Goal: Task Accomplishment & Management: Manage account settings

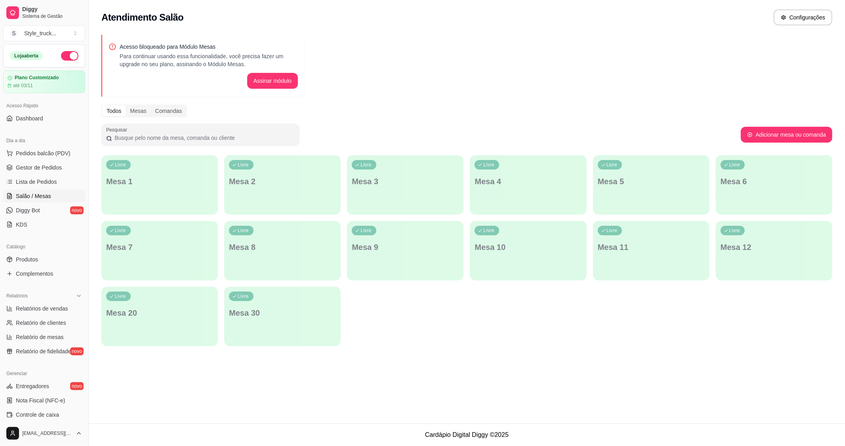
scroll to position [124, 0]
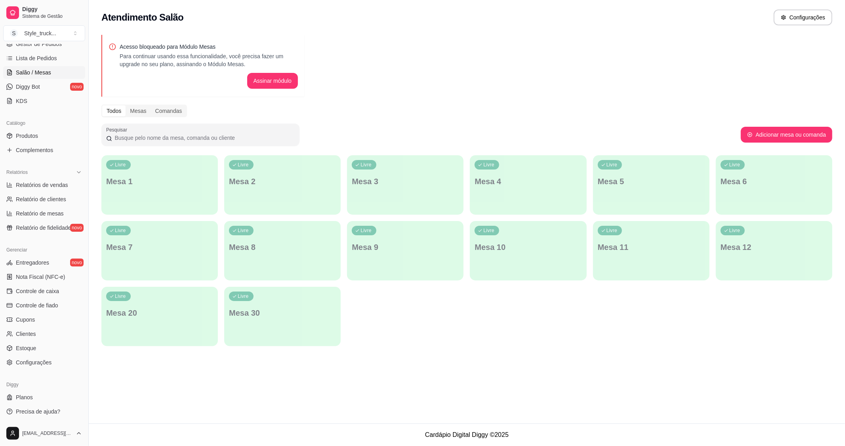
click at [34, 59] on span "Lista de Pedidos" at bounding box center [36, 58] width 41 height 8
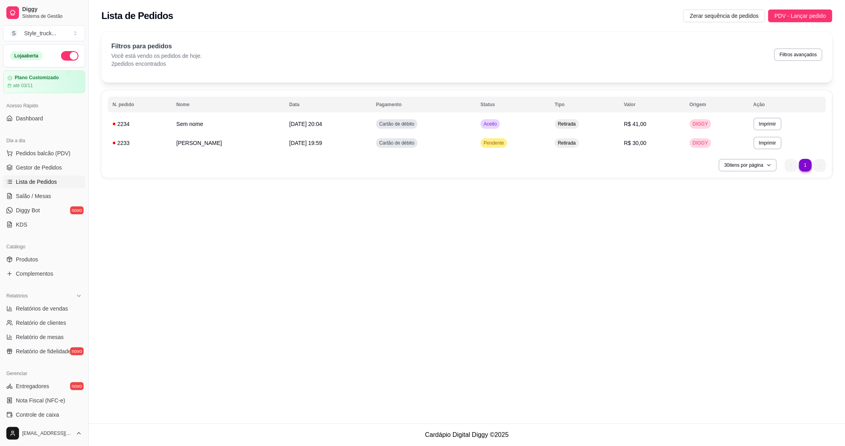
click at [27, 169] on span "Gestor de Pedidos" at bounding box center [39, 168] width 46 height 8
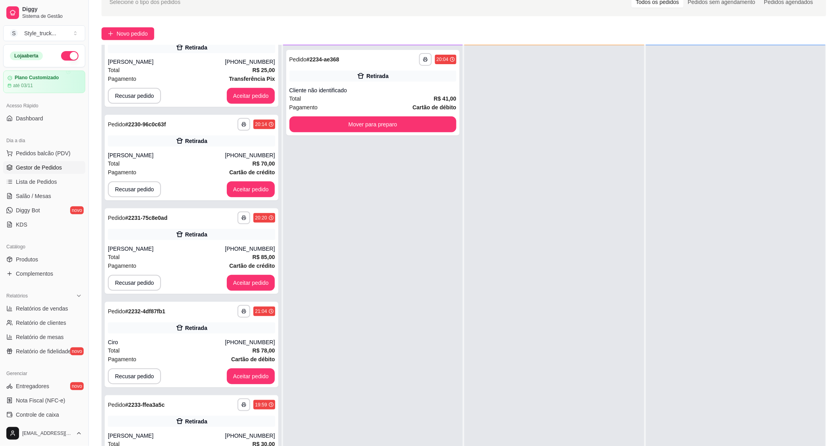
scroll to position [121, 0]
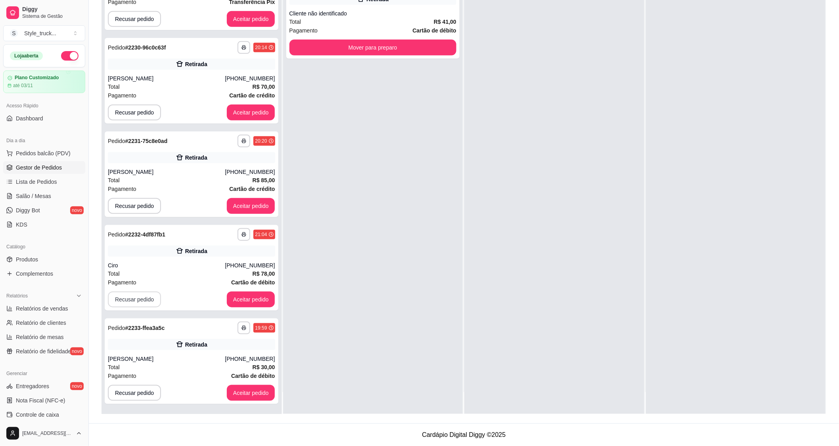
click at [133, 297] on button "Recusar pedido" at bounding box center [134, 300] width 53 height 16
click at [149, 277] on button "Sim" at bounding box center [155, 279] width 32 height 16
click at [142, 296] on button "Recusar pedido" at bounding box center [134, 299] width 53 height 16
click at [143, 296] on button "Recusar pedido" at bounding box center [134, 299] width 53 height 16
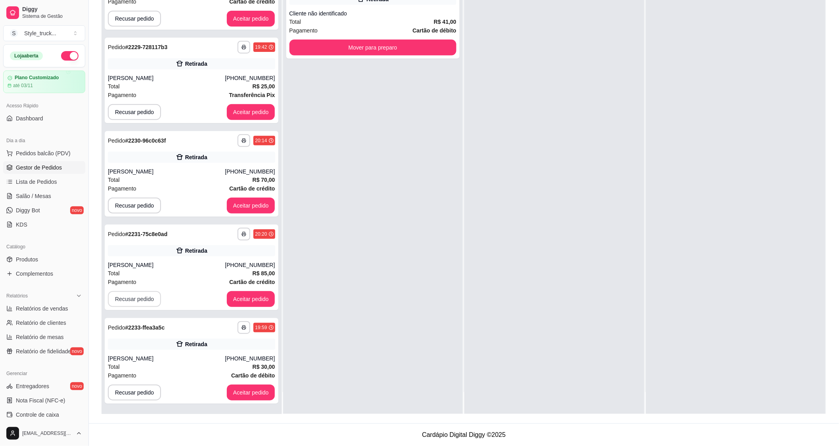
click at [139, 295] on button "Recusar pedido" at bounding box center [134, 299] width 53 height 16
click at [141, 204] on button "Recusar pedido" at bounding box center [134, 206] width 53 height 16
click at [151, 185] on button "Sim" at bounding box center [155, 185] width 31 height 15
click at [151, 185] on div "não Sim" at bounding box center [137, 186] width 104 height 16
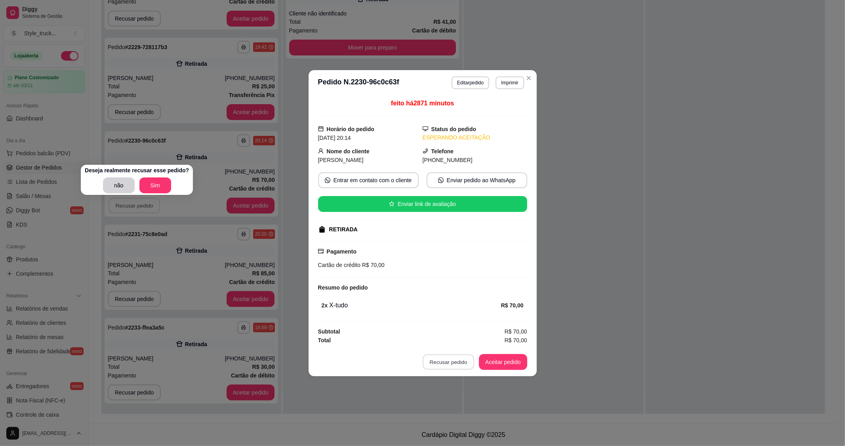
click at [448, 362] on button "Recusar pedido" at bounding box center [449, 361] width 52 height 15
click at [155, 180] on button "Sim" at bounding box center [155, 186] width 32 height 16
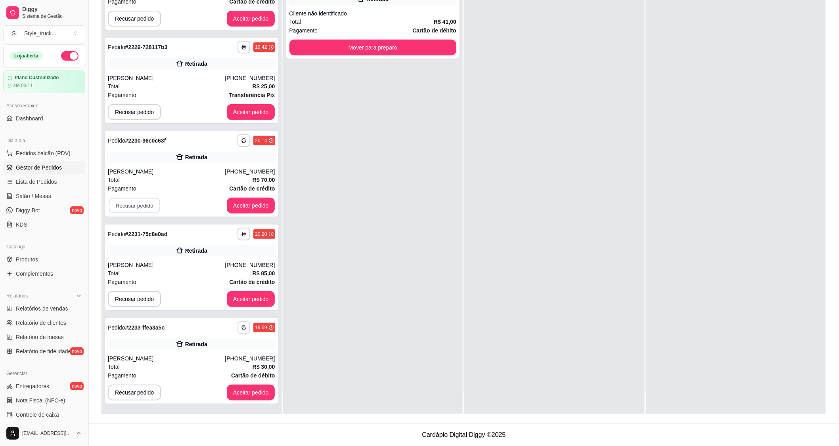
click at [241, 327] on icon "button" at bounding box center [243, 327] width 5 height 5
click at [222, 355] on button "IMPRESSORA" at bounding box center [215, 355] width 57 height 13
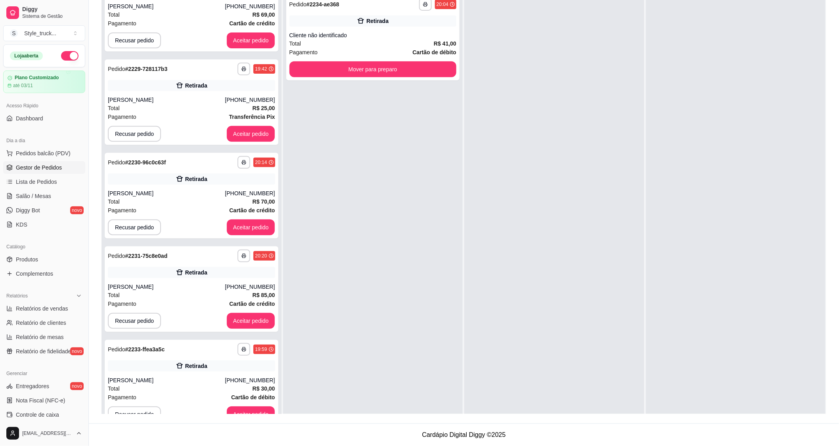
scroll to position [77, 0]
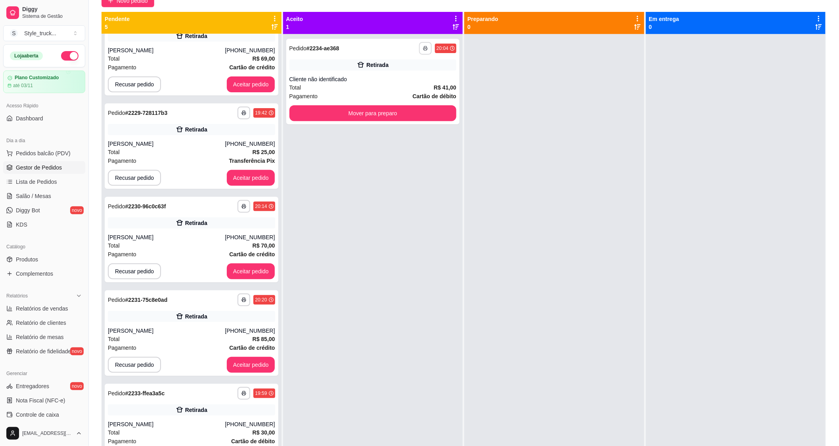
click at [426, 46] on button "button" at bounding box center [425, 48] width 13 height 13
click at [397, 78] on button "IMPRESSORA" at bounding box center [401, 76] width 57 height 13
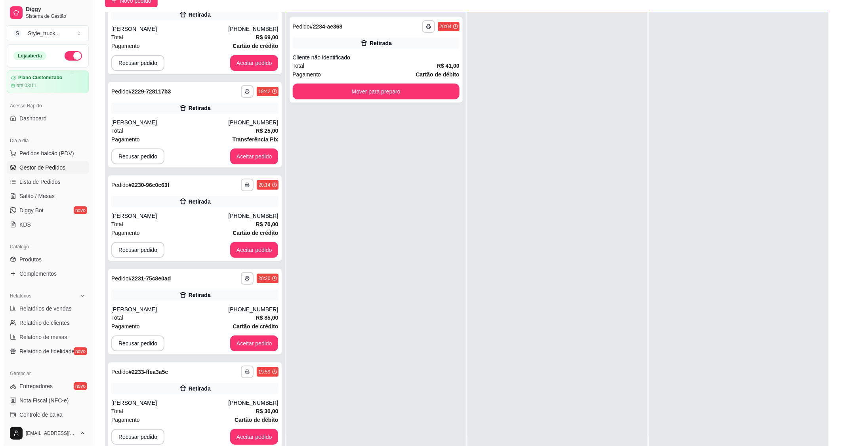
scroll to position [121, 0]
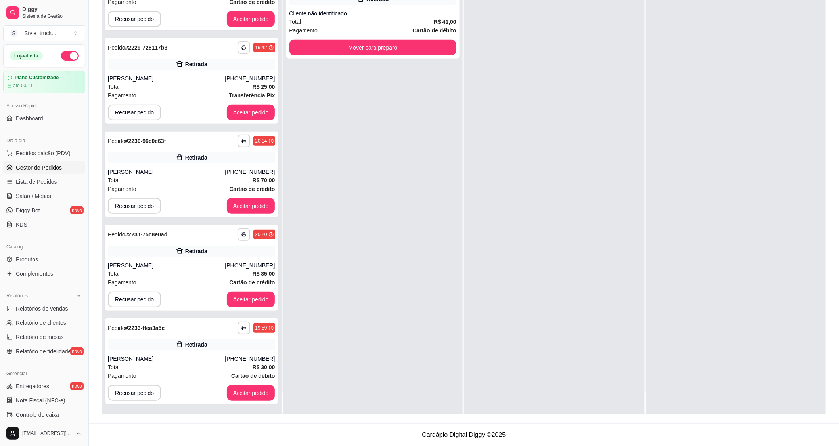
click at [229, 387] on button "Aceitar pedido" at bounding box center [251, 393] width 48 height 16
click at [229, 387] on div "Recusar pedido Aceitar pedido" at bounding box center [191, 393] width 167 height 16
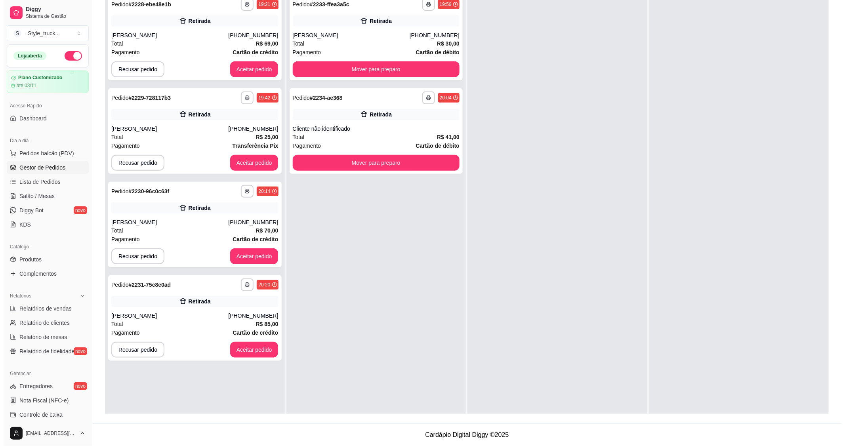
scroll to position [0, 0]
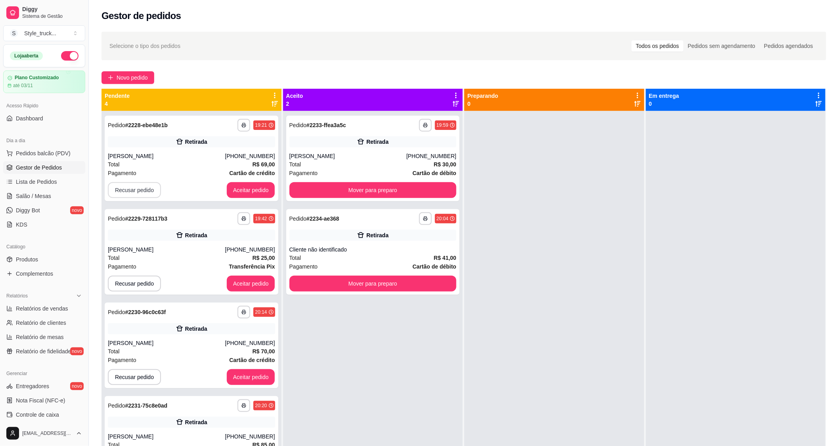
click at [140, 191] on button "Recusar pedido" at bounding box center [134, 190] width 53 height 16
click at [149, 166] on button "Sim" at bounding box center [155, 170] width 32 height 16
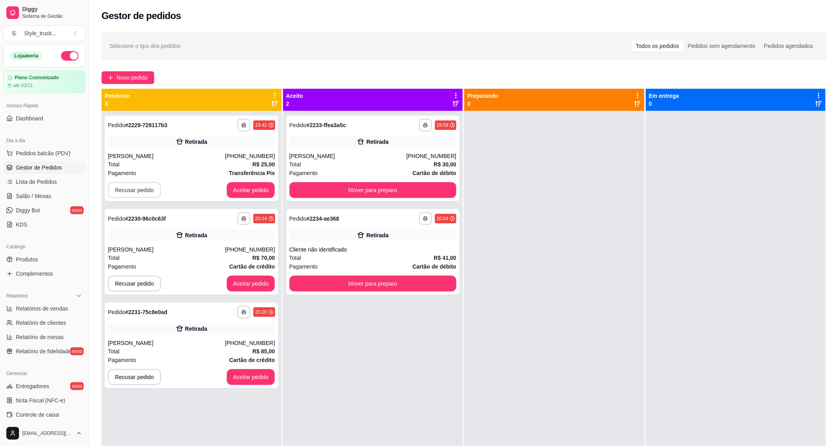
click at [149, 193] on button "Recusar pedido" at bounding box center [134, 190] width 53 height 16
click at [149, 172] on button "Sim" at bounding box center [155, 170] width 32 height 16
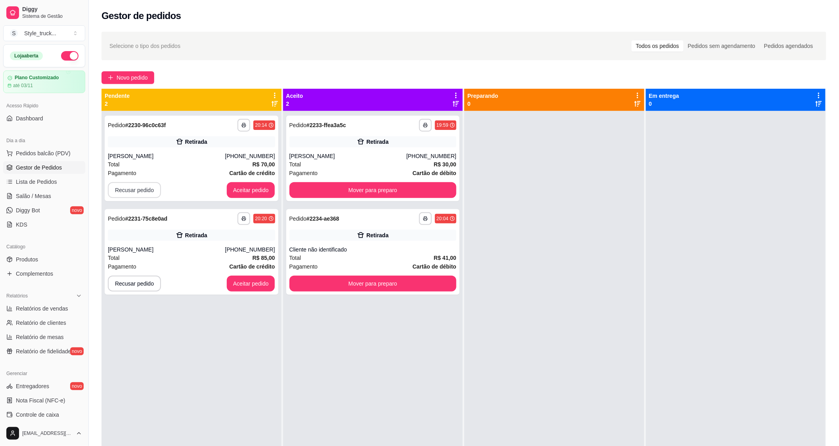
click at [149, 191] on button "Recusar pedido" at bounding box center [134, 190] width 53 height 16
click at [157, 172] on button "Sim" at bounding box center [155, 170] width 32 height 16
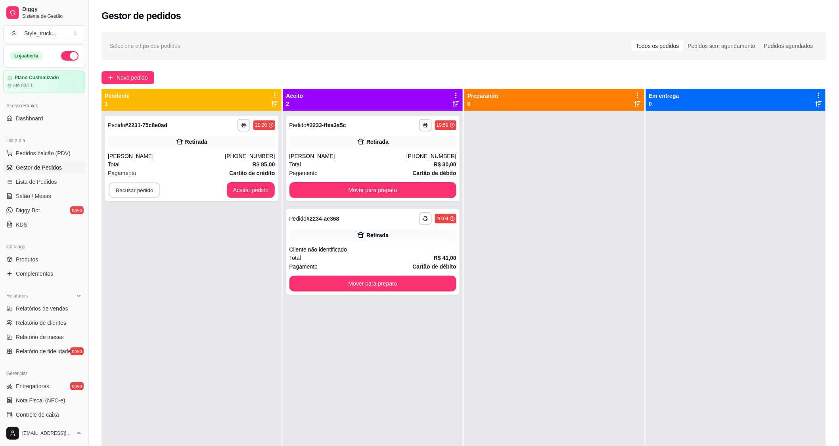
click at [144, 191] on button "Recusar pedido" at bounding box center [135, 190] width 52 height 15
click at [154, 172] on button "Sim" at bounding box center [155, 170] width 32 height 16
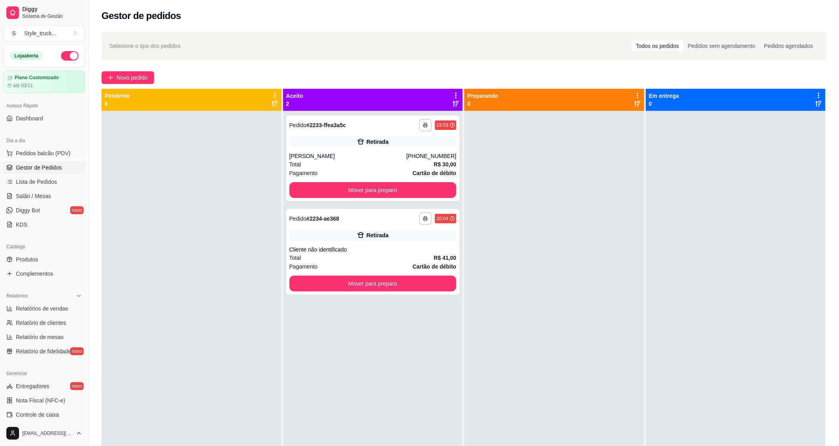
click at [354, 254] on div "Total R$ 41,00" at bounding box center [372, 258] width 167 height 9
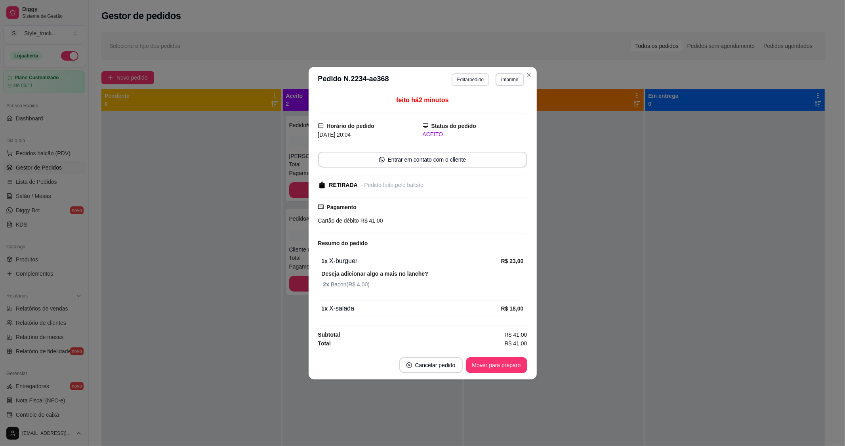
click at [466, 77] on button "Editar pedido" at bounding box center [471, 79] width 38 height 13
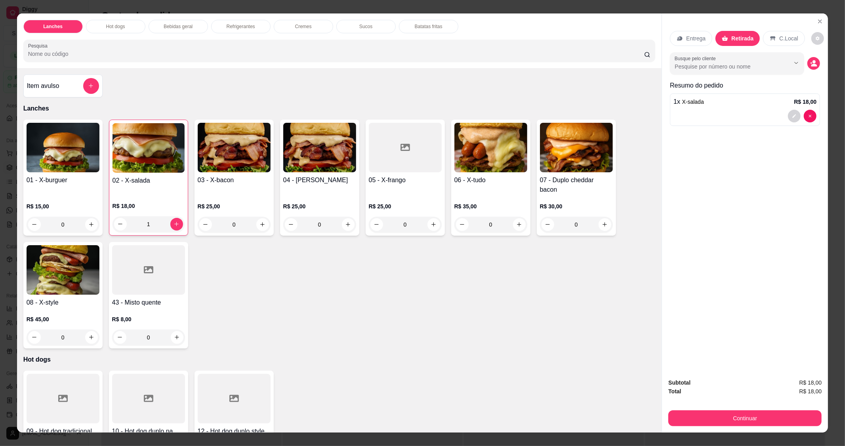
click at [86, 223] on div "0" at bounding box center [63, 225] width 73 height 16
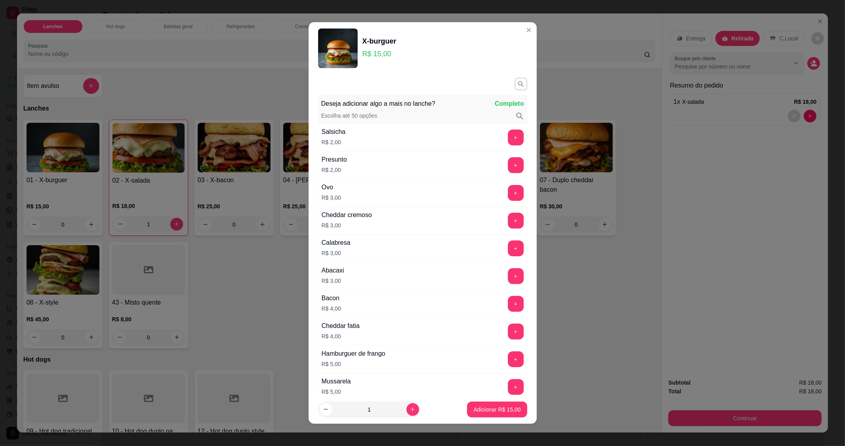
click at [343, 304] on div "Bacon R$ 4,00 +" at bounding box center [422, 304] width 209 height 28
click at [508, 306] on button "+" at bounding box center [516, 304] width 16 height 16
click at [488, 405] on button "Adicionar R$ 19,00" at bounding box center [497, 410] width 60 height 16
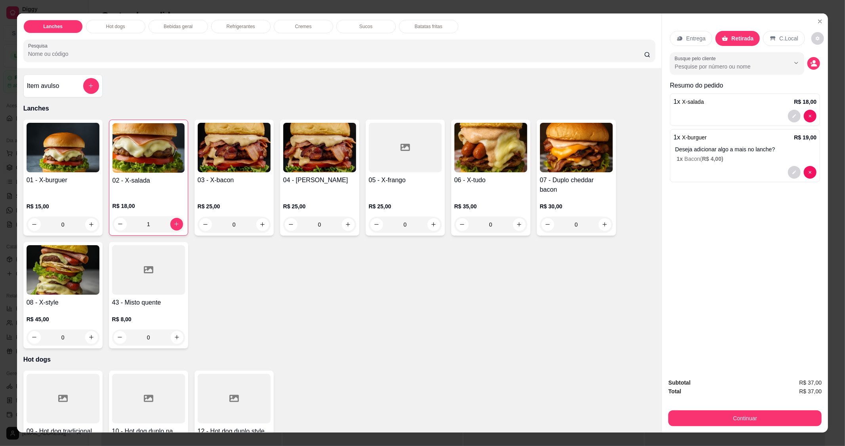
click at [89, 224] on div "0" at bounding box center [63, 225] width 73 height 16
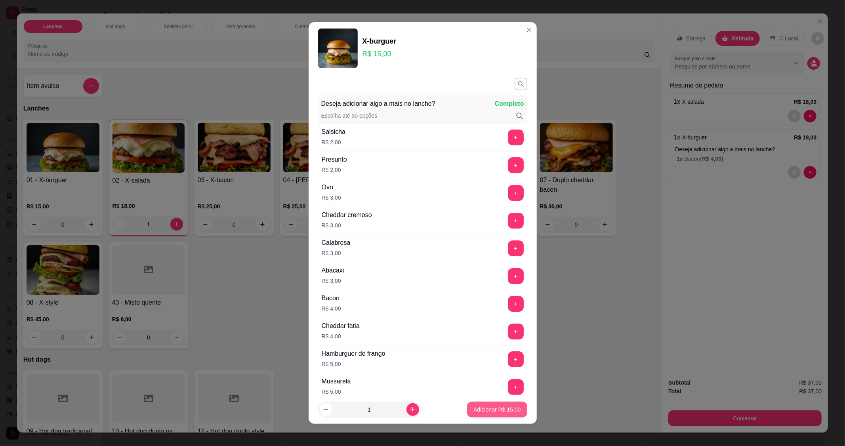
click at [496, 407] on p "Adicionar R$ 15,00" at bounding box center [497, 410] width 47 height 8
type input "1"
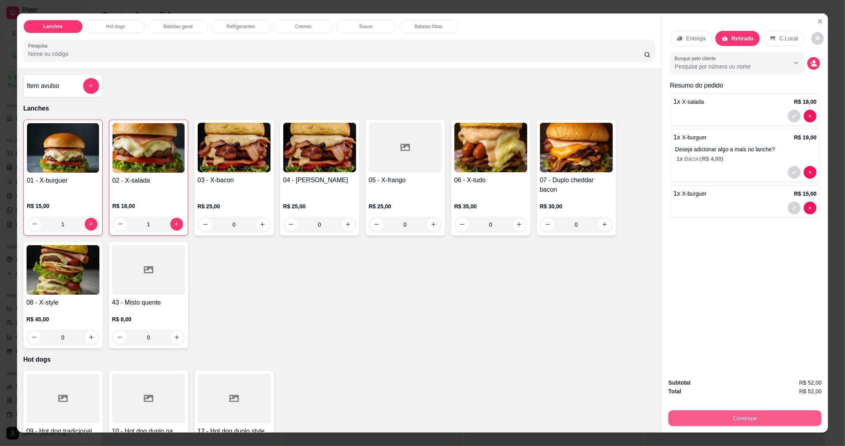
click at [711, 418] on button "Continuar" at bounding box center [745, 419] width 153 height 16
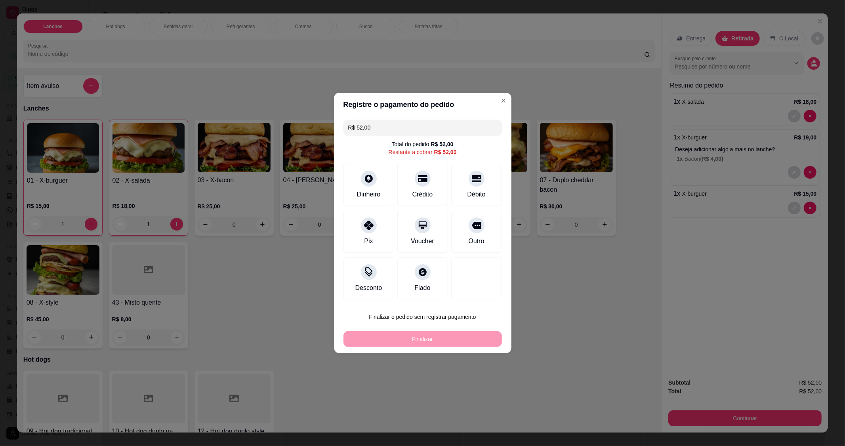
click at [370, 193] on div "Dinheiro" at bounding box center [369, 195] width 24 height 10
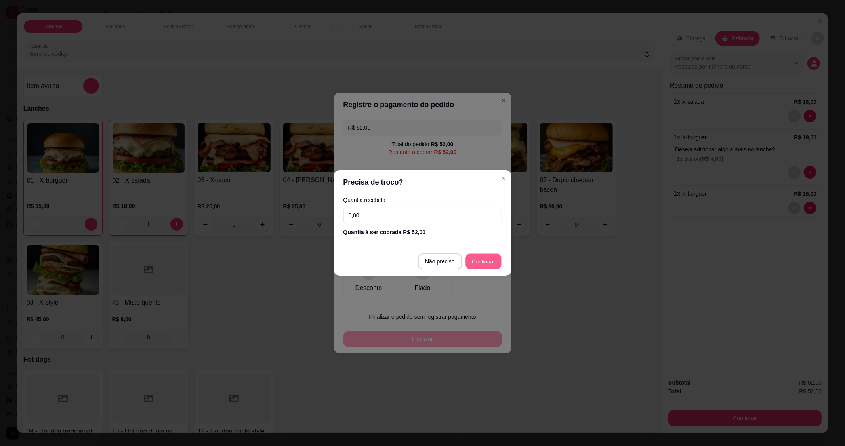
type input "R$ 0,00"
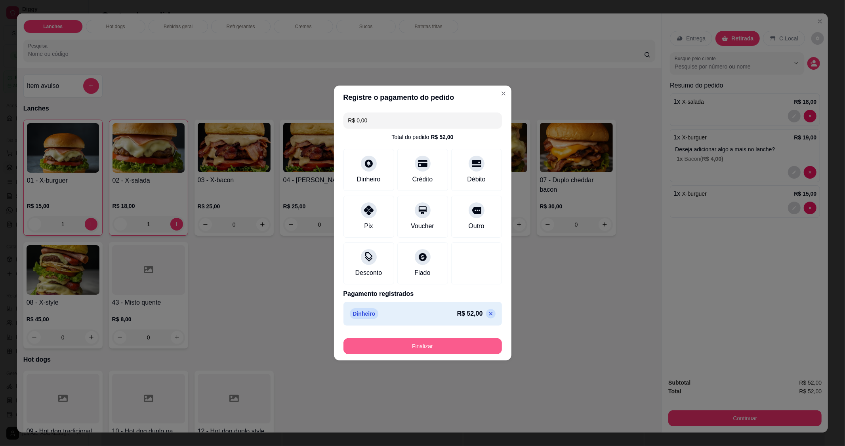
click at [461, 343] on button "Finalizar" at bounding box center [423, 346] width 159 height 16
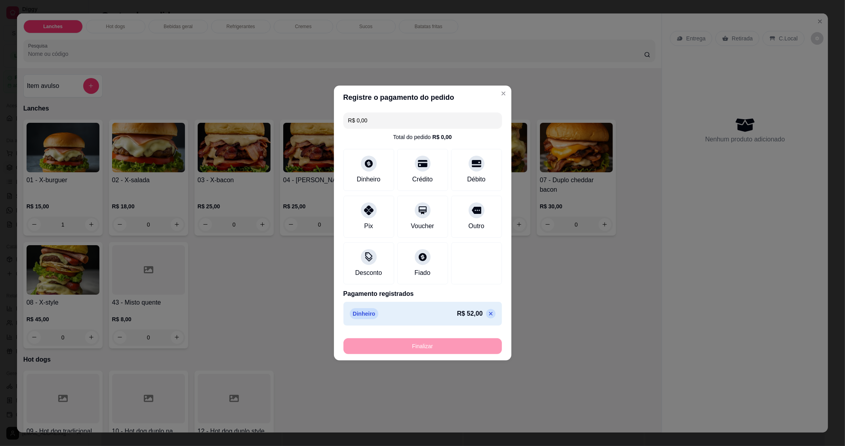
type input "0"
type input "-R$ 52,00"
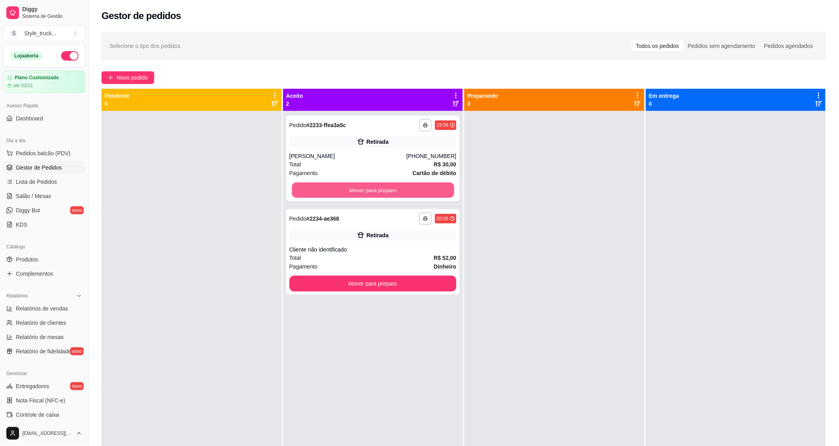
click at [386, 189] on button "Mover para preparo" at bounding box center [373, 190] width 162 height 15
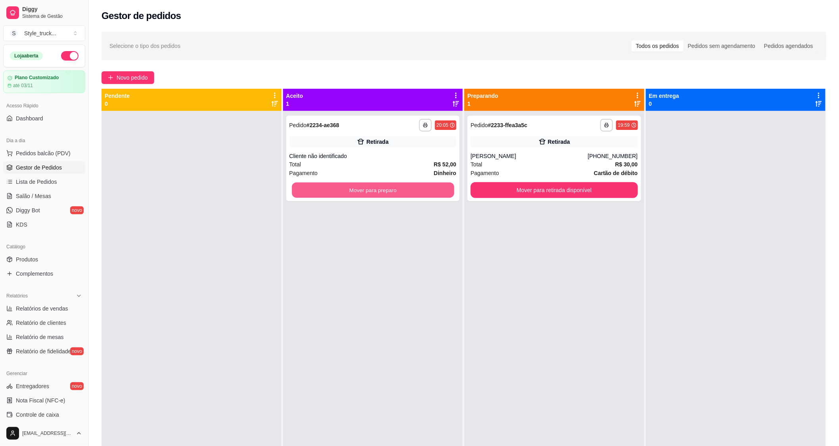
click at [378, 191] on button "Mover para preparo" at bounding box center [373, 190] width 162 height 15
click at [378, 191] on div "Mover para preparo" at bounding box center [372, 190] width 167 height 16
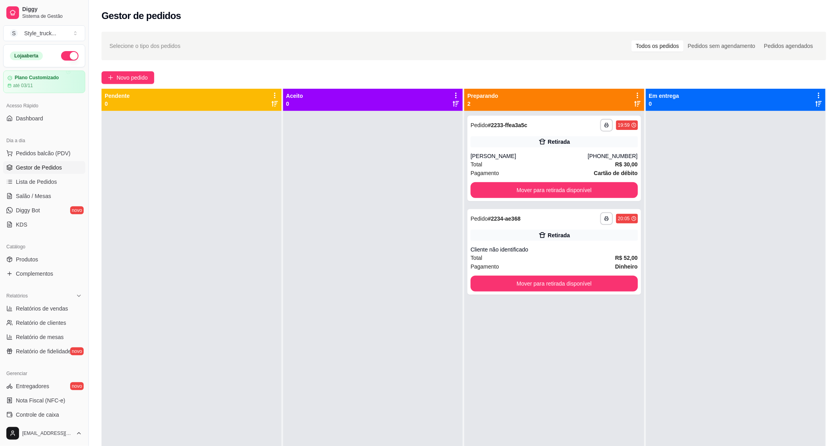
click at [129, 77] on span "Novo pedido" at bounding box center [132, 77] width 31 height 9
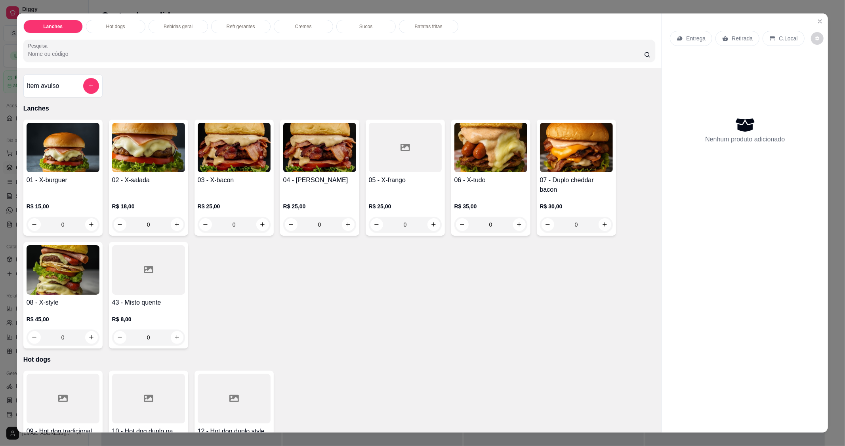
click at [516, 227] on div "0" at bounding box center [491, 225] width 73 height 16
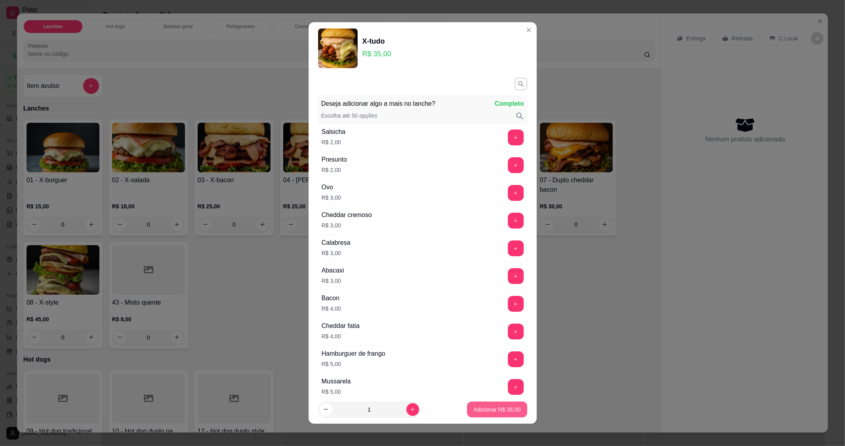
click at [478, 409] on p "Adicionar R$ 35,00" at bounding box center [497, 410] width 47 height 8
type input "1"
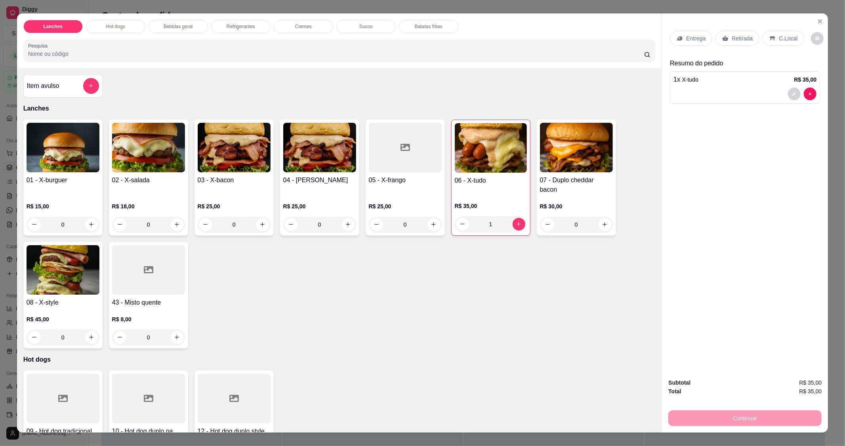
click at [770, 42] on div "C.Local" at bounding box center [784, 38] width 42 height 15
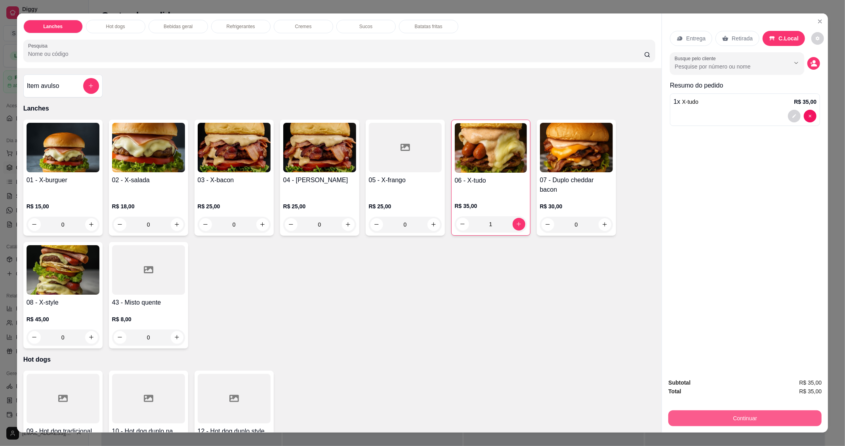
click at [684, 413] on button "Continuar" at bounding box center [745, 419] width 153 height 16
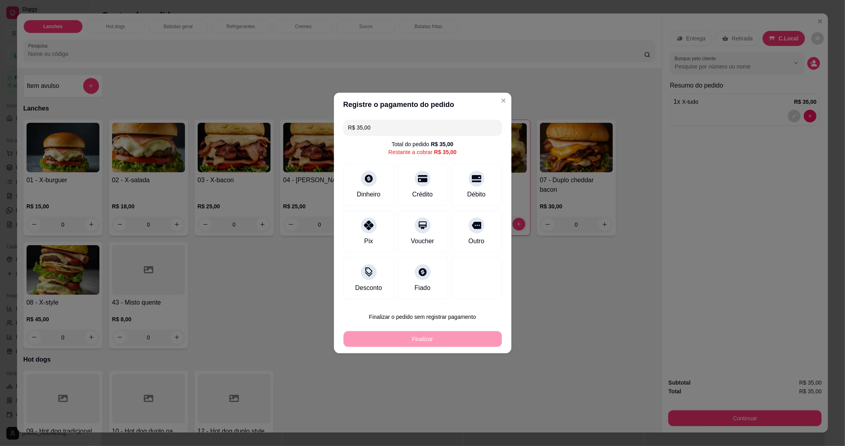
click at [482, 189] on div "Débito" at bounding box center [476, 185] width 51 height 42
type input "R$ 0,00"
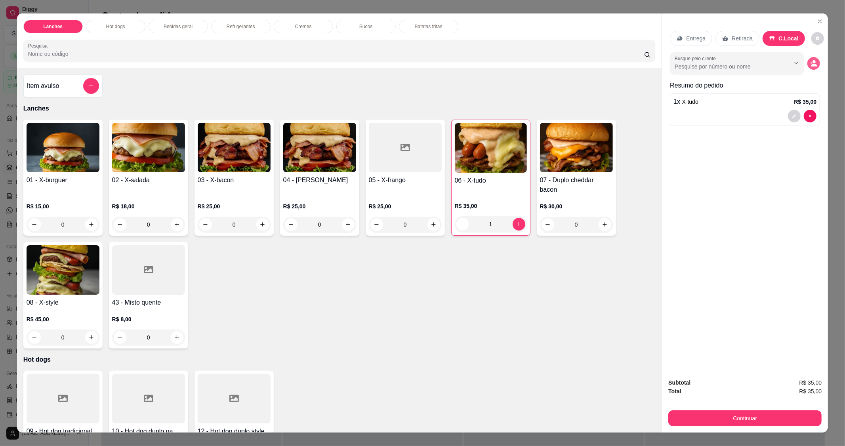
click at [810, 63] on icon "decrease-product-quantity" at bounding box center [813, 63] width 7 height 7
click at [814, 66] on icon "decrease-product-quantity" at bounding box center [813, 63] width 7 height 7
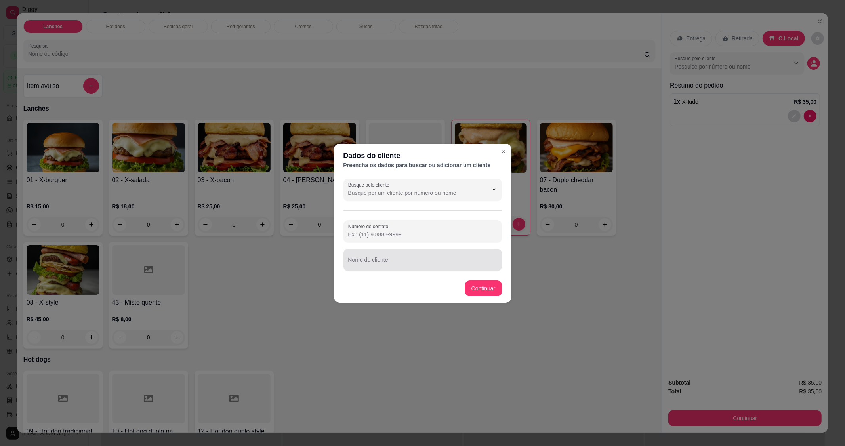
click at [420, 260] on input "Nome do cliente" at bounding box center [422, 263] width 149 height 8
type input "[PERSON_NAME]"
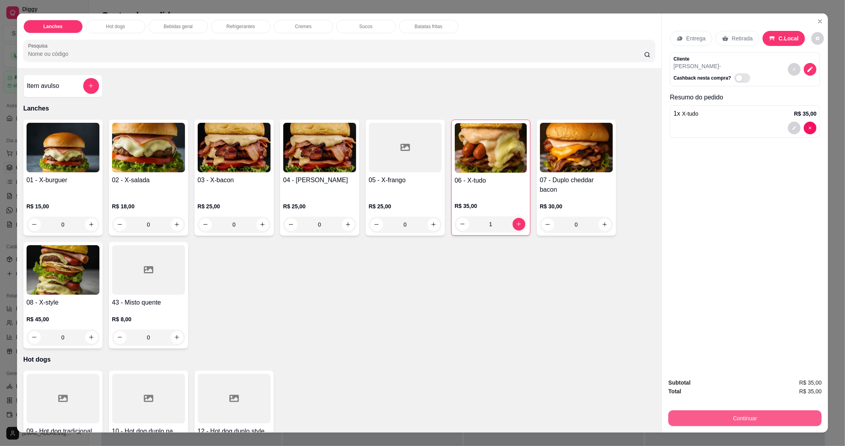
click at [757, 424] on button "Continuar" at bounding box center [745, 419] width 153 height 16
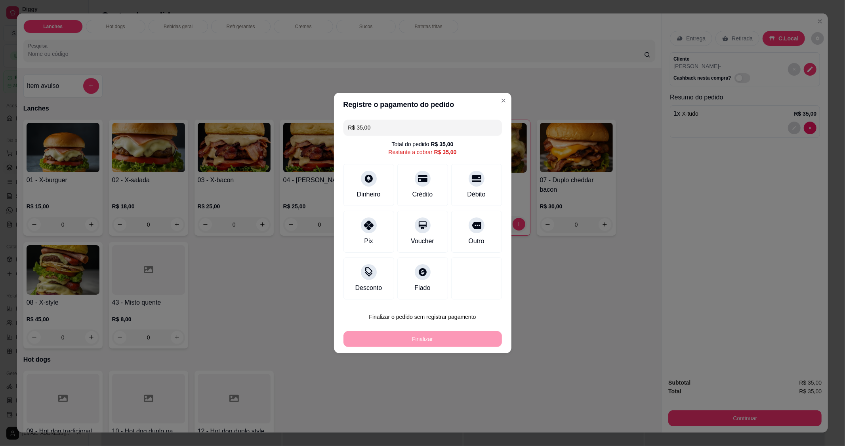
click at [474, 192] on div "Débito" at bounding box center [476, 195] width 18 height 10
type input "R$ 0,00"
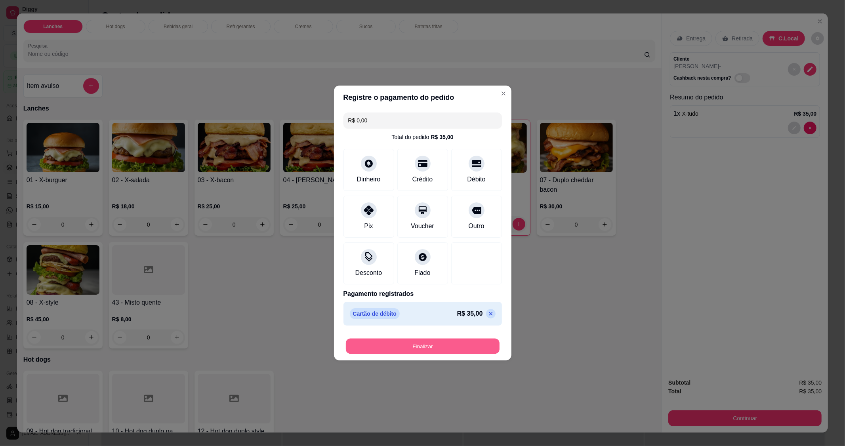
click at [460, 349] on button "Finalizar" at bounding box center [423, 346] width 154 height 15
type input "0"
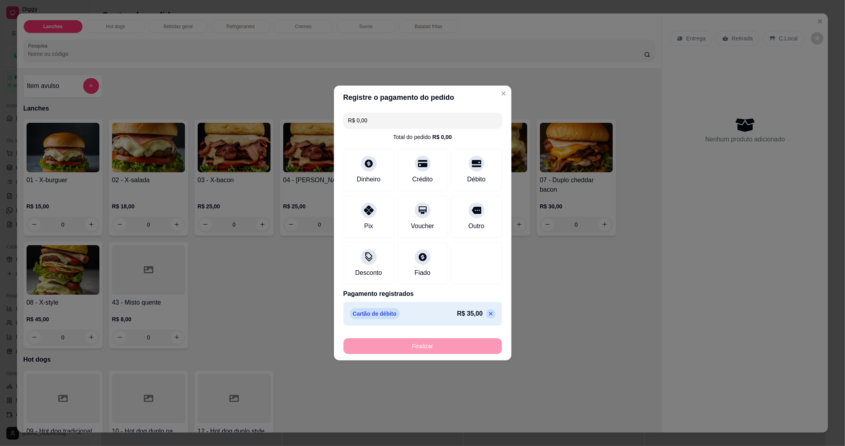
type input "-R$ 35,00"
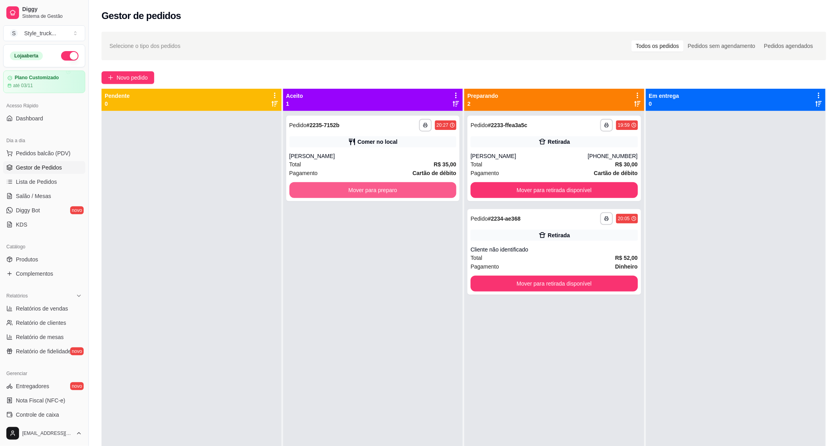
click at [386, 195] on button "Mover para preparo" at bounding box center [372, 190] width 167 height 16
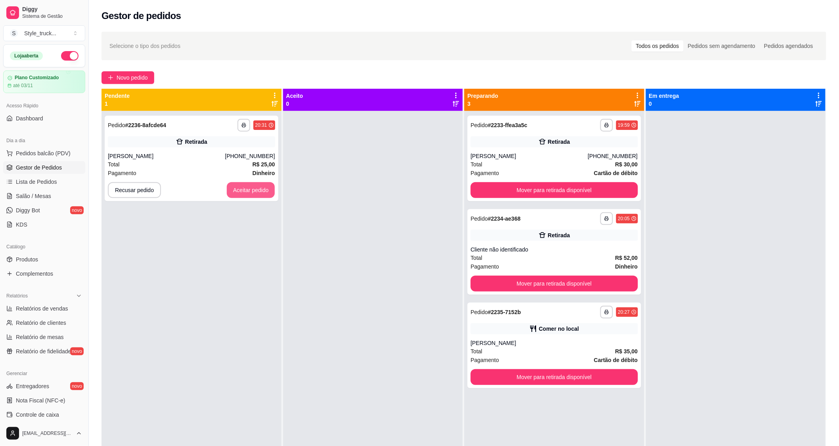
click at [249, 188] on button "Aceitar pedido" at bounding box center [251, 190] width 48 height 16
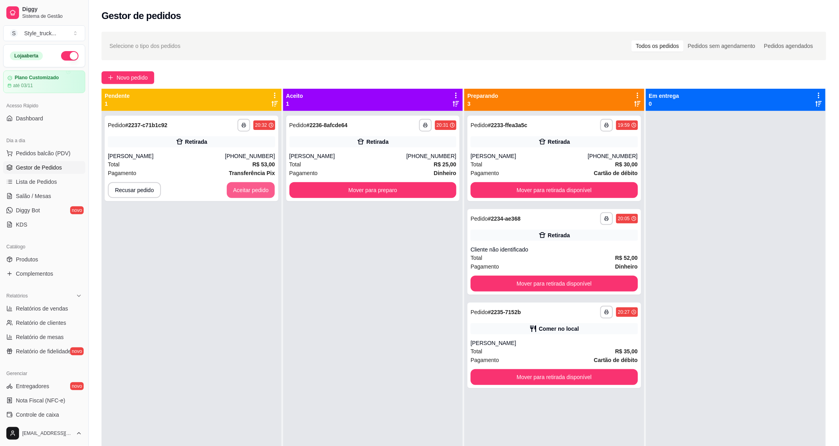
click at [250, 188] on button "Aceitar pedido" at bounding box center [251, 190] width 48 height 16
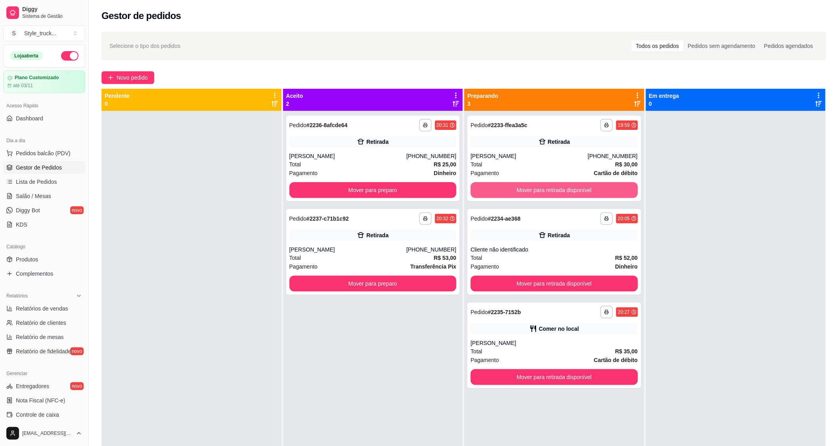
click at [518, 189] on button "Mover para retirada disponível" at bounding box center [553, 190] width 167 height 16
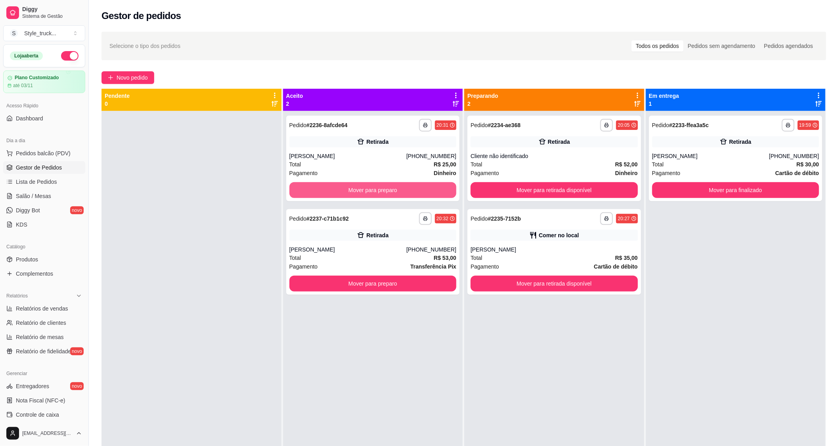
click at [431, 185] on button "Mover para preparo" at bounding box center [372, 190] width 167 height 16
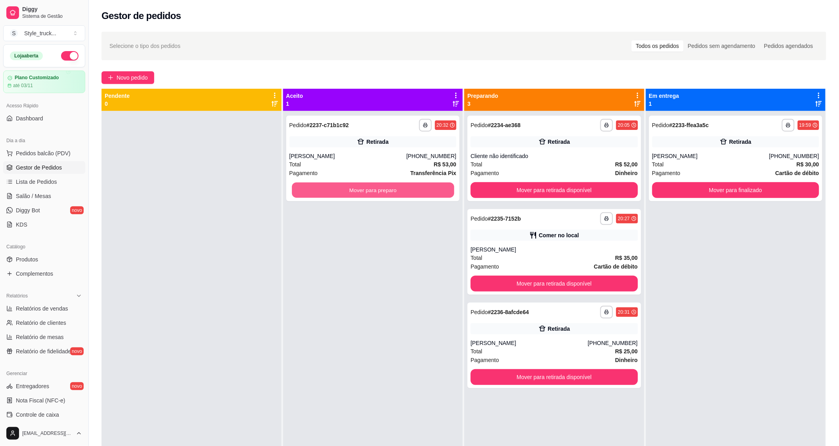
click at [418, 191] on button "Mover para preparo" at bounding box center [373, 190] width 162 height 15
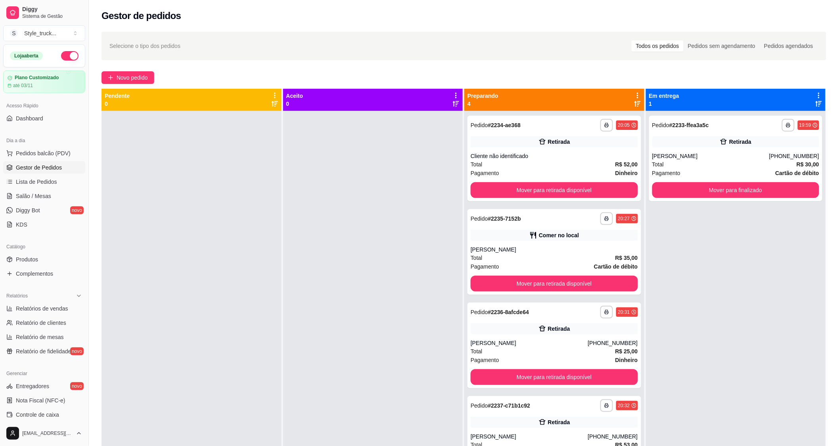
click at [121, 78] on span "Novo pedido" at bounding box center [132, 77] width 31 height 9
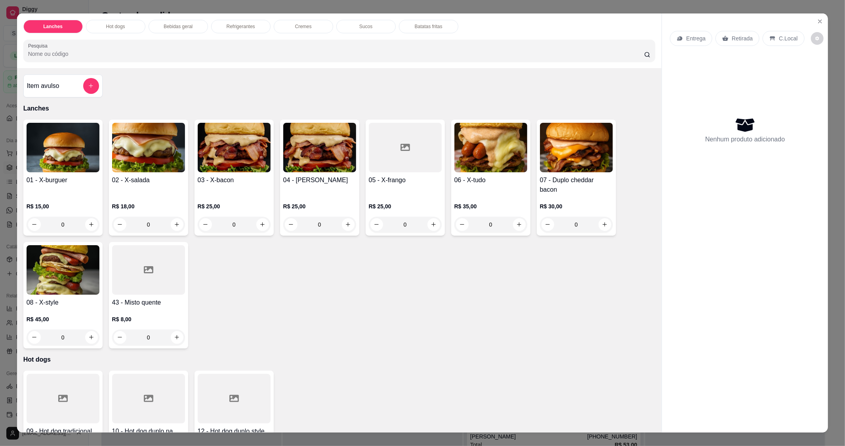
click at [88, 336] on div "0" at bounding box center [63, 338] width 73 height 16
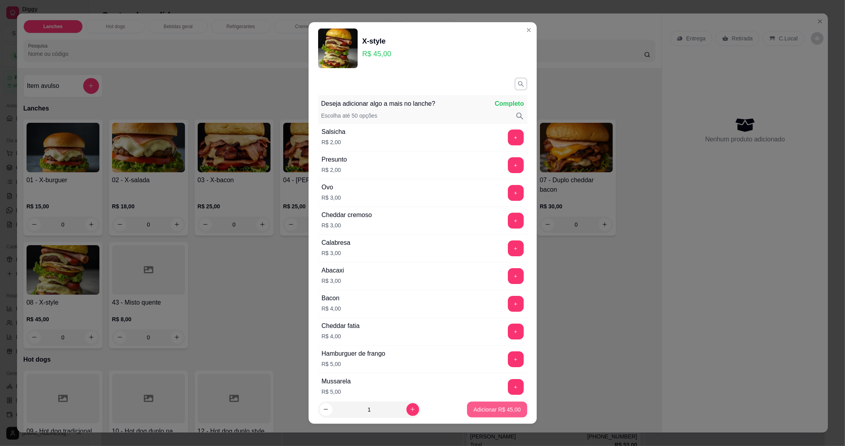
click at [474, 406] on p "Adicionar R$ 45,00" at bounding box center [497, 410] width 47 height 8
click at [470, 406] on div "09 - Hot dog tradicional R$ 14,00 0 10 - Hot dog duplo na chata. R$ 17,00 0 12 …" at bounding box center [339, 429] width 632 height 116
type input "1"
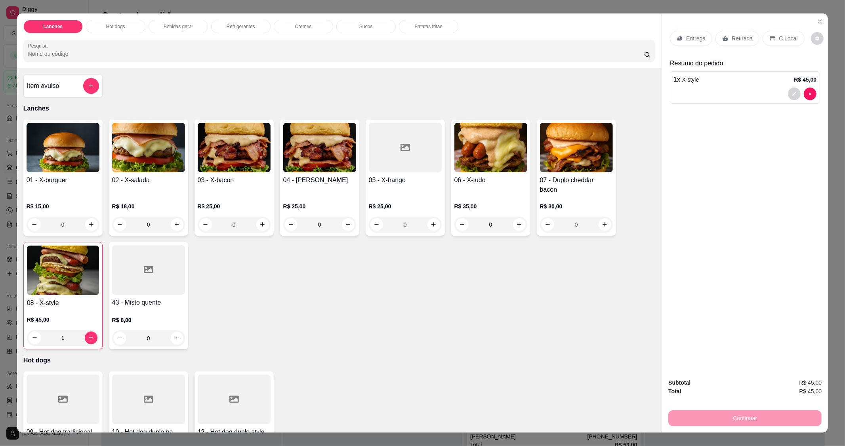
click at [229, 26] on p "Refrigerantes" at bounding box center [241, 26] width 29 height 6
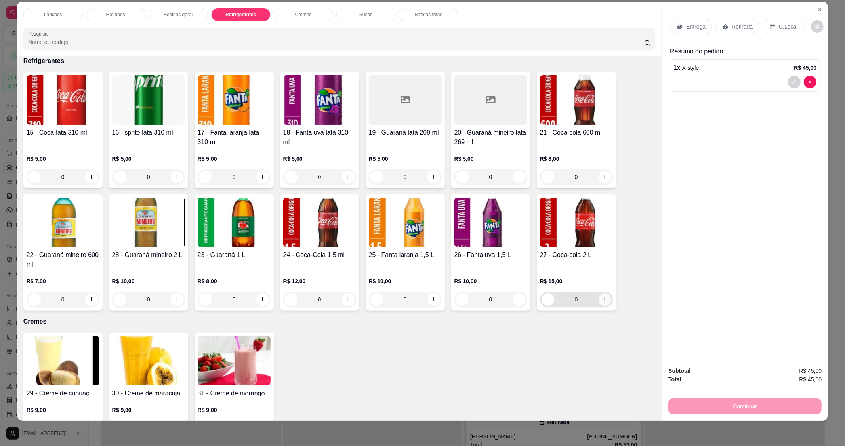
click at [602, 302] on icon "increase-product-quantity" at bounding box center [605, 299] width 6 height 6
click at [601, 302] on button "increase-product-quantity" at bounding box center [605, 299] width 13 height 13
type input "2"
click at [738, 30] on p "Retirada" at bounding box center [742, 27] width 21 height 8
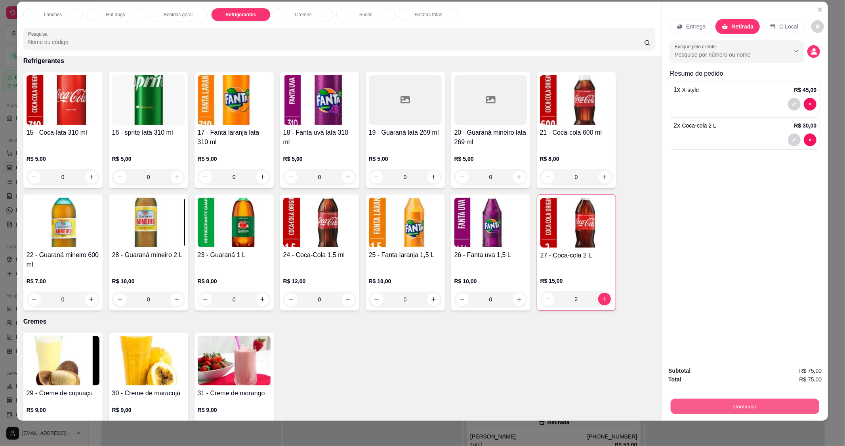
click at [783, 411] on button "Continuar" at bounding box center [745, 406] width 149 height 15
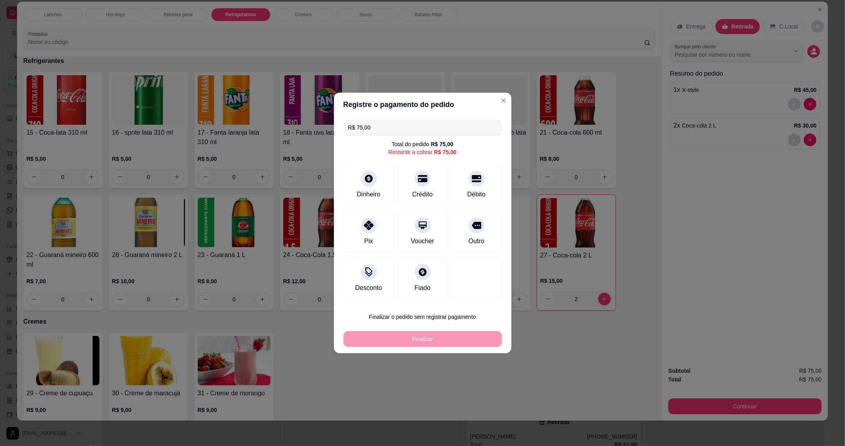
click at [485, 179] on div "Débito" at bounding box center [476, 185] width 51 height 42
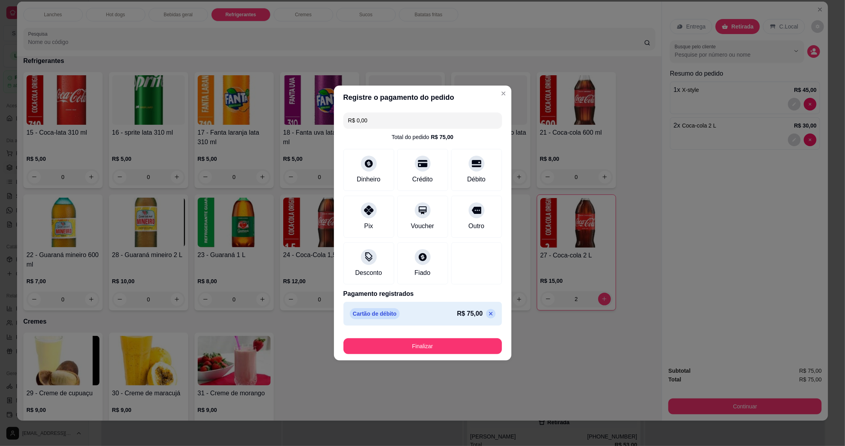
type input "R$ 0,00"
click at [468, 342] on button "Finalizar" at bounding box center [423, 346] width 154 height 15
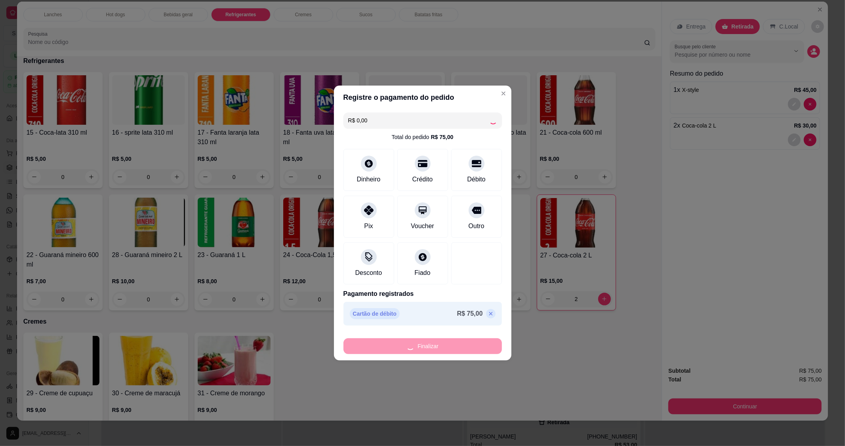
type input "0"
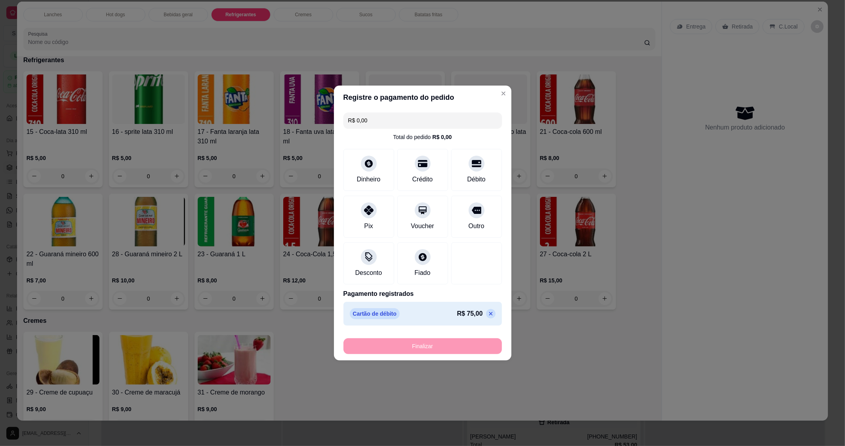
type input "-R$ 75,00"
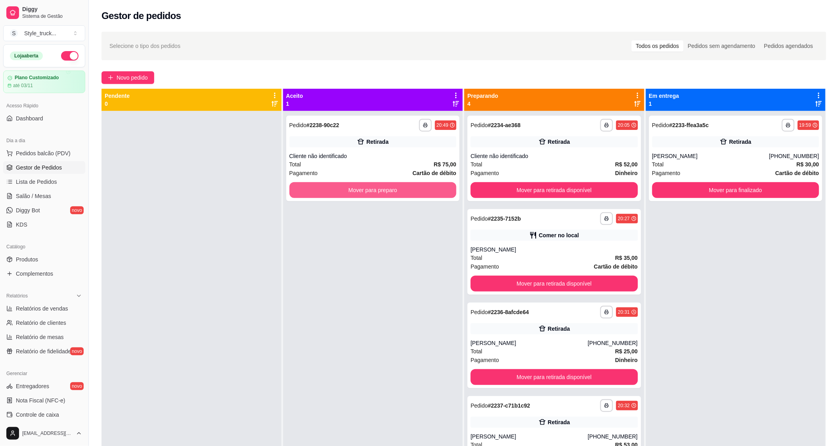
click at [350, 195] on button "Mover para preparo" at bounding box center [372, 190] width 167 height 16
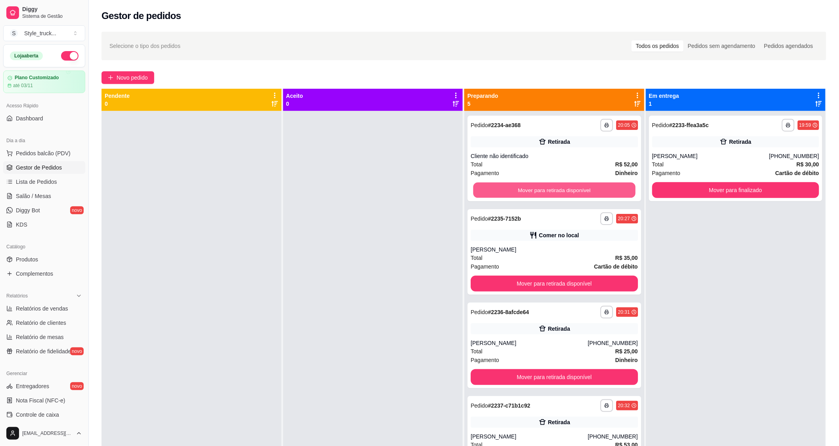
click at [479, 185] on button "Mover para retirada disponível" at bounding box center [554, 190] width 162 height 15
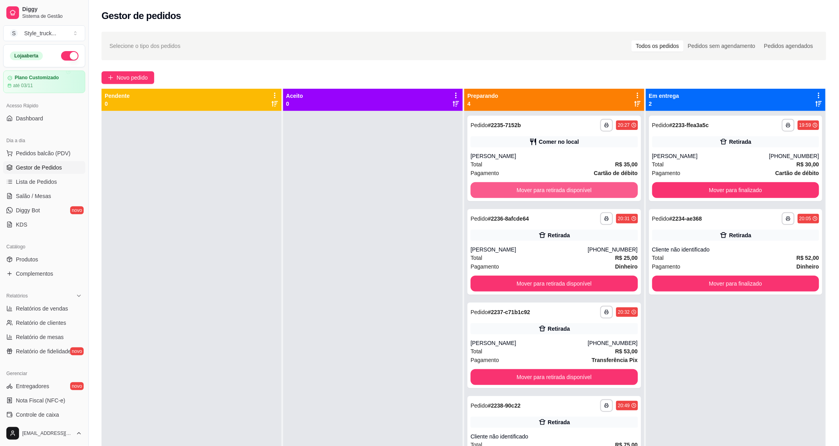
click at [474, 193] on button "Mover para retirada disponível" at bounding box center [553, 190] width 167 height 16
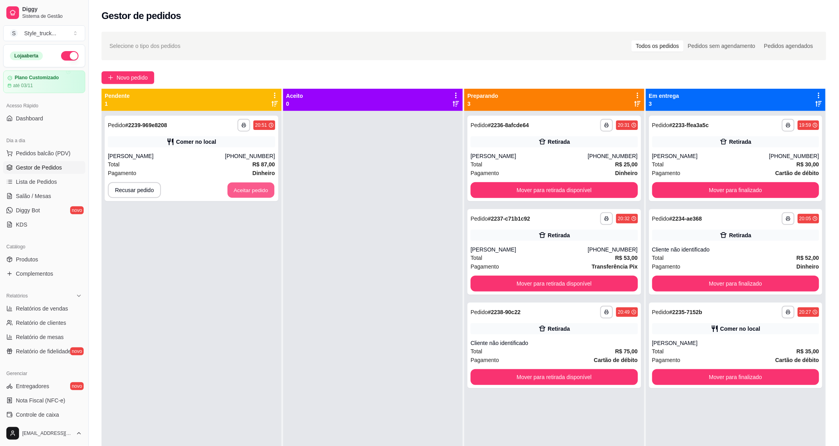
click at [246, 188] on button "Aceitar pedido" at bounding box center [250, 190] width 47 height 15
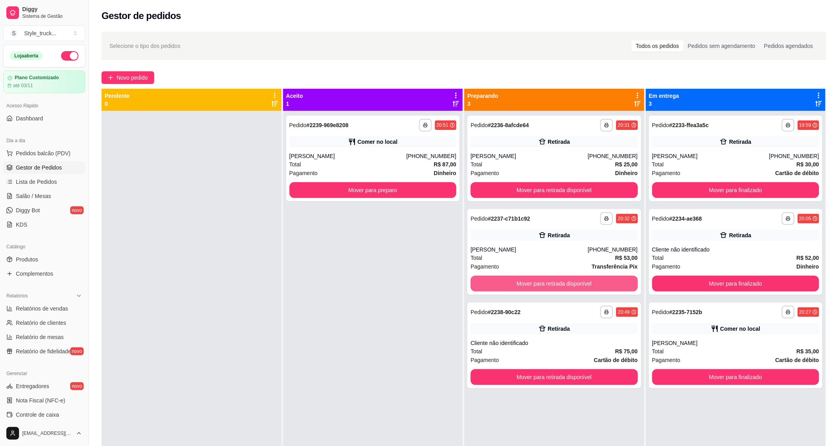
click at [519, 282] on button "Mover para retirada disponível" at bounding box center [553, 284] width 167 height 16
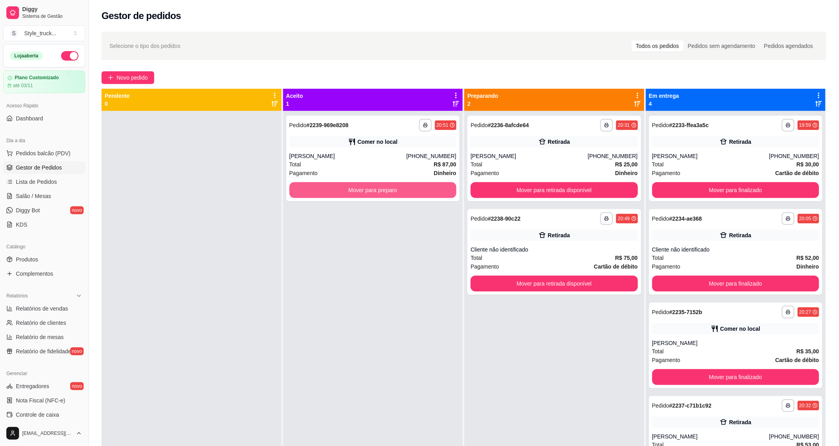
click at [344, 192] on button "Mover para preparo" at bounding box center [372, 190] width 167 height 16
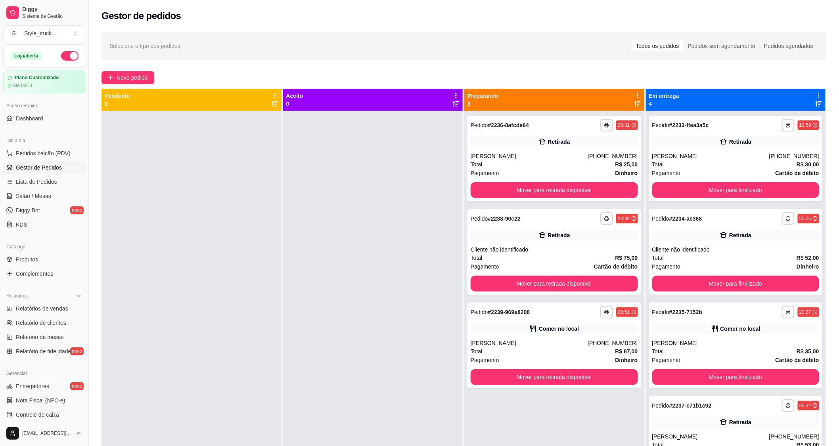
click at [120, 78] on span "Novo pedido" at bounding box center [132, 77] width 31 height 9
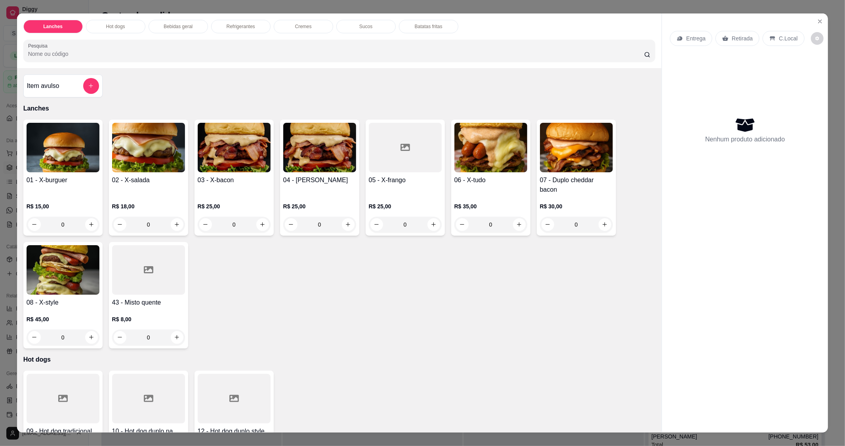
click at [258, 225] on div "0" at bounding box center [234, 225] width 73 height 16
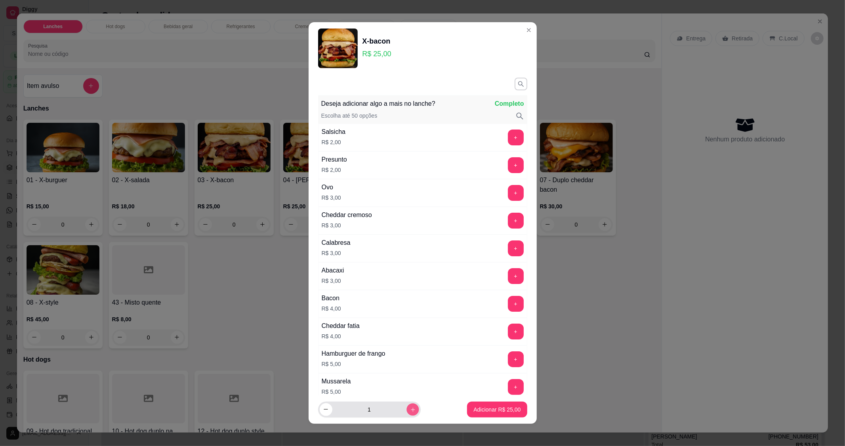
click at [410, 409] on icon "increase-product-quantity" at bounding box center [413, 410] width 6 height 6
type input "2"
click at [481, 415] on button "Adicionar R$ 50,00" at bounding box center [497, 410] width 60 height 16
type input "2"
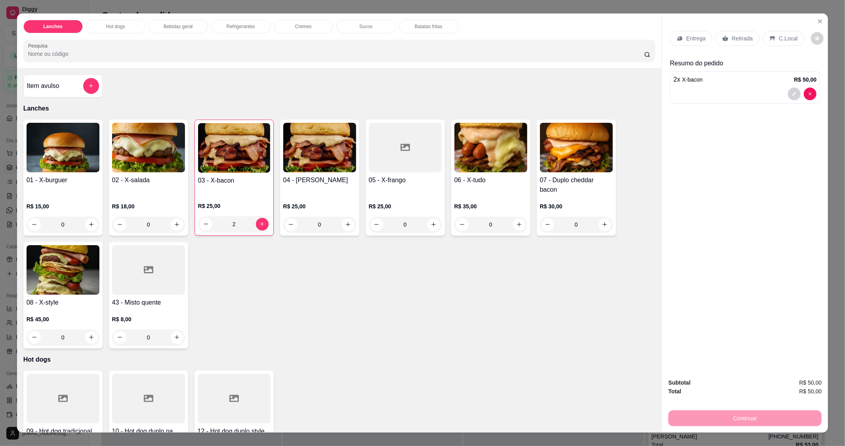
click at [763, 40] on div "C.Local" at bounding box center [784, 38] width 42 height 15
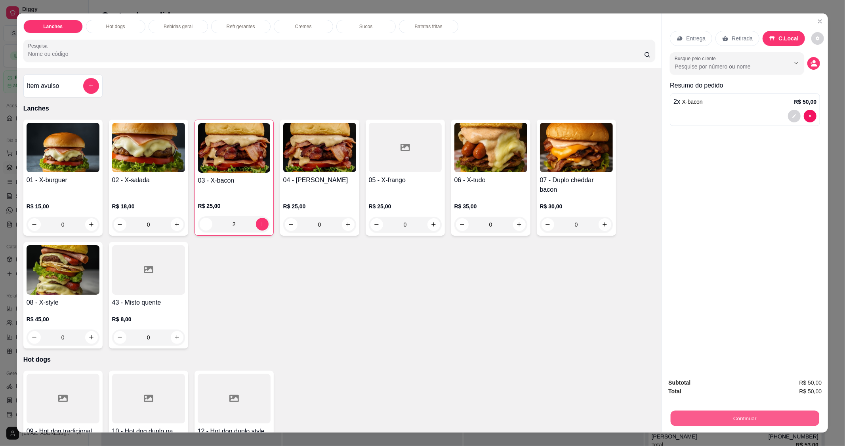
click at [714, 422] on button "Continuar" at bounding box center [745, 418] width 149 height 15
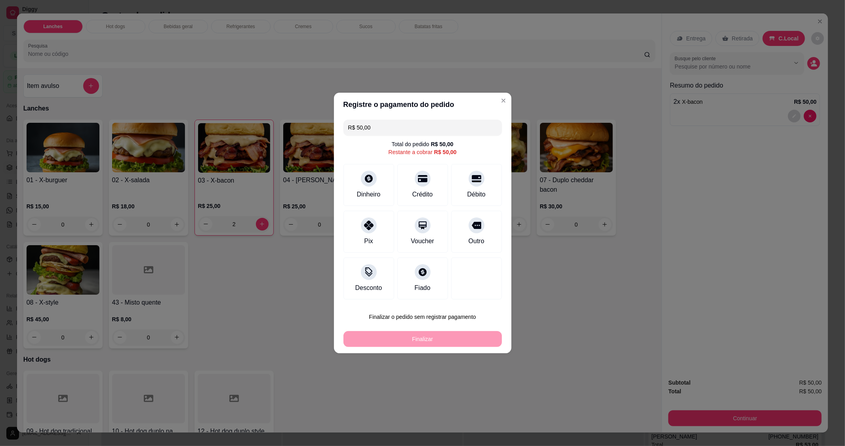
click at [473, 192] on div "Débito" at bounding box center [476, 195] width 18 height 10
type input "R$ 0,00"
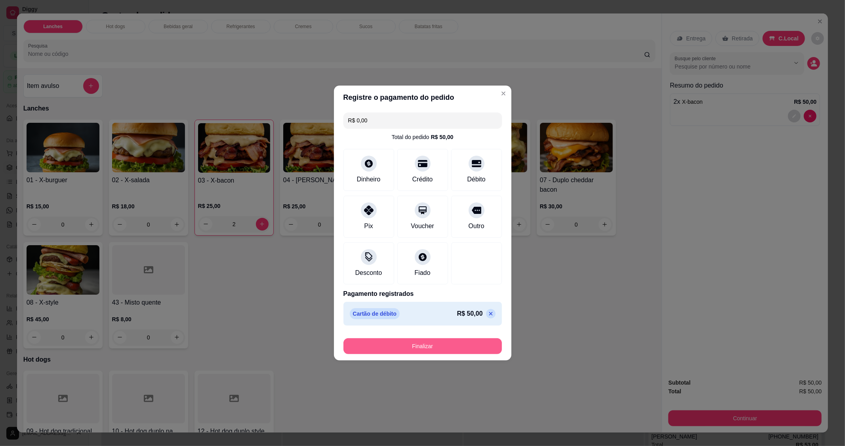
click at [452, 349] on button "Finalizar" at bounding box center [423, 346] width 159 height 16
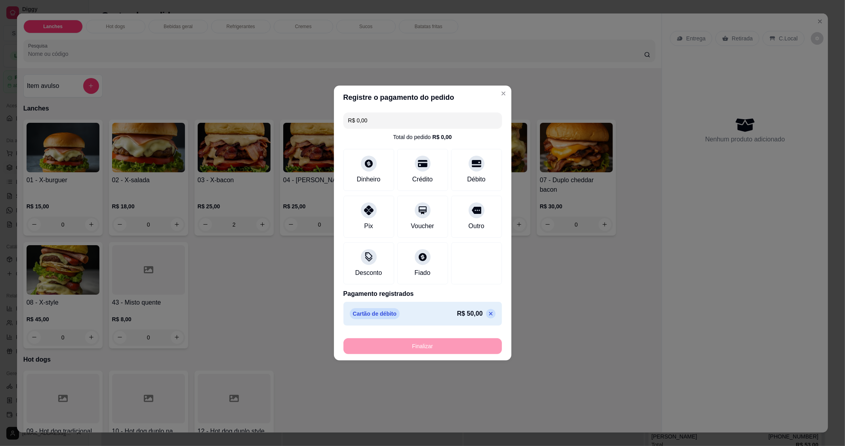
type input "0"
type input "-R$ 50,00"
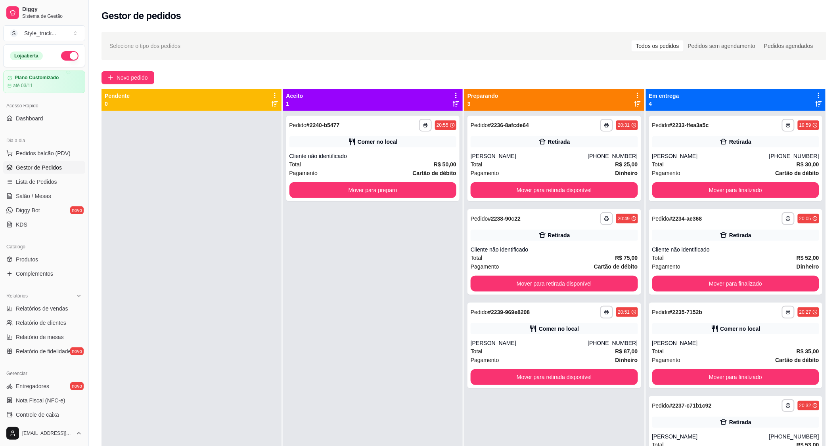
click at [141, 76] on span "Novo pedido" at bounding box center [132, 77] width 31 height 9
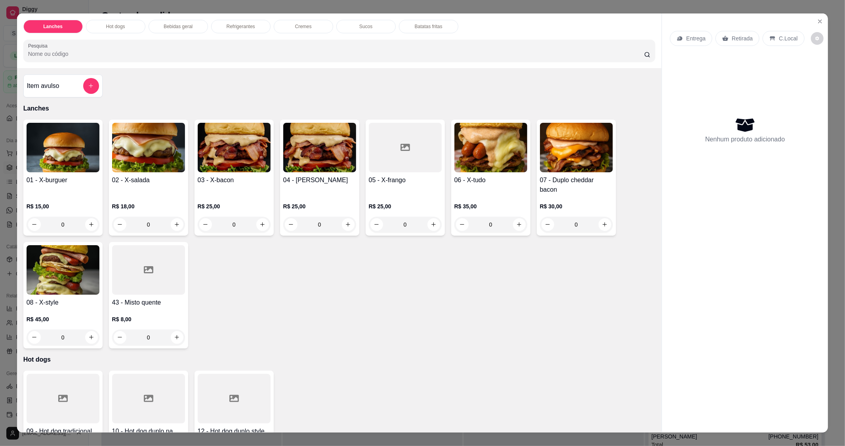
click at [92, 224] on div "0" at bounding box center [63, 225] width 73 height 16
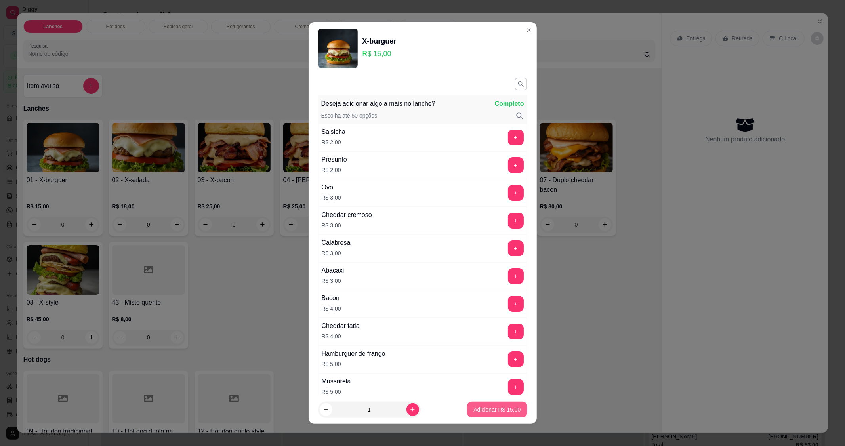
click at [484, 411] on p "Adicionar R$ 15,00" at bounding box center [497, 410] width 47 height 8
type input "1"
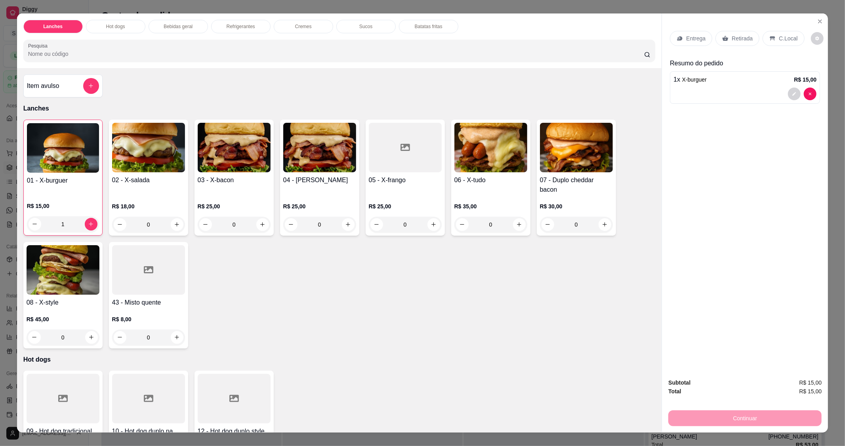
click at [738, 41] on p "Retirada" at bounding box center [742, 38] width 21 height 8
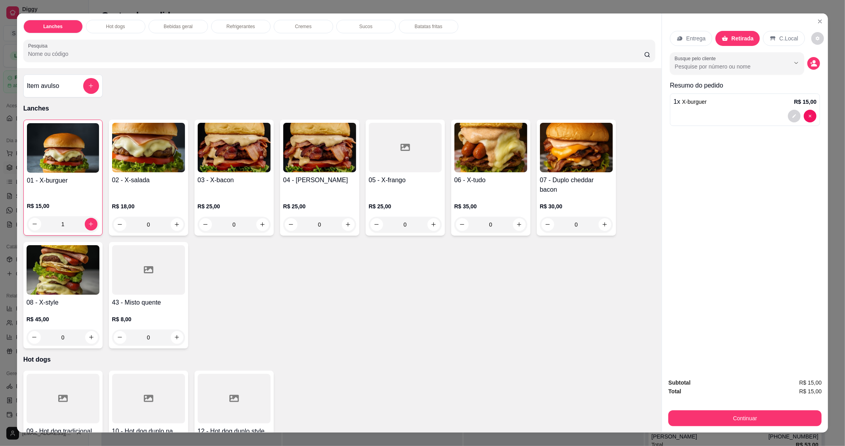
click at [780, 40] on p "C.Local" at bounding box center [789, 38] width 19 height 8
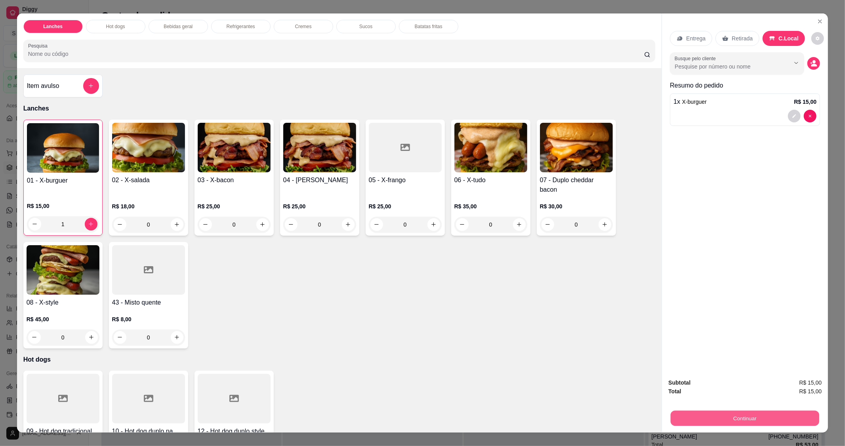
click at [731, 414] on button "Continuar" at bounding box center [745, 418] width 149 height 15
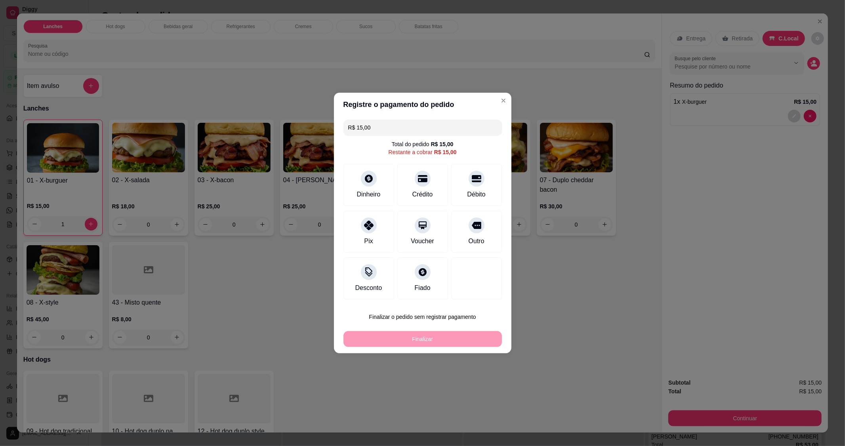
click at [478, 186] on div "Débito" at bounding box center [476, 185] width 51 height 42
type input "R$ 0,00"
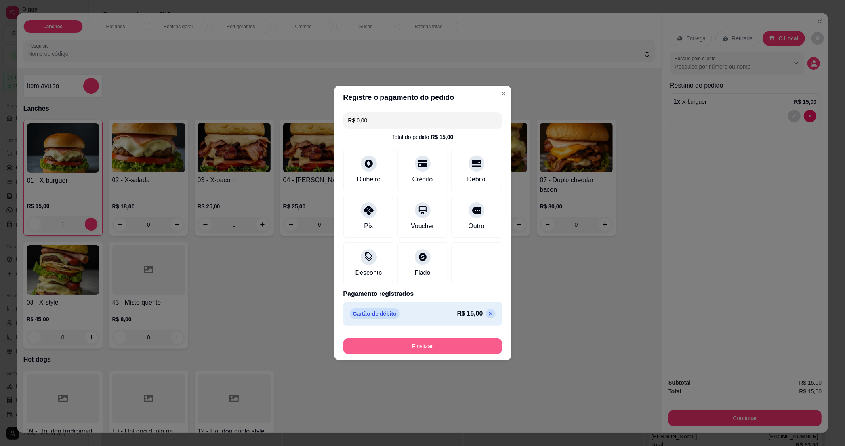
click at [469, 347] on button "Finalizar" at bounding box center [423, 346] width 159 height 16
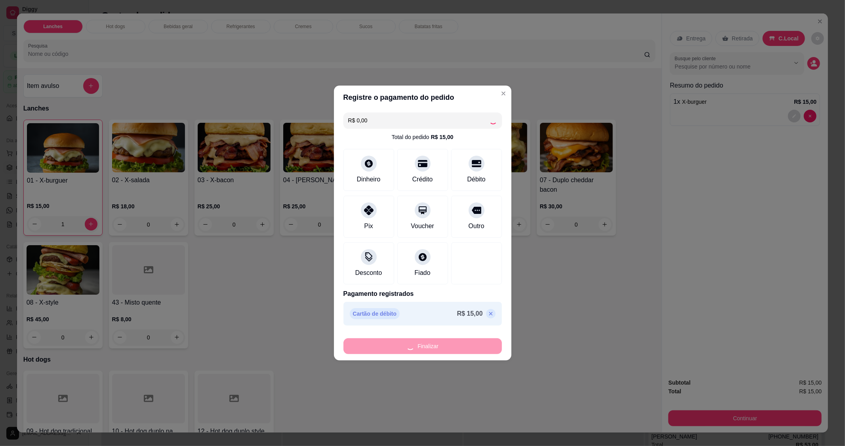
type input "0"
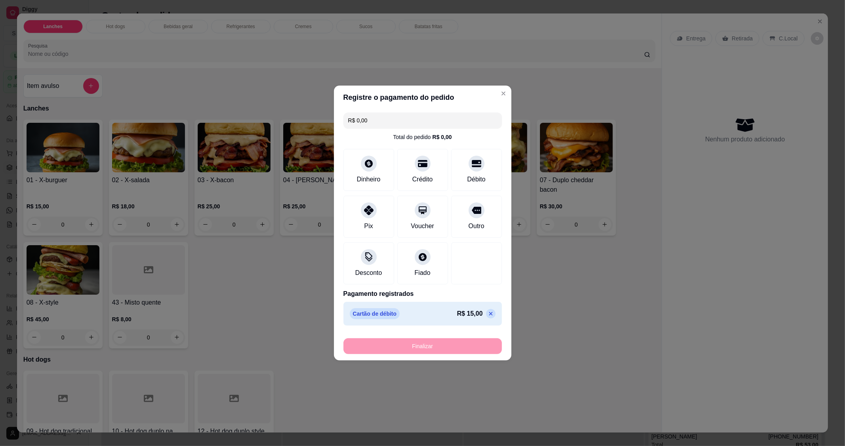
type input "-R$ 15,00"
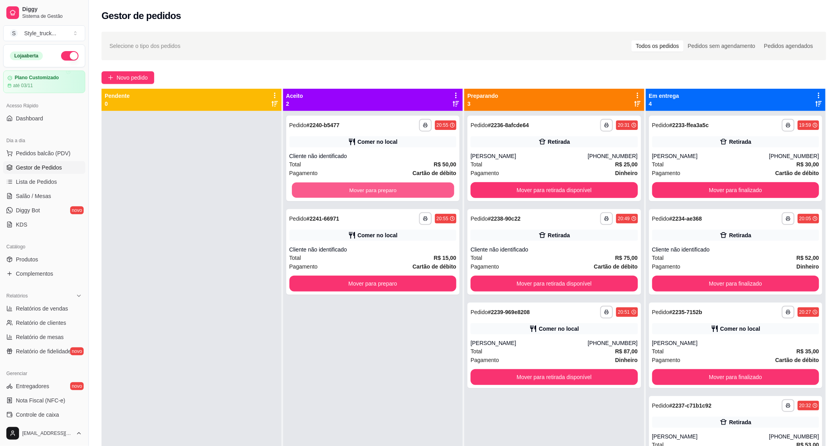
click at [323, 187] on button "Mover para preparo" at bounding box center [373, 190] width 162 height 15
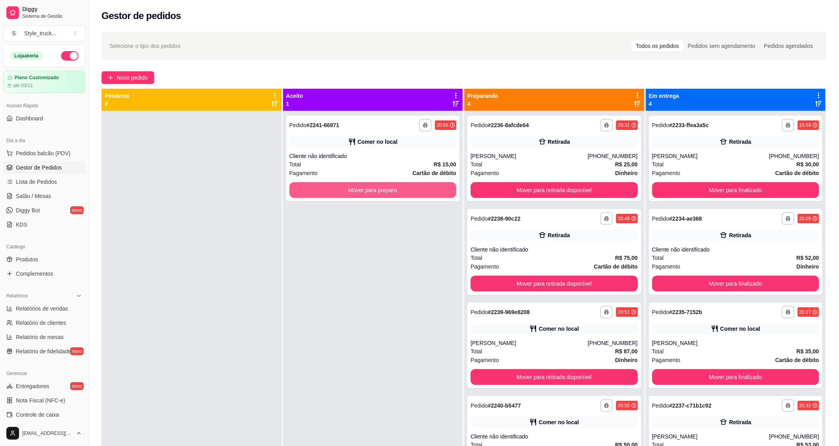
click at [340, 188] on button "Mover para preparo" at bounding box center [372, 190] width 167 height 16
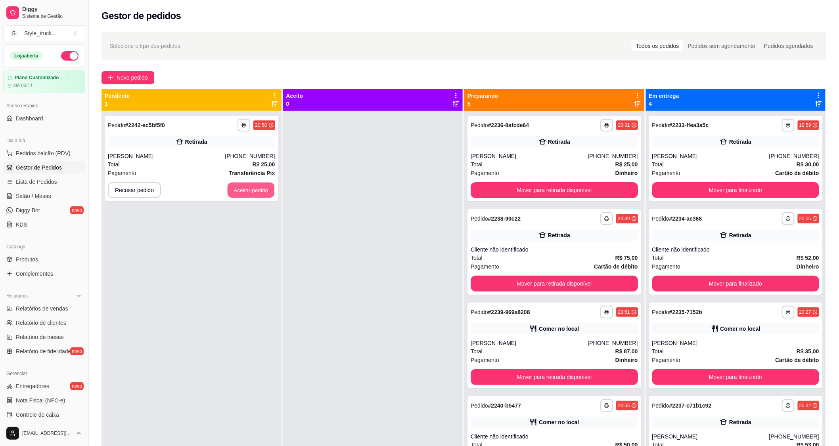
click at [245, 187] on button "Aceitar pedido" at bounding box center [250, 190] width 47 height 15
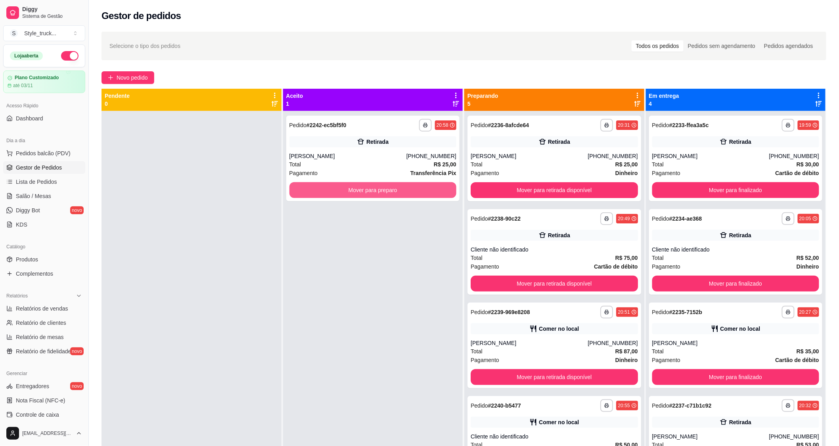
click at [341, 189] on button "Mover para preparo" at bounding box center [372, 190] width 167 height 16
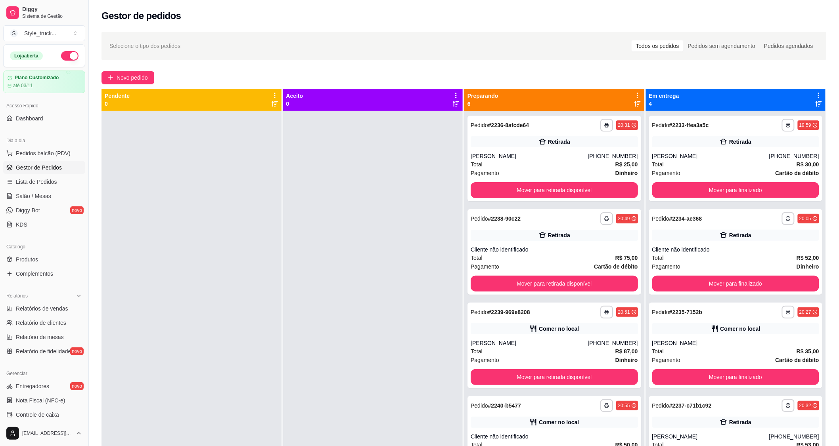
click at [122, 78] on span "Novo pedido" at bounding box center [132, 77] width 31 height 9
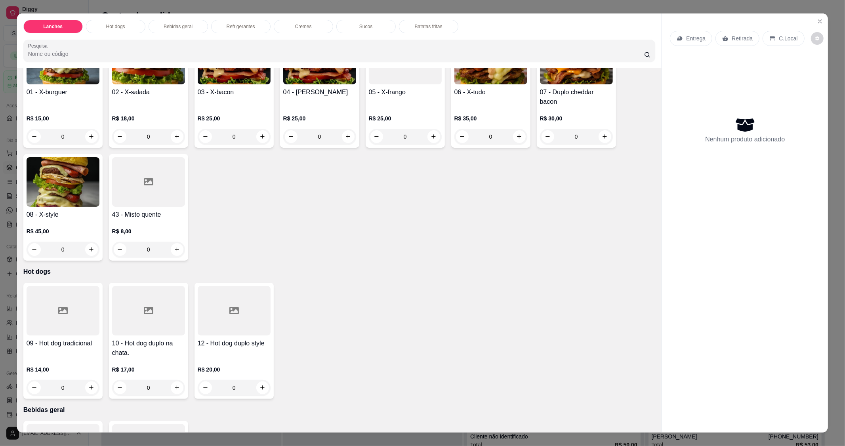
scroll to position [176, 0]
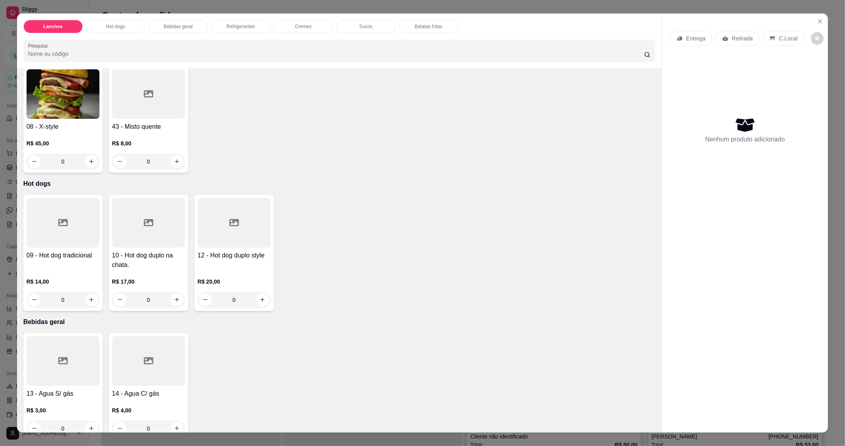
click at [260, 300] on div "0" at bounding box center [234, 300] width 73 height 16
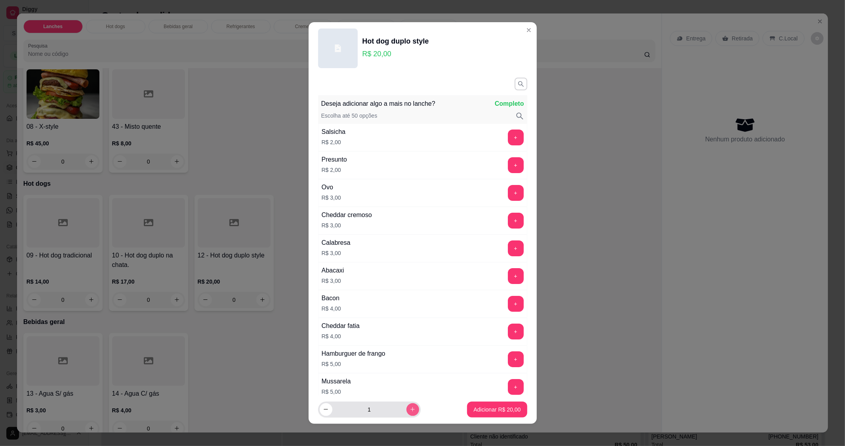
click at [410, 412] on icon "increase-product-quantity" at bounding box center [413, 410] width 6 height 6
click at [410, 411] on icon "increase-product-quantity" at bounding box center [413, 410] width 6 height 6
type input "3"
click at [474, 411] on p "Adicionar R$ 60,00" at bounding box center [497, 410] width 46 height 8
type input "3"
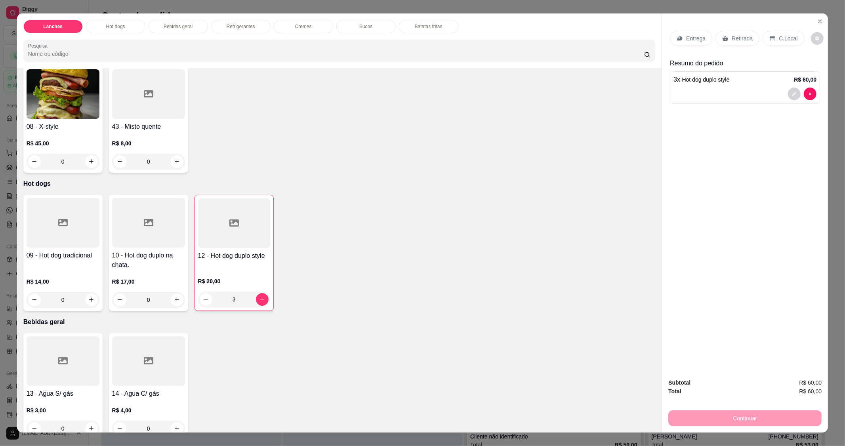
click at [424, 28] on p "Batatas fritas" at bounding box center [429, 26] width 28 height 6
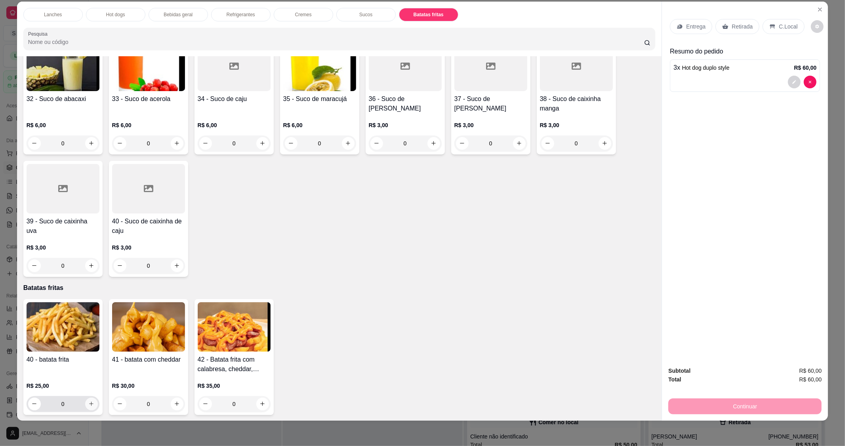
click at [90, 403] on icon "increase-product-quantity" at bounding box center [91, 404] width 6 height 6
type input "1"
click at [740, 27] on p "Retirada" at bounding box center [742, 27] width 21 height 8
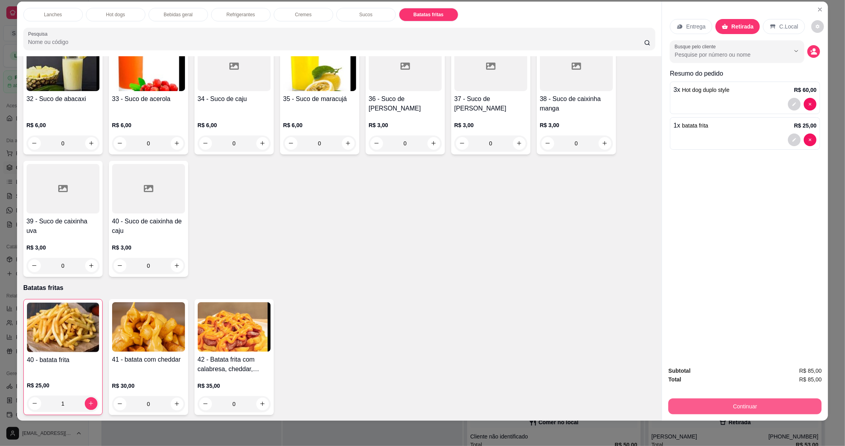
click at [701, 412] on button "Continuar" at bounding box center [745, 407] width 153 height 16
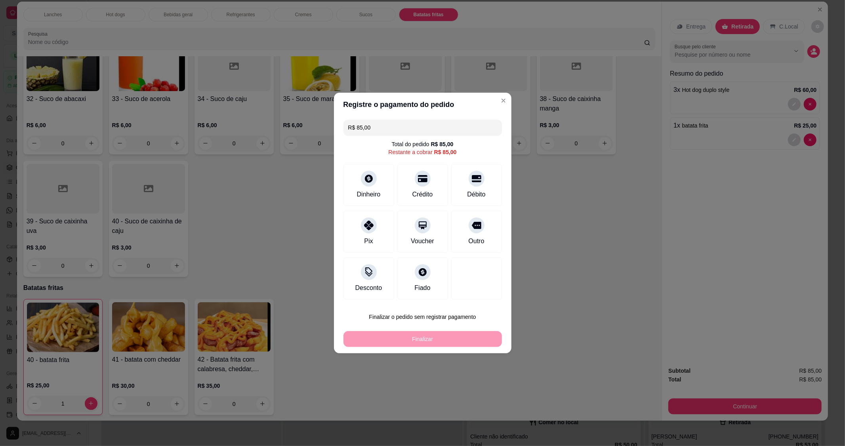
click at [472, 181] on icon at bounding box center [477, 179] width 10 height 10
click at [467, 190] on div "Débito" at bounding box center [476, 195] width 18 height 10
type input "R$ 0,00"
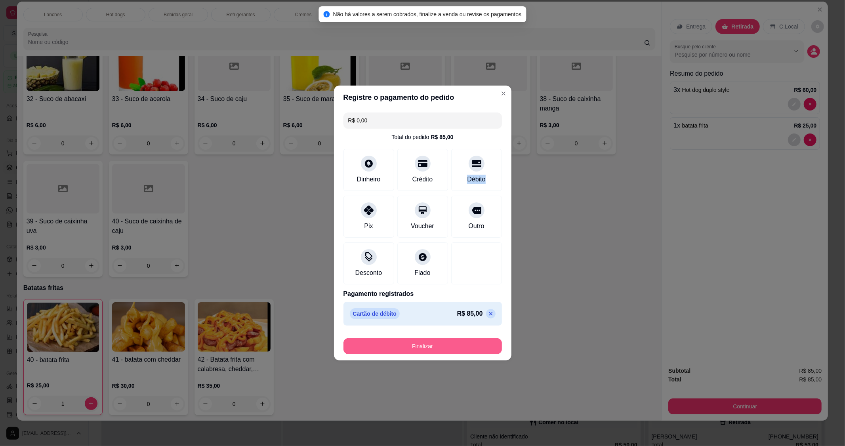
click at [450, 350] on button "Finalizar" at bounding box center [423, 346] width 159 height 16
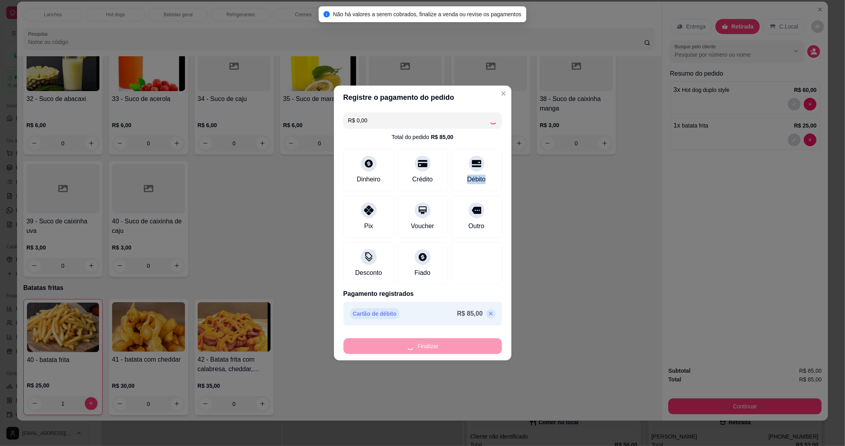
type input "0"
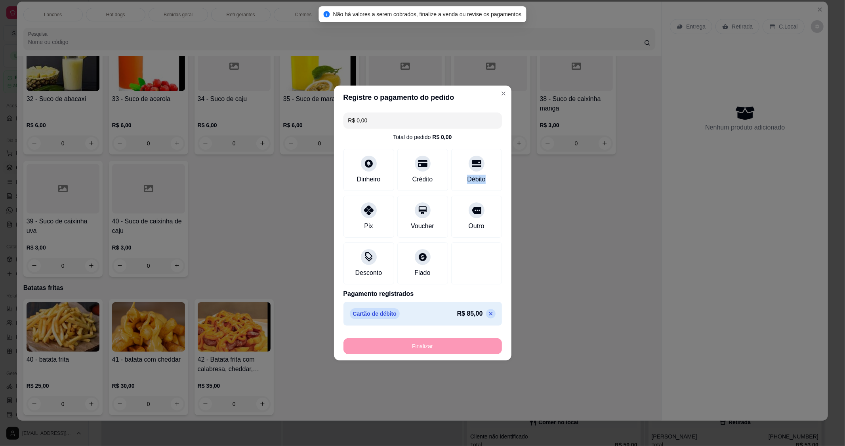
type input "-R$ 85,00"
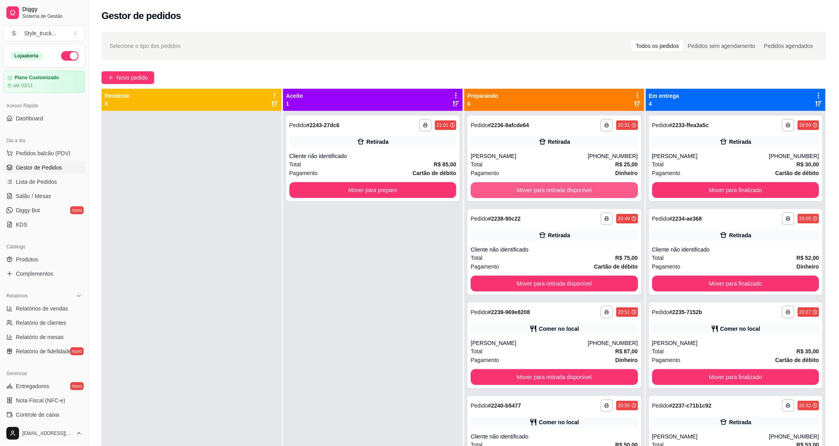
click at [565, 189] on button "Mover para retirada disponível" at bounding box center [553, 190] width 167 height 16
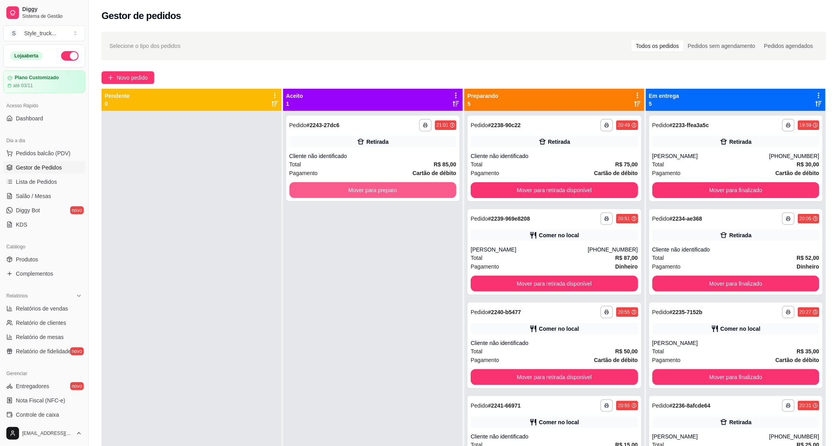
click at [420, 190] on button "Mover para preparo" at bounding box center [372, 190] width 167 height 16
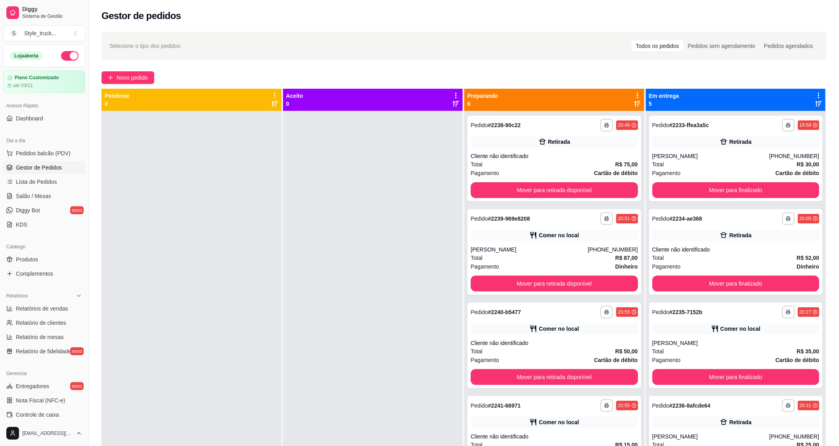
click at [124, 85] on div "**********" at bounding box center [464, 286] width 750 height 518
click at [130, 72] on button "Novo pedido" at bounding box center [127, 77] width 53 height 13
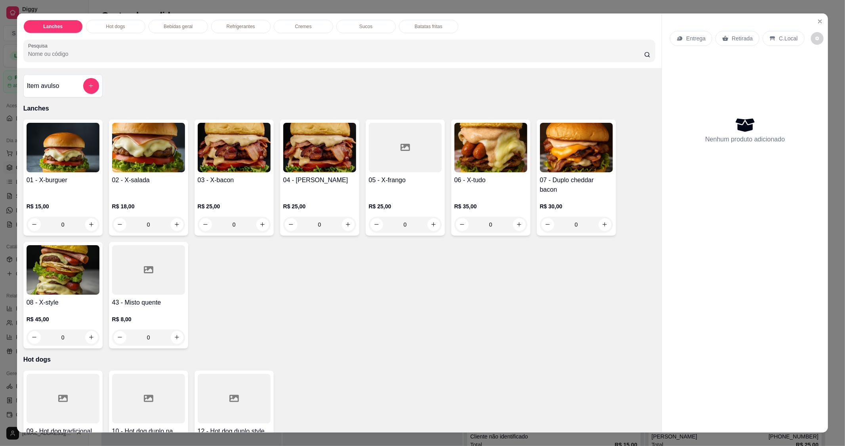
click at [516, 225] on div "0" at bounding box center [491, 225] width 73 height 16
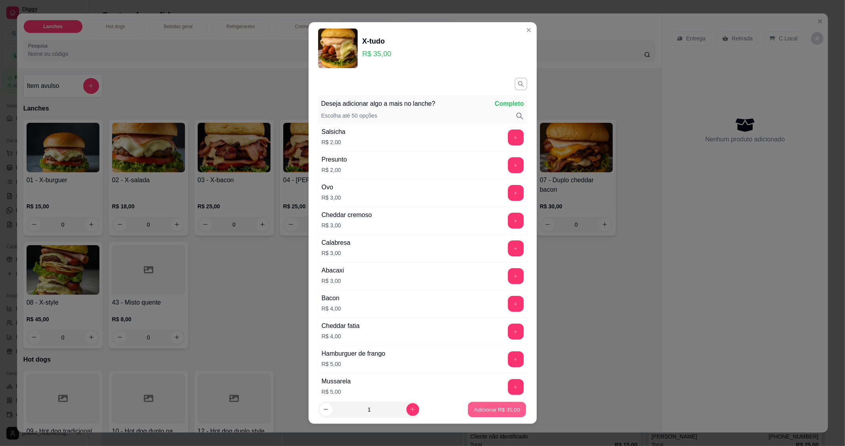
click at [491, 411] on p "Adicionar R$ 35,00" at bounding box center [497, 410] width 46 height 8
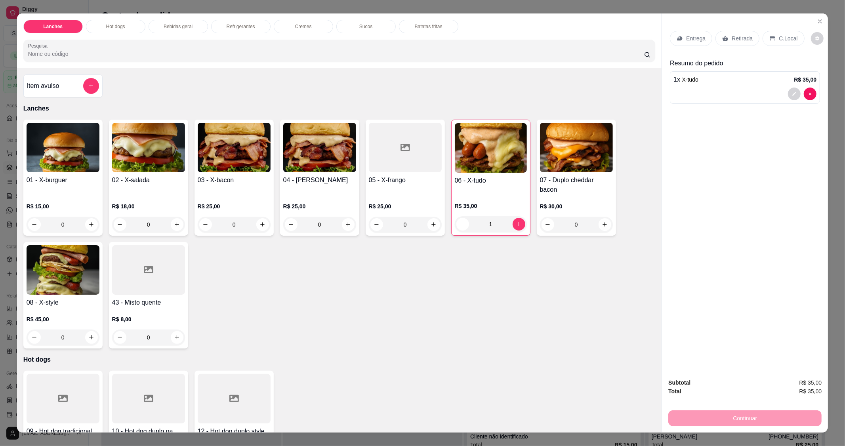
click at [514, 220] on div "1" at bounding box center [491, 224] width 72 height 16
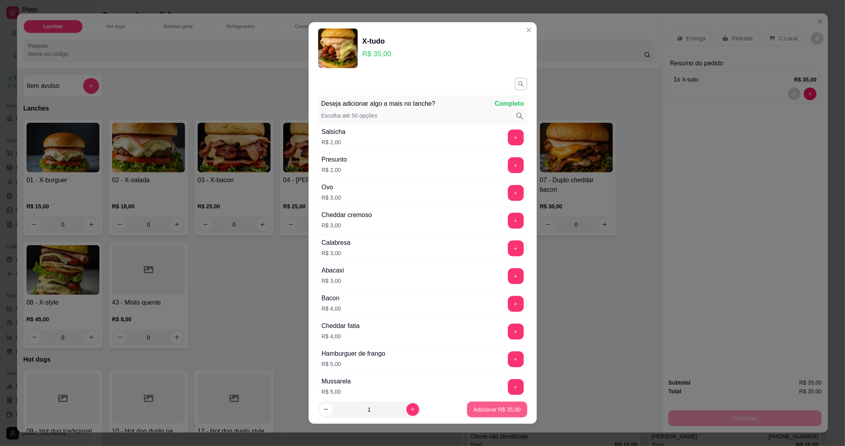
click at [484, 406] on p "Adicionar R$ 35,00" at bounding box center [497, 410] width 47 height 8
click at [484, 406] on div "09 - Hot dog tradicional R$ 14,00 0 10 - Hot dog duplo na chata. R$ 17,00 0 12 …" at bounding box center [339, 429] width 632 height 116
type input "2"
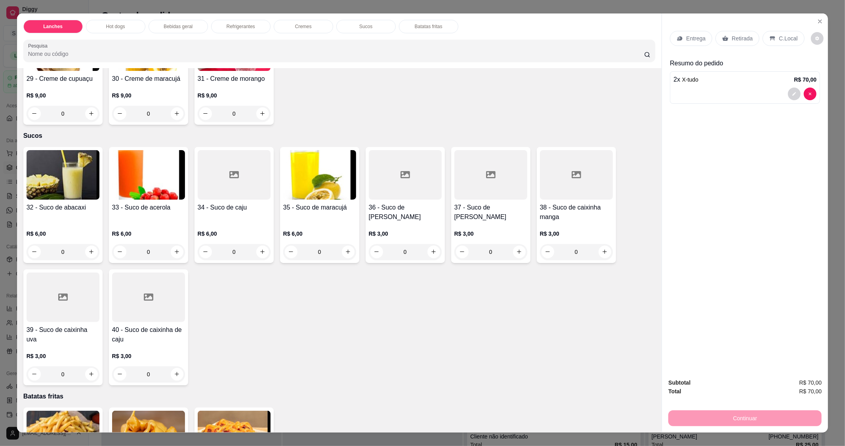
scroll to position [977, 0]
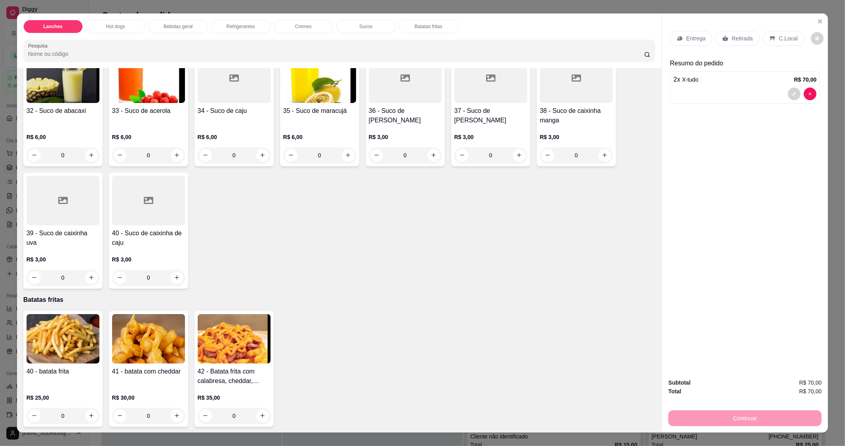
click at [69, 383] on div "40 - batata frita" at bounding box center [63, 376] width 73 height 19
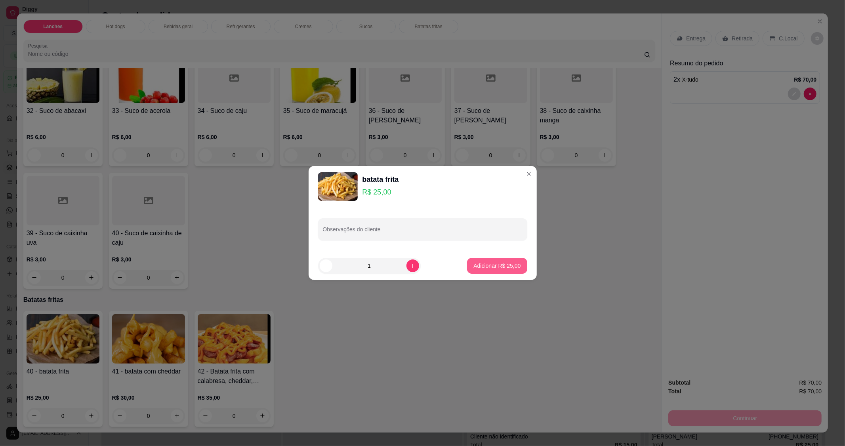
click at [485, 266] on p "Adicionar R$ 25,00" at bounding box center [497, 266] width 47 height 8
type input "1"
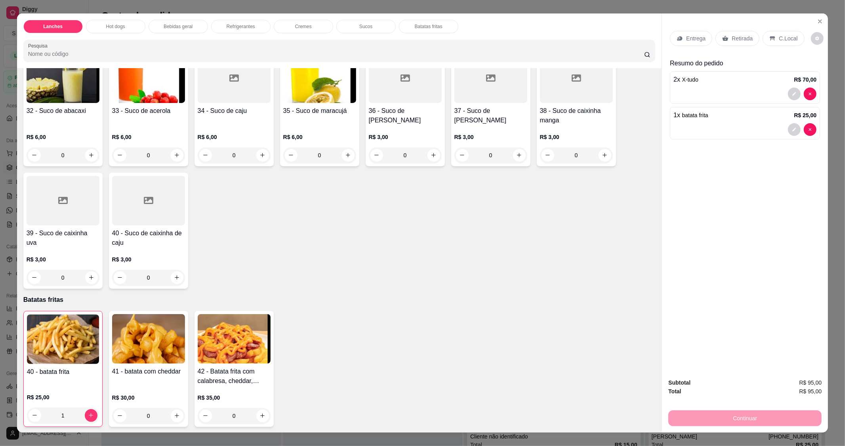
click at [732, 36] on p "Retirada" at bounding box center [742, 38] width 21 height 8
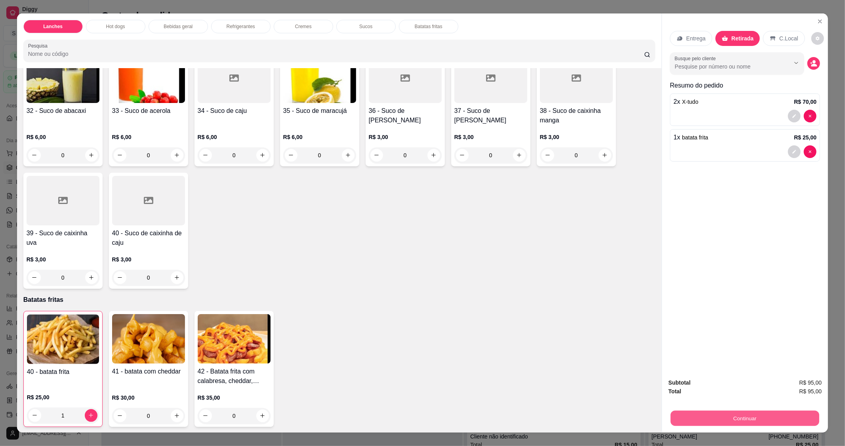
click at [708, 421] on button "Continuar" at bounding box center [745, 418] width 149 height 15
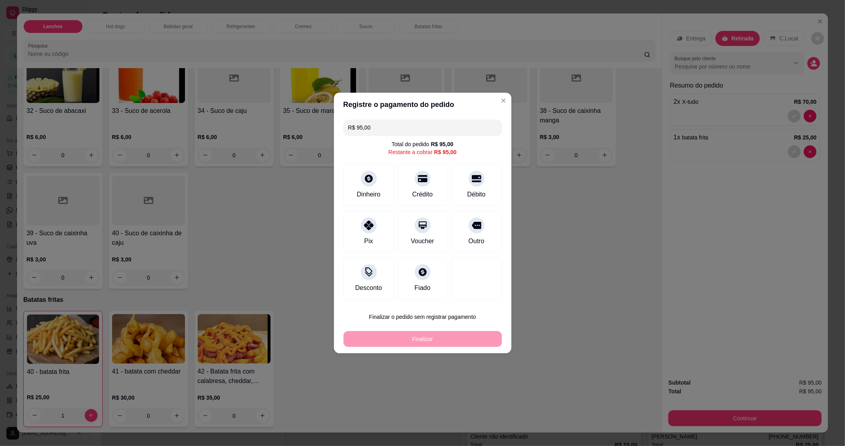
click at [454, 181] on div "Débito" at bounding box center [476, 185] width 51 height 42
type input "R$ 0,00"
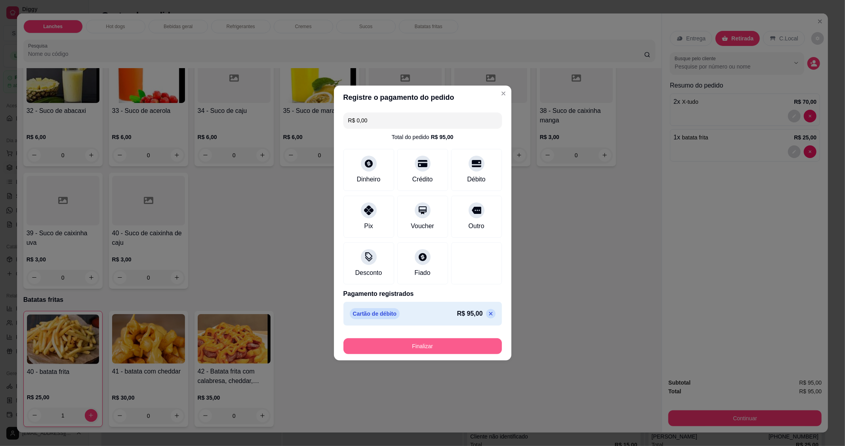
click at [465, 348] on button "Finalizar" at bounding box center [423, 346] width 159 height 16
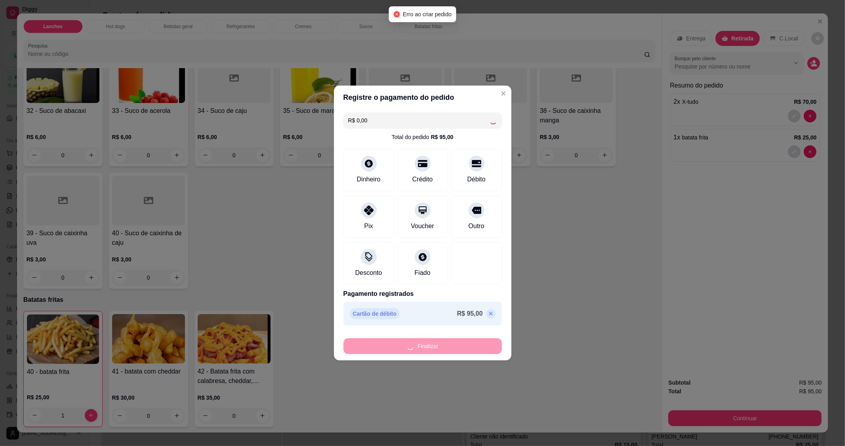
type input "0"
type input "-R$ 95,00"
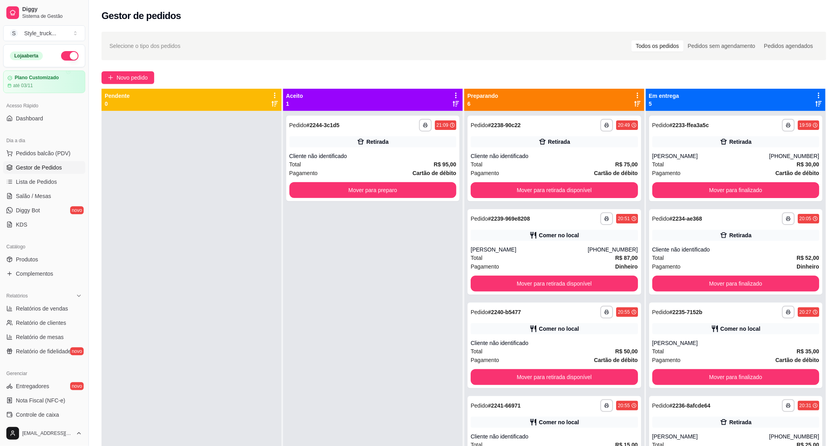
click at [136, 78] on span "Novo pedido" at bounding box center [132, 77] width 31 height 9
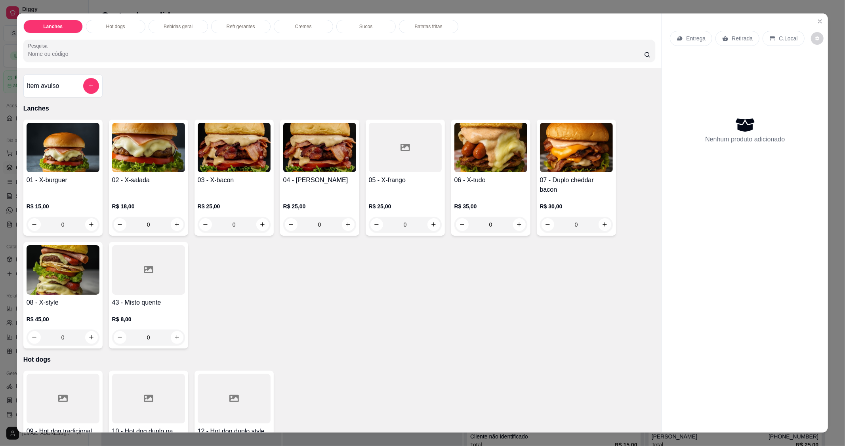
click at [87, 225] on div "0" at bounding box center [63, 225] width 73 height 16
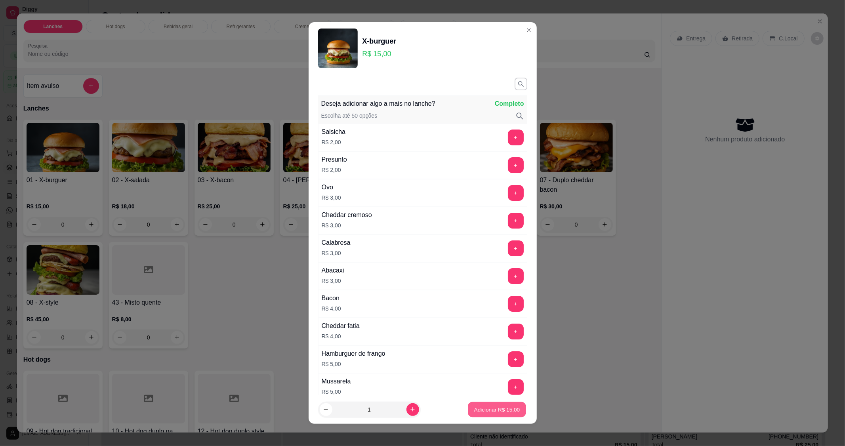
click at [500, 409] on p "Adicionar R$ 15,00" at bounding box center [497, 410] width 46 height 8
type input "1"
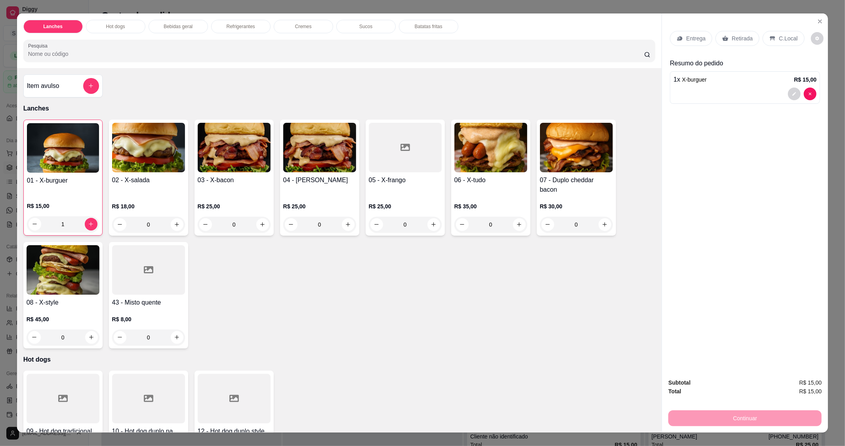
click at [524, 228] on div "06 - X-tudo R$ 35,00 0" at bounding box center [490, 178] width 79 height 116
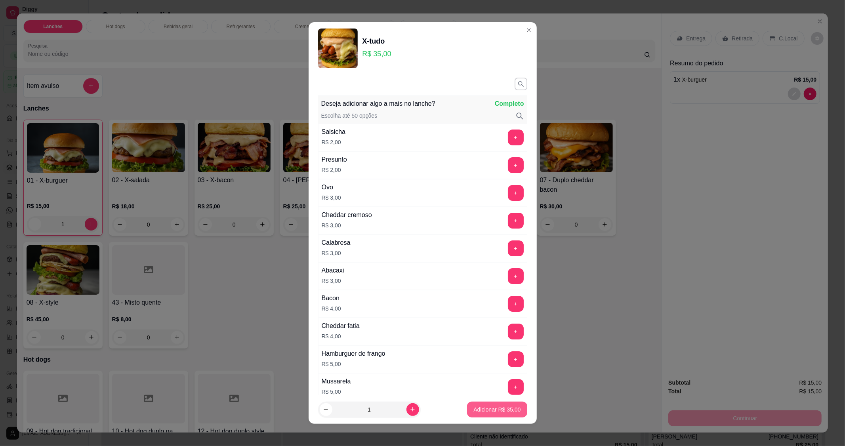
click at [506, 407] on p "Adicionar R$ 35,00" at bounding box center [497, 410] width 47 height 8
type input "1"
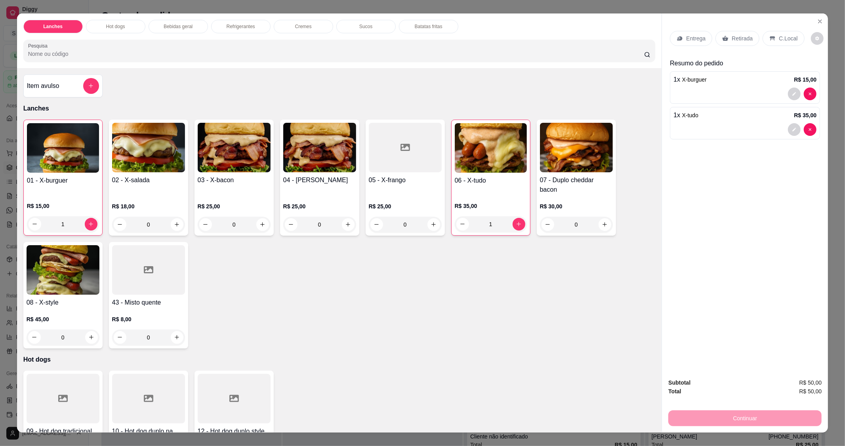
click at [426, 224] on div "0" at bounding box center [405, 225] width 73 height 16
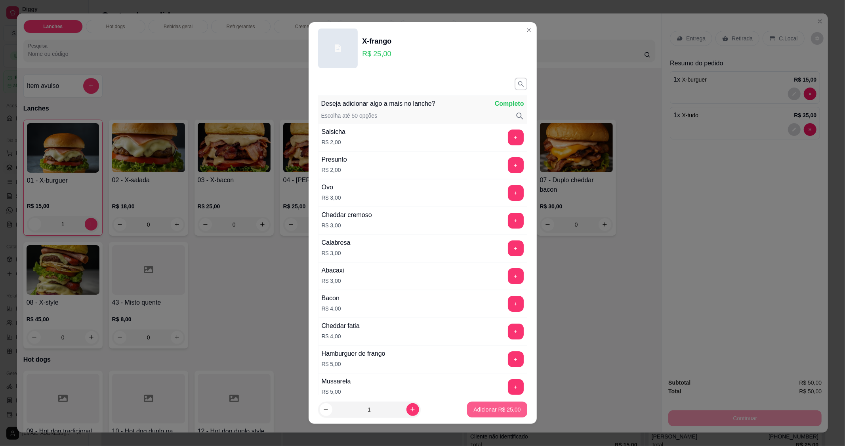
click at [494, 406] on p "Adicionar R$ 25,00" at bounding box center [497, 410] width 47 height 8
type input "1"
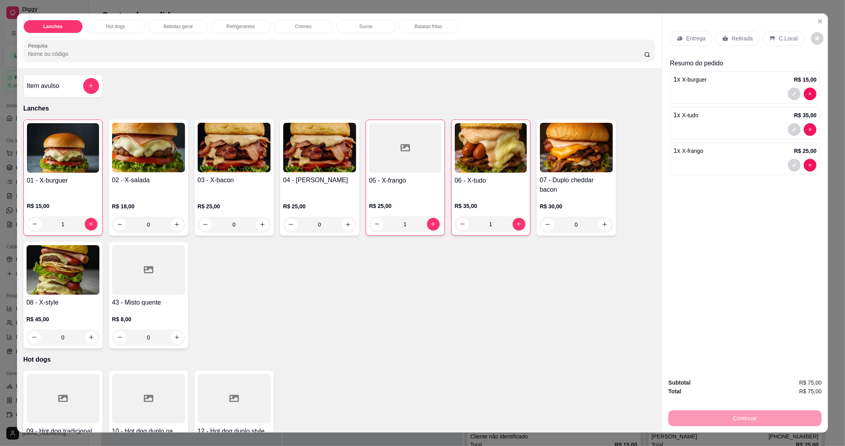
click at [417, 23] on p "Batatas fritas" at bounding box center [429, 26] width 28 height 6
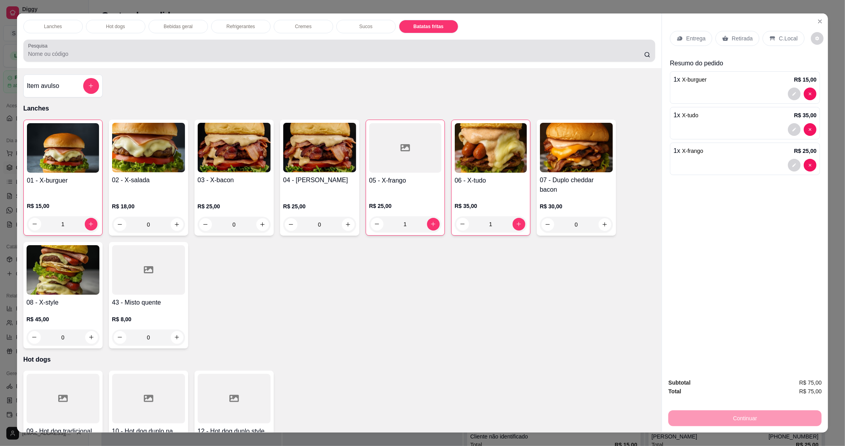
scroll to position [12, 0]
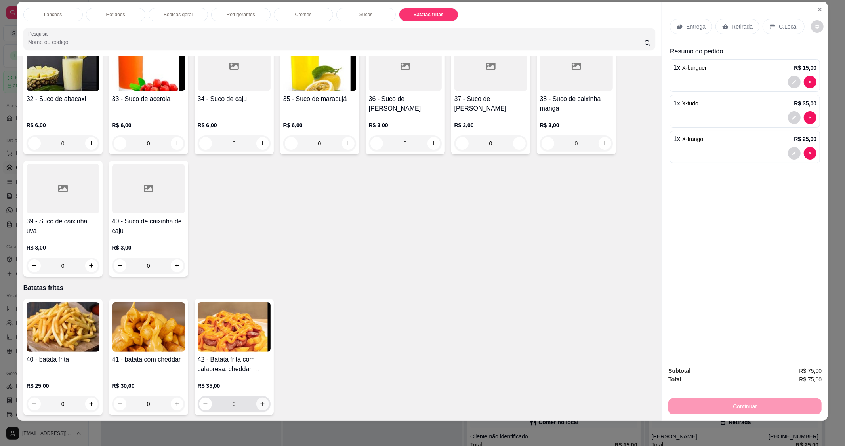
click at [260, 405] on icon "increase-product-quantity" at bounding box center [263, 404] width 6 height 6
type input "1"
click at [350, 18] on div "Sucos" at bounding box center [365, 14] width 59 height 13
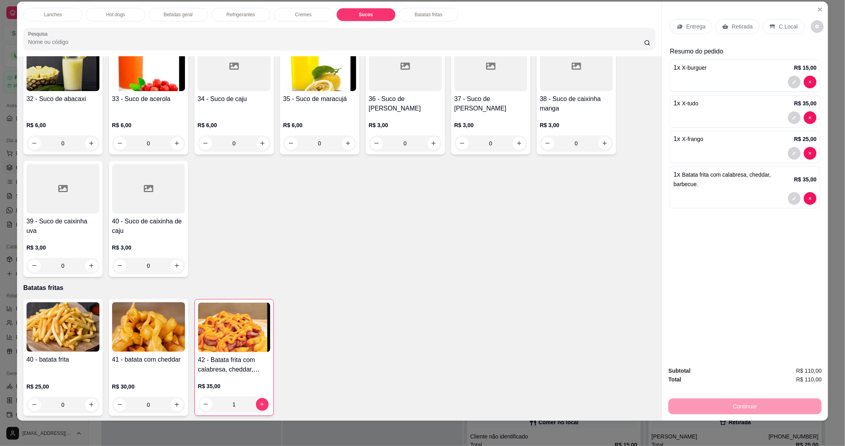
scroll to position [944, 0]
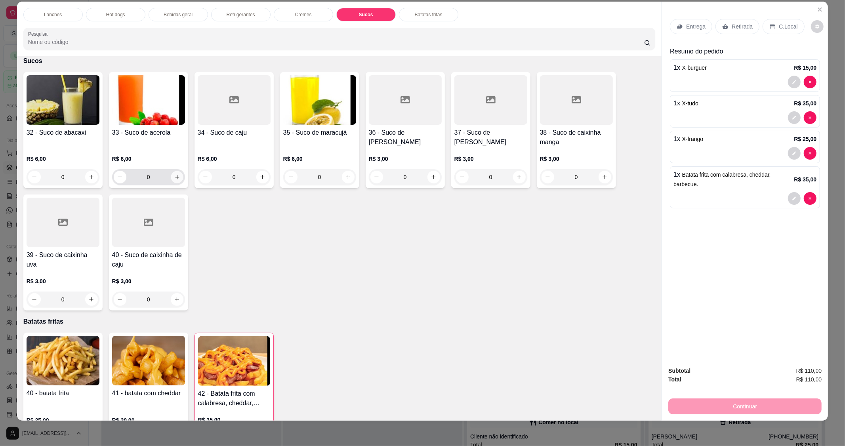
click at [175, 177] on icon "increase-product-quantity" at bounding box center [177, 177] width 6 height 6
type input "1"
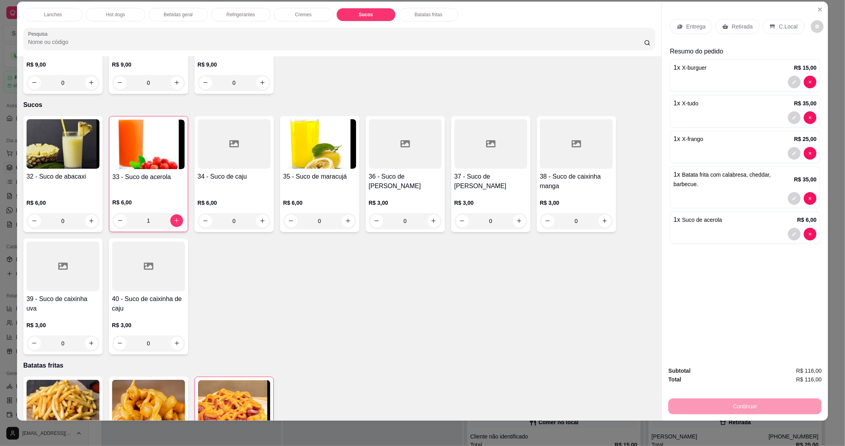
scroll to position [811, 0]
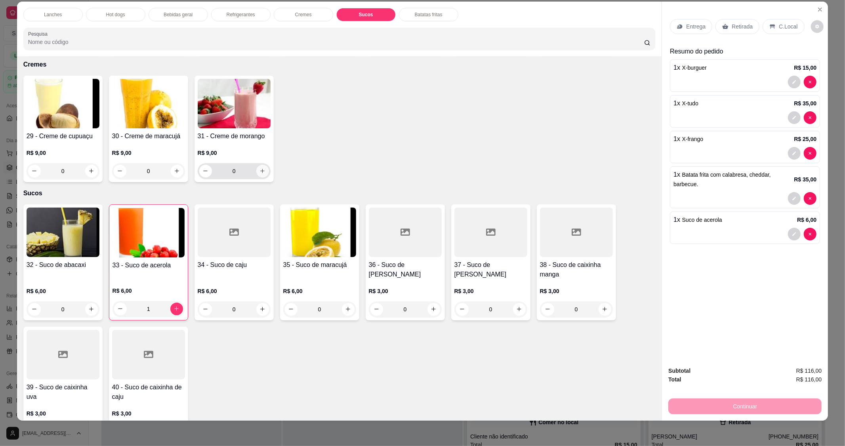
click at [260, 168] on icon "increase-product-quantity" at bounding box center [263, 171] width 6 height 6
type input "1"
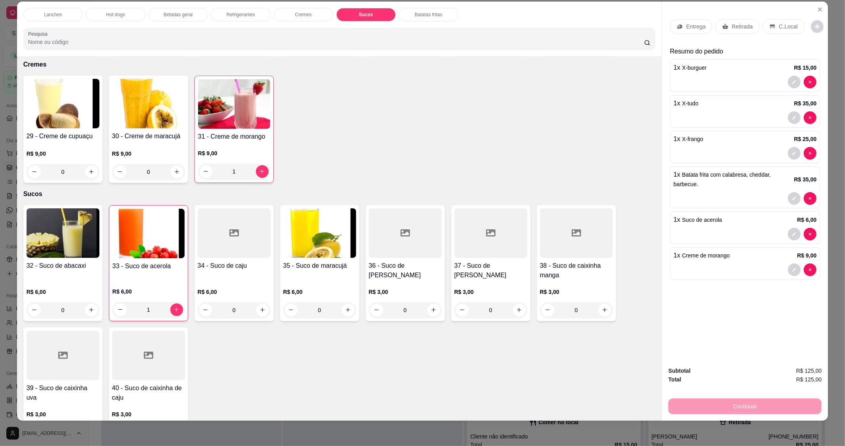
click at [781, 23] on p "C.Local" at bounding box center [788, 27] width 19 height 8
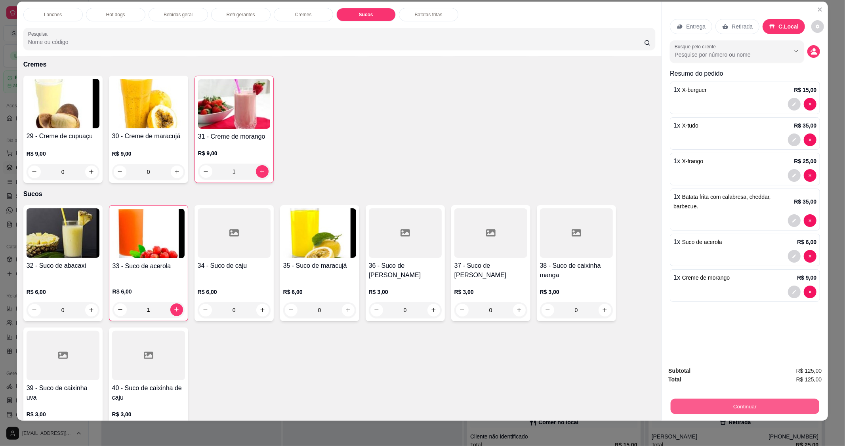
click at [741, 406] on button "Continuar" at bounding box center [745, 406] width 149 height 15
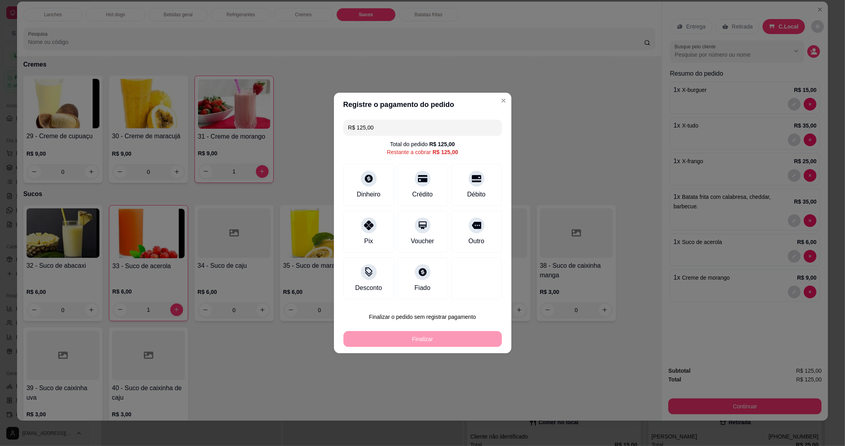
click at [467, 192] on div "Débito" at bounding box center [476, 195] width 18 height 10
type input "R$ 0,00"
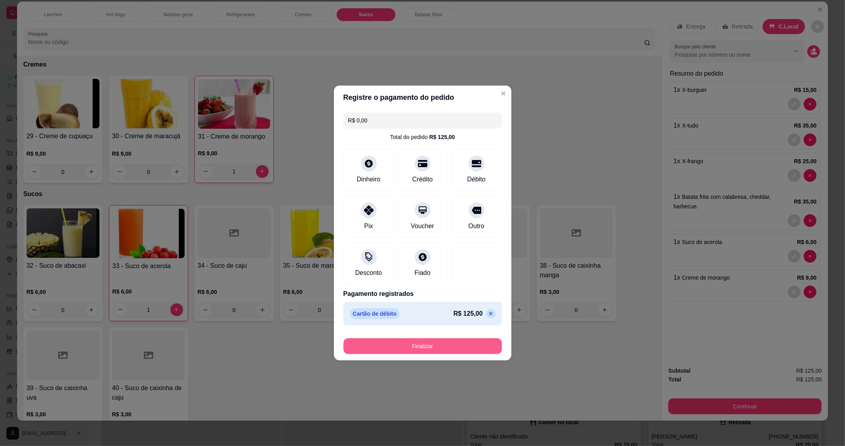
click at [444, 342] on button "Finalizar" at bounding box center [423, 346] width 159 height 16
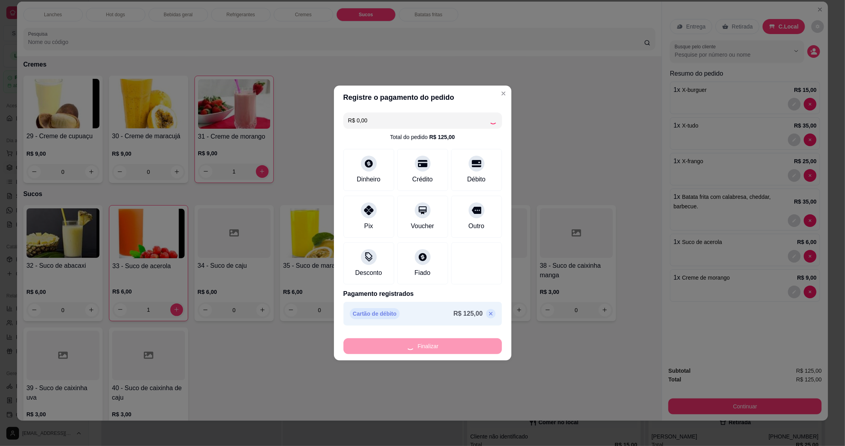
type input "0"
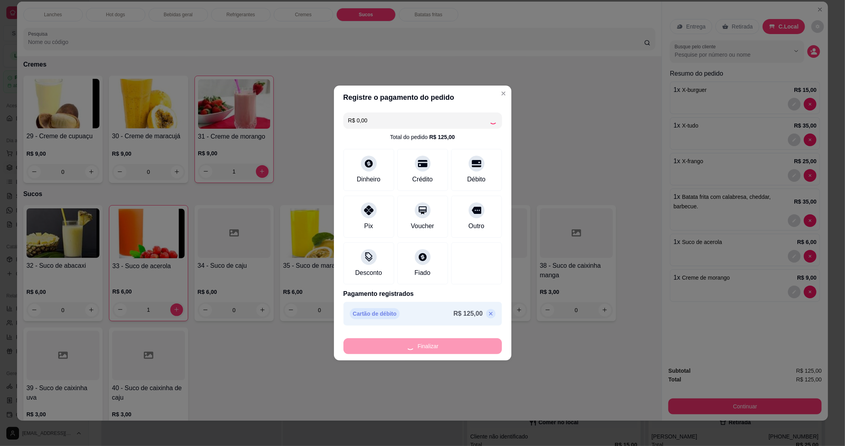
type input "0"
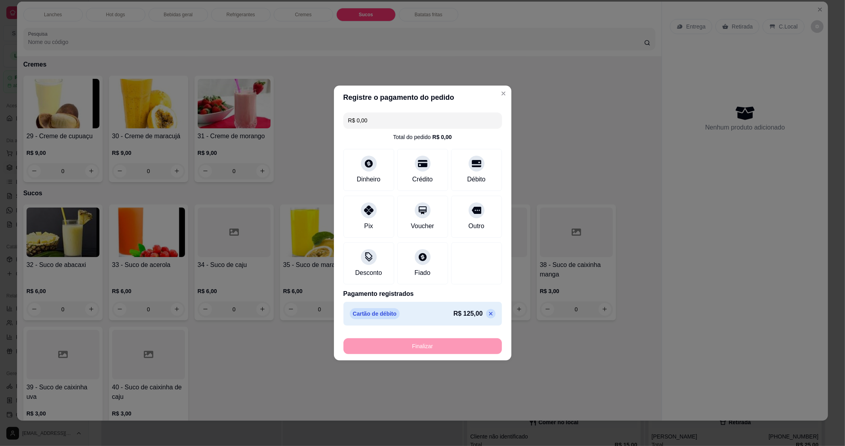
type input "-R$ 125,00"
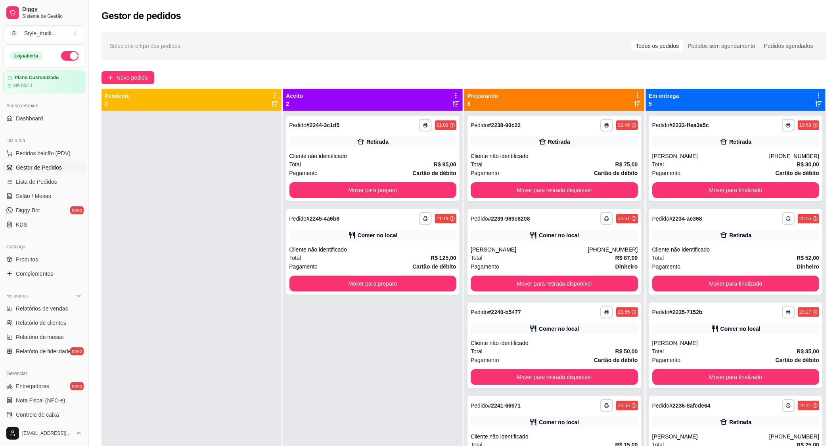
click at [119, 77] on span "Novo pedido" at bounding box center [132, 77] width 31 height 9
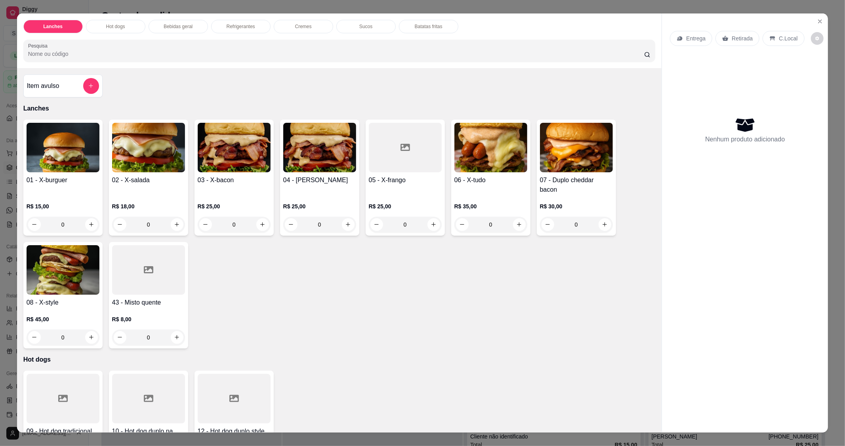
click at [174, 224] on div "0" at bounding box center [148, 225] width 73 height 16
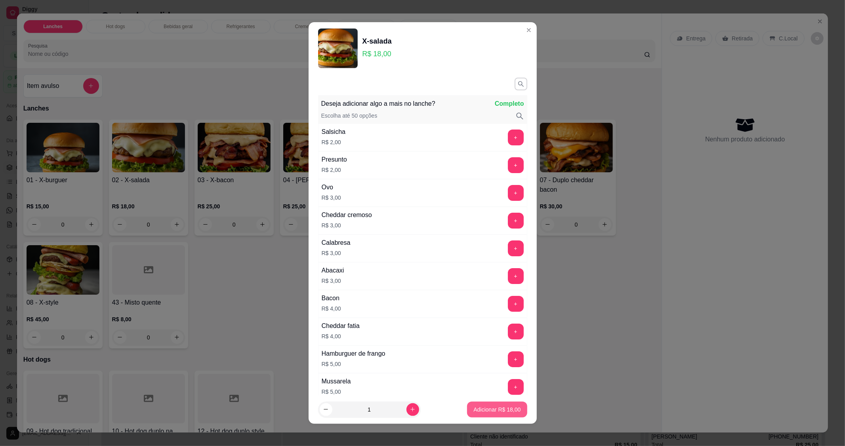
click at [480, 411] on p "Adicionar R$ 18,00" at bounding box center [497, 410] width 47 height 8
type input "1"
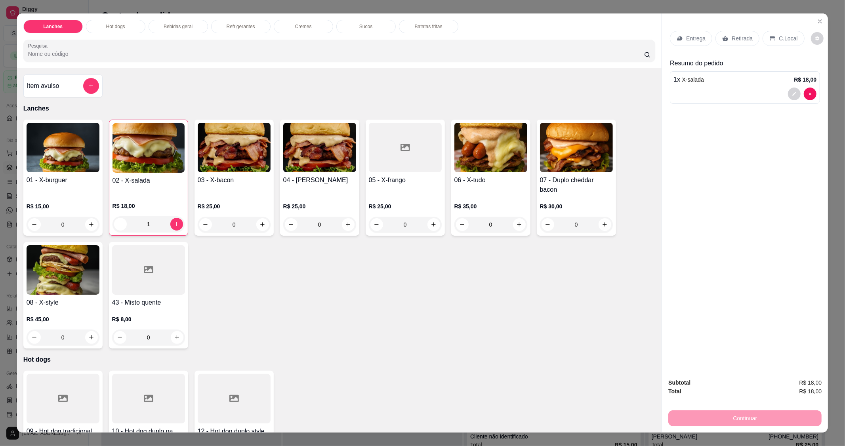
click at [736, 36] on p "Retirada" at bounding box center [742, 38] width 21 height 8
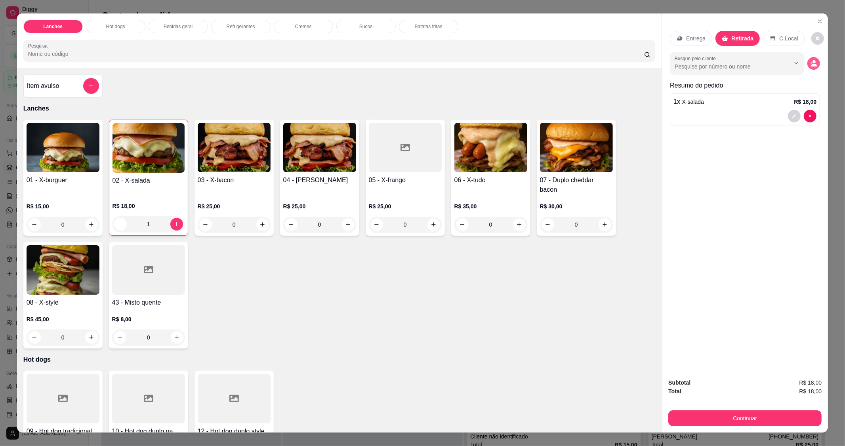
click at [808, 62] on button "decrease-product-quantity" at bounding box center [814, 63] width 13 height 13
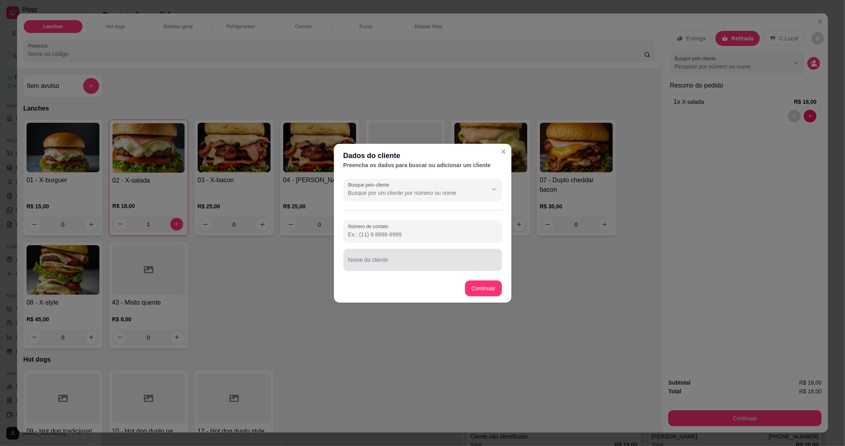
click at [408, 256] on div at bounding box center [422, 260] width 149 height 16
type input "[PERSON_NAME]"
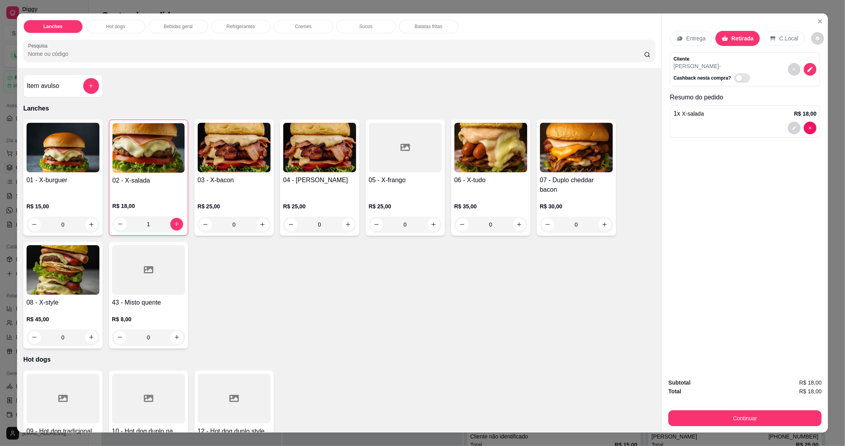
click at [252, 27] on div "Refrigerantes" at bounding box center [240, 26] width 59 height 13
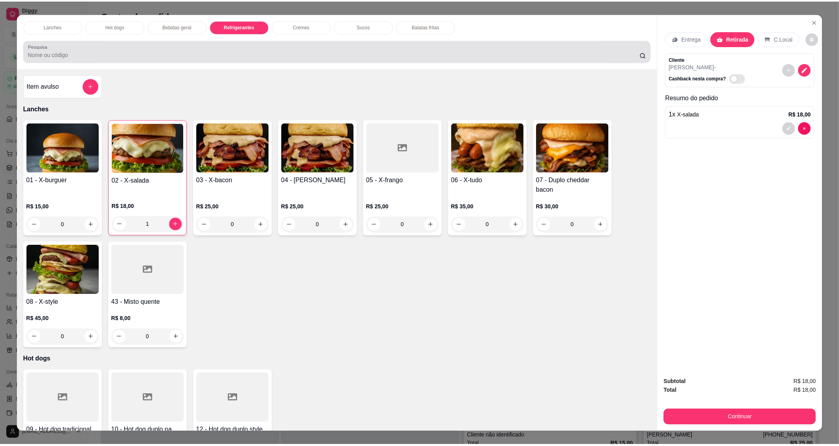
scroll to position [12, 0]
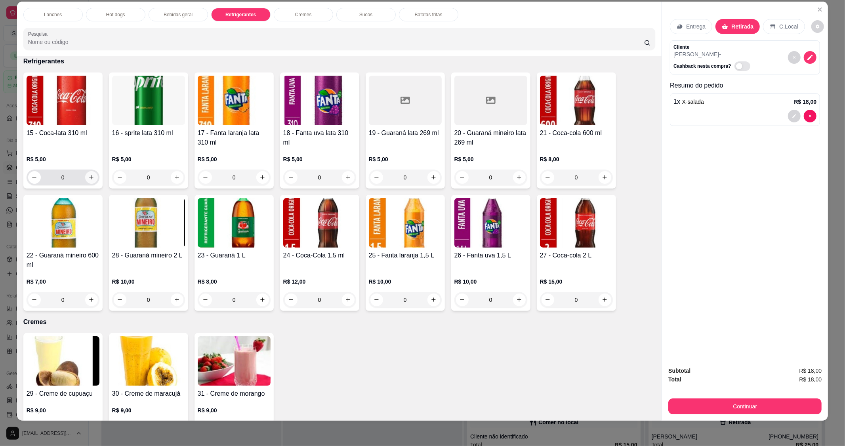
click at [88, 178] on icon "increase-product-quantity" at bounding box center [91, 177] width 6 height 6
type input "1"
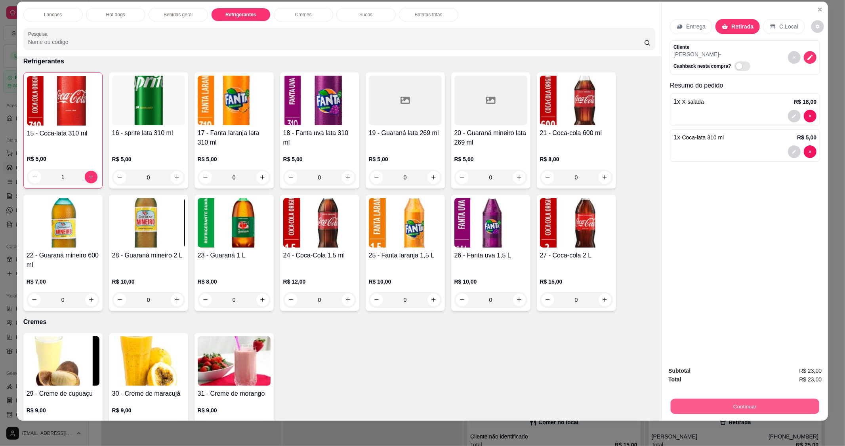
click at [716, 405] on button "Continuar" at bounding box center [745, 406] width 149 height 15
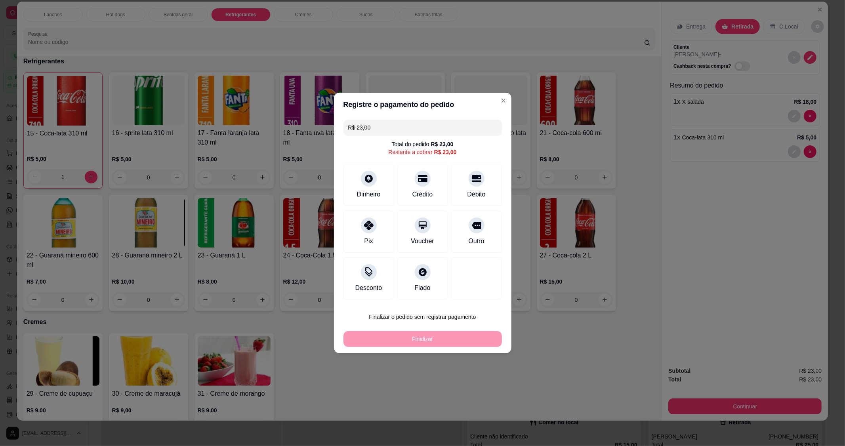
click at [467, 186] on div "Débito" at bounding box center [476, 185] width 51 height 42
type input "R$ 0,00"
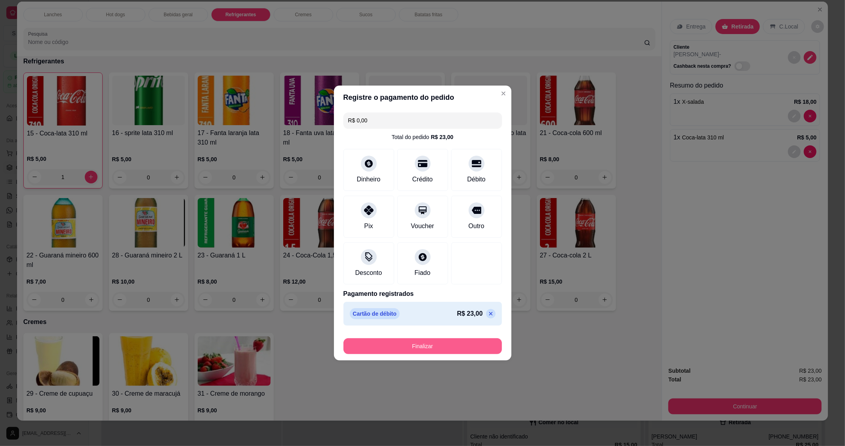
click at [472, 349] on button "Finalizar" at bounding box center [423, 346] width 159 height 16
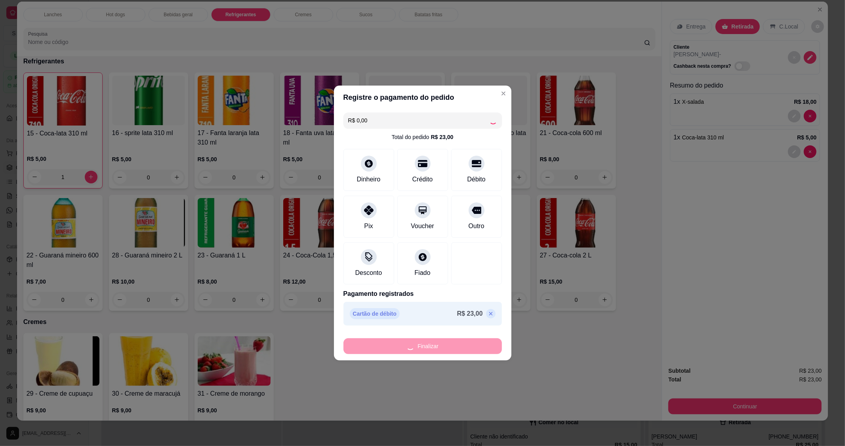
type input "0"
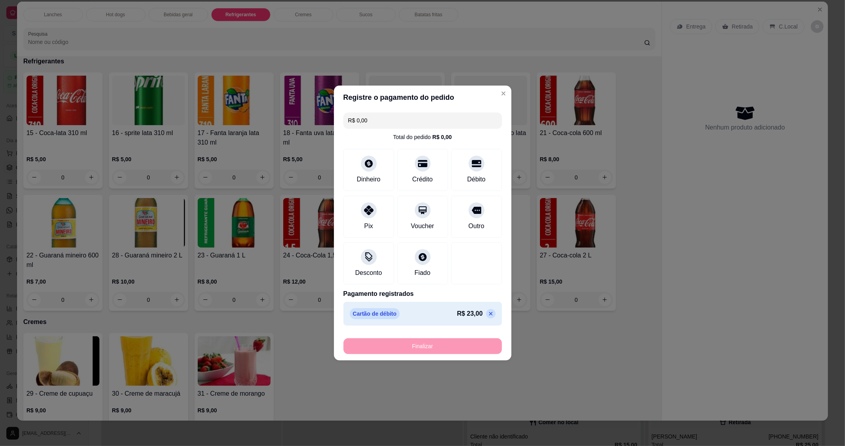
type input "-R$ 23,00"
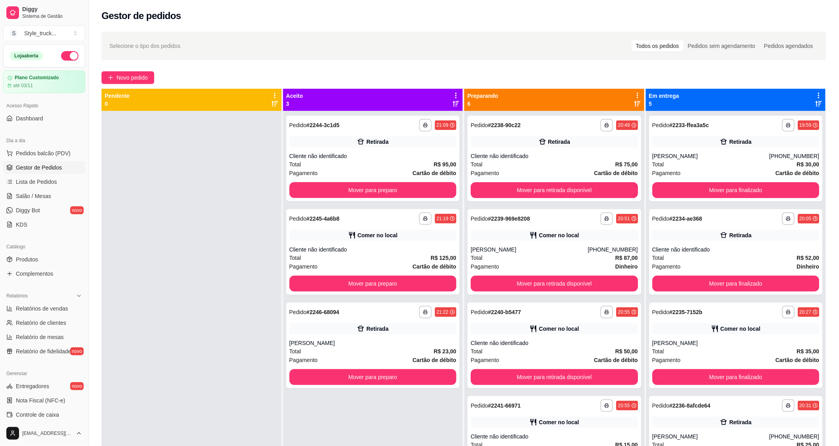
click at [509, 180] on div "**********" at bounding box center [554, 159] width 174 height 86
click at [566, 195] on button "Mover para retirada disponível" at bounding box center [554, 190] width 162 height 15
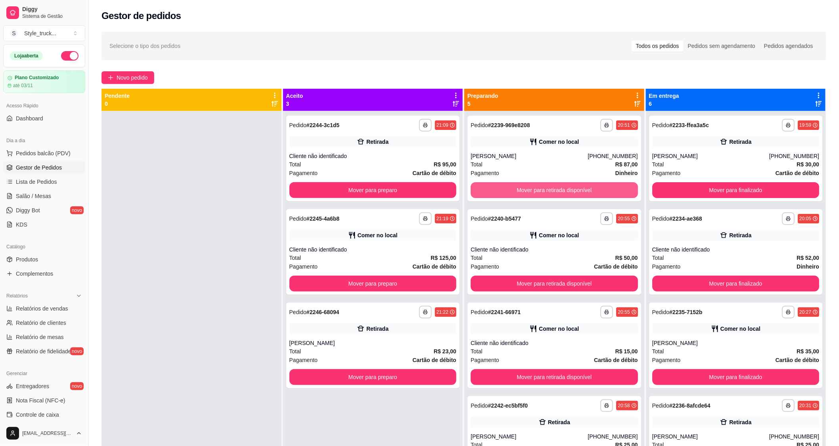
click at [566, 191] on button "Mover para retirada disponível" at bounding box center [553, 190] width 167 height 16
click at [561, 191] on button "Mover para retirada disponível" at bounding box center [554, 190] width 162 height 15
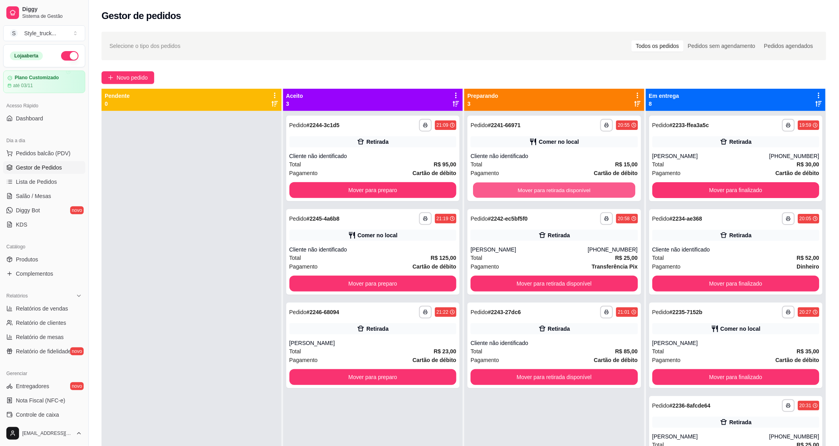
click at [561, 191] on button "Mover para retirada disponível" at bounding box center [554, 190] width 162 height 15
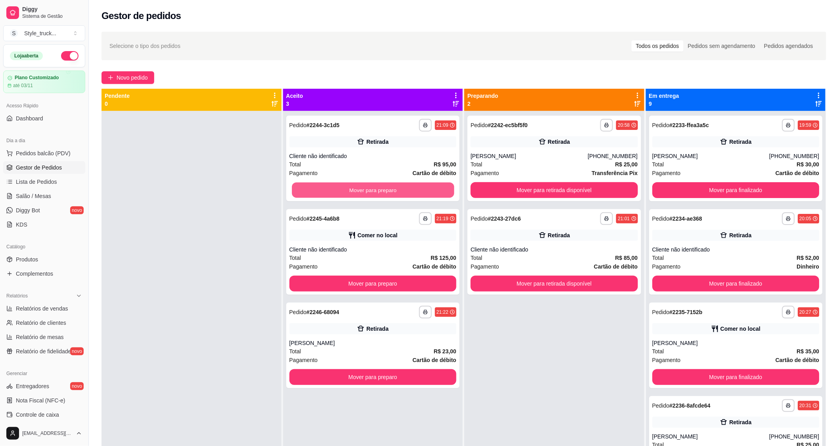
click at [411, 187] on button "Mover para preparo" at bounding box center [373, 190] width 162 height 15
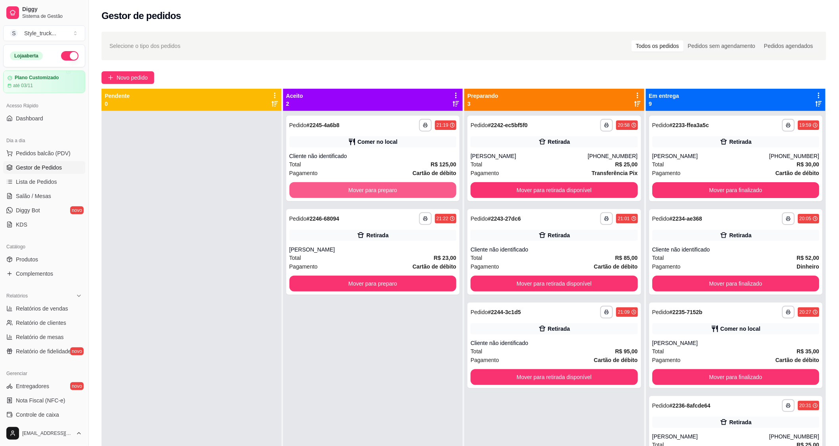
click at [417, 189] on button "Mover para preparo" at bounding box center [372, 190] width 167 height 16
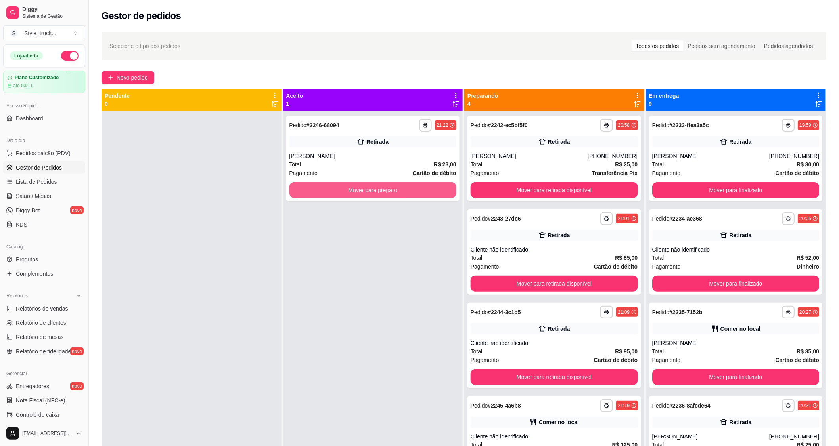
click at [417, 189] on button "Mover para preparo" at bounding box center [372, 190] width 167 height 16
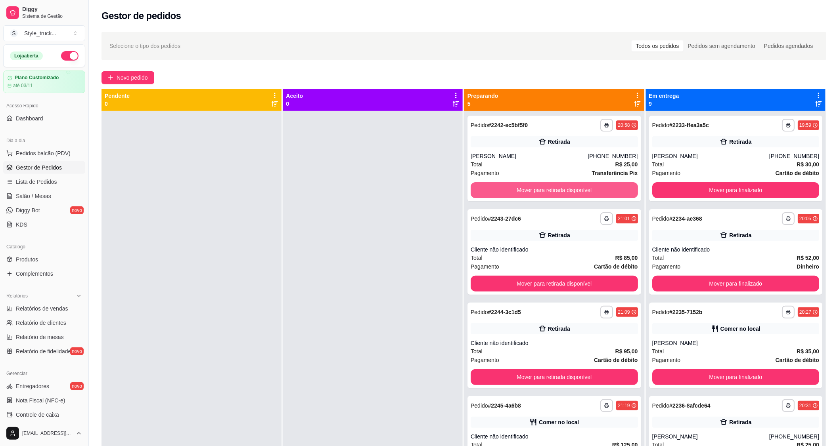
click at [520, 191] on button "Mover para retirada disponível" at bounding box center [553, 190] width 167 height 16
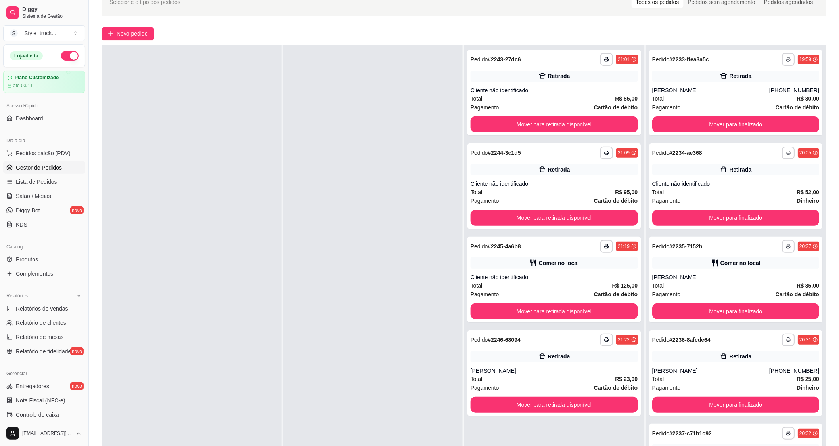
scroll to position [121, 0]
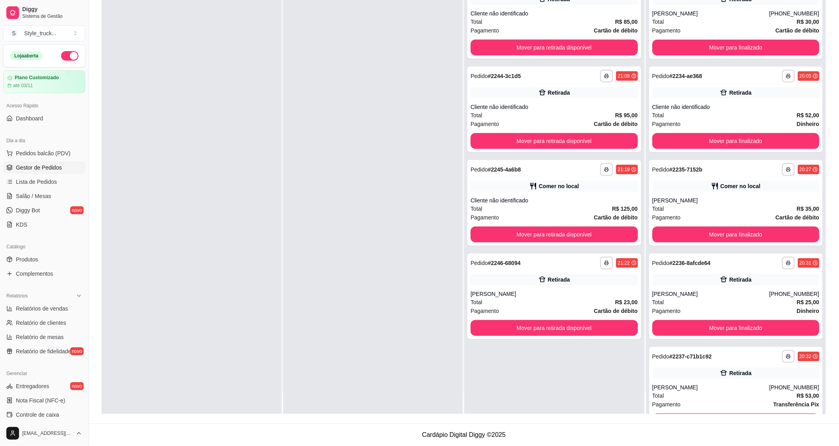
click at [582, 287] on div "**********" at bounding box center [554, 297] width 174 height 86
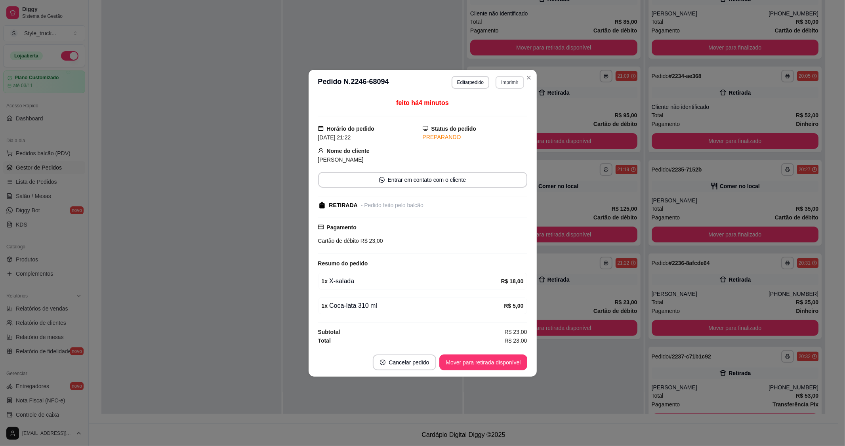
click at [504, 80] on button "Imprimir" at bounding box center [510, 82] width 28 height 13
click at [502, 108] on button "IMPRESSORA" at bounding box center [495, 110] width 55 height 12
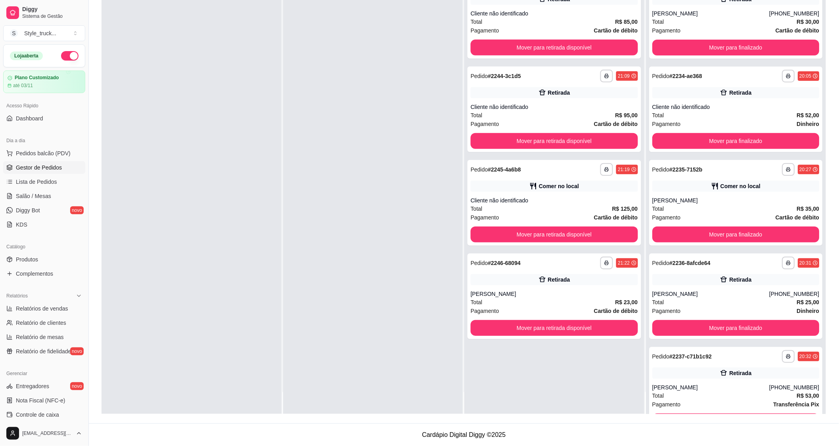
scroll to position [0, 0]
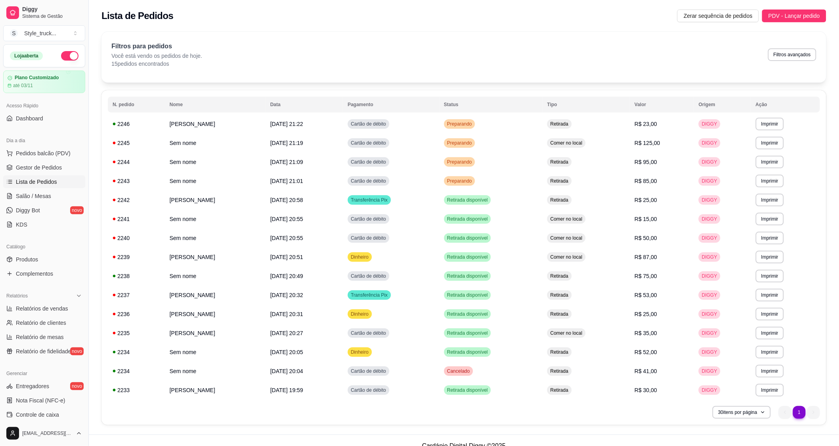
click at [65, 149] on button "Pedidos balcão (PDV)" at bounding box center [44, 153] width 82 height 13
click at [65, 149] on span "Pedidos balcão (PDV)" at bounding box center [43, 153] width 55 height 8
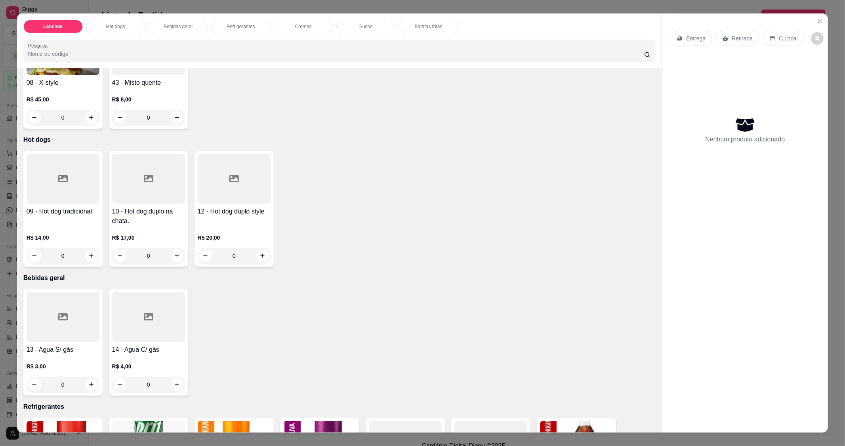
scroll to position [440, 0]
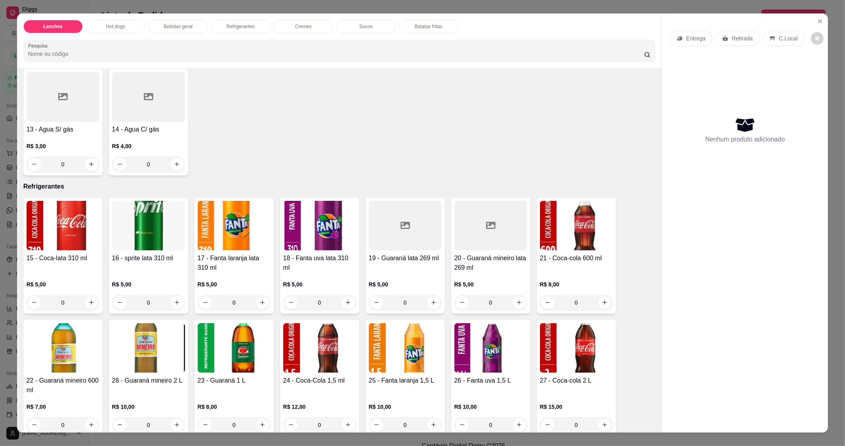
click at [43, 26] on p "Lanches" at bounding box center [52, 26] width 19 height 6
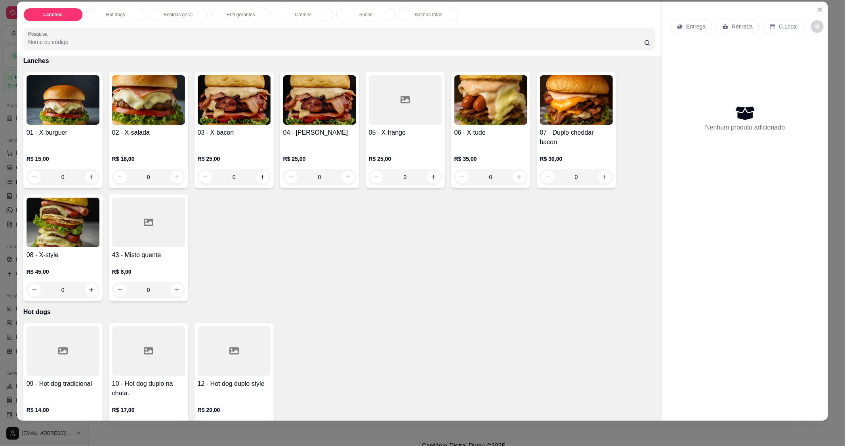
click at [173, 175] on div "0" at bounding box center [148, 177] width 73 height 16
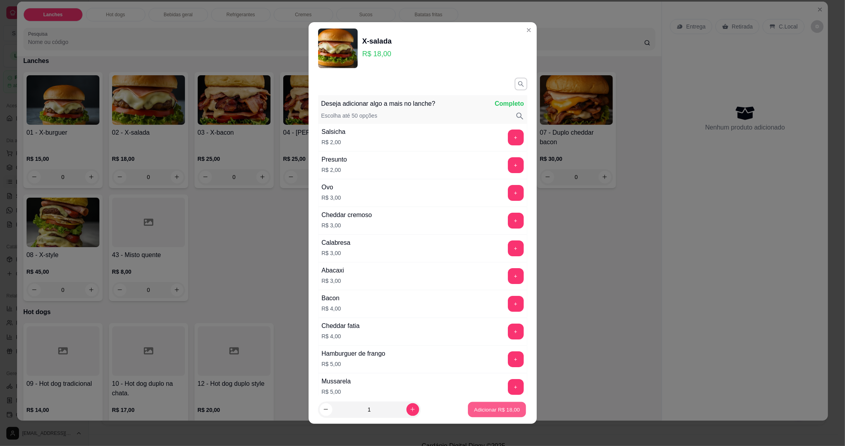
click at [492, 408] on p "Adicionar R$ 18,00" at bounding box center [497, 410] width 46 height 8
click at [489, 407] on div "09 - Hot dog tradicional R$ 14,00 0 10 - Hot dog duplo na chata. R$ 17,00 0 12 …" at bounding box center [339, 381] width 632 height 116
type input "1"
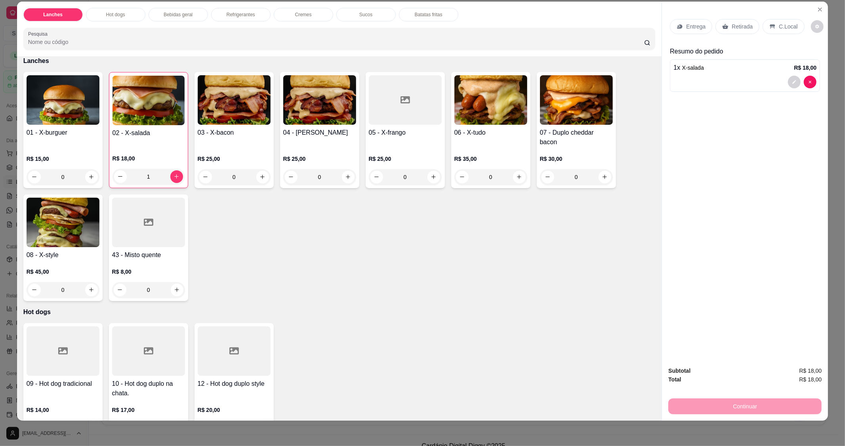
click at [517, 178] on div "0" at bounding box center [491, 177] width 73 height 16
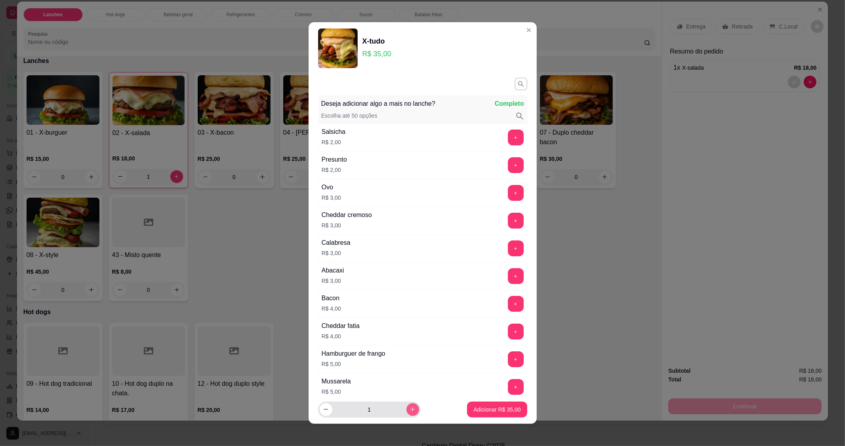
click at [407, 413] on button "increase-product-quantity" at bounding box center [413, 409] width 13 height 13
type input "2"
click at [482, 410] on p "Adicionar R$ 70,00" at bounding box center [497, 410] width 46 height 8
type input "2"
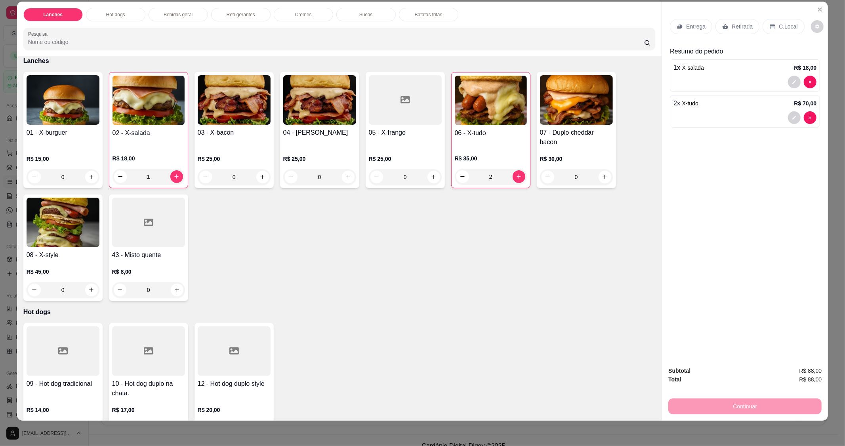
click at [741, 26] on p "Retirada" at bounding box center [742, 27] width 21 height 8
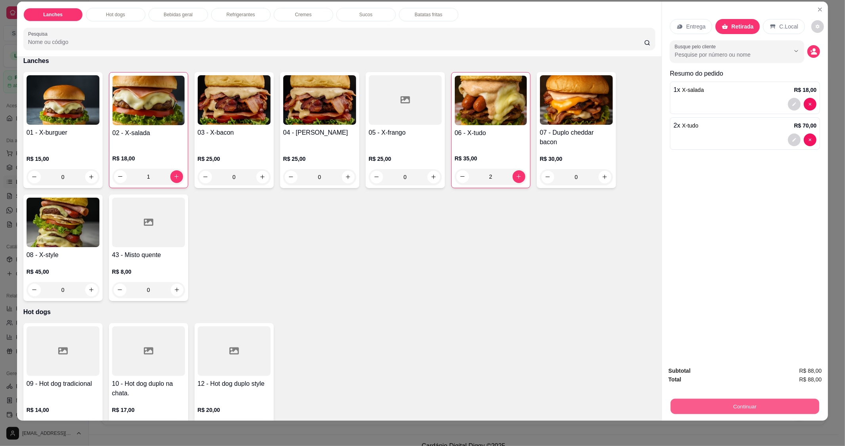
click at [746, 408] on button "Continuar" at bounding box center [745, 406] width 149 height 15
click at [738, 408] on button "Continuar" at bounding box center [745, 407] width 153 height 16
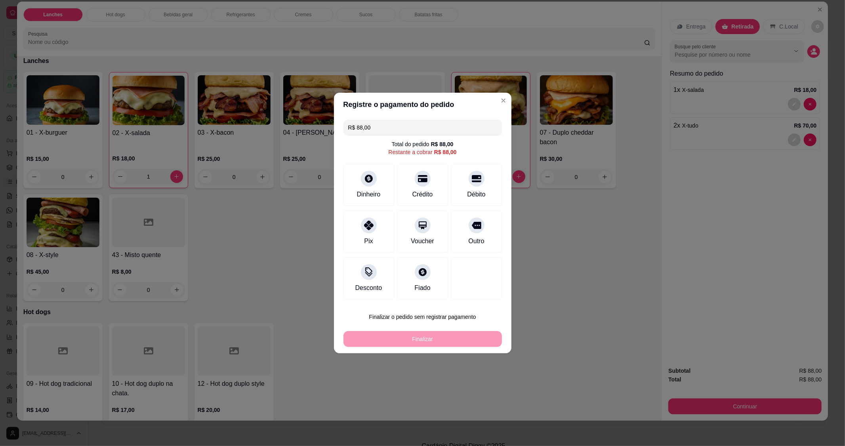
drag, startPoint x: 469, startPoint y: 188, endPoint x: 466, endPoint y: 208, distance: 20.0
click at [470, 189] on div "Débito" at bounding box center [476, 185] width 51 height 42
type input "R$ 0,00"
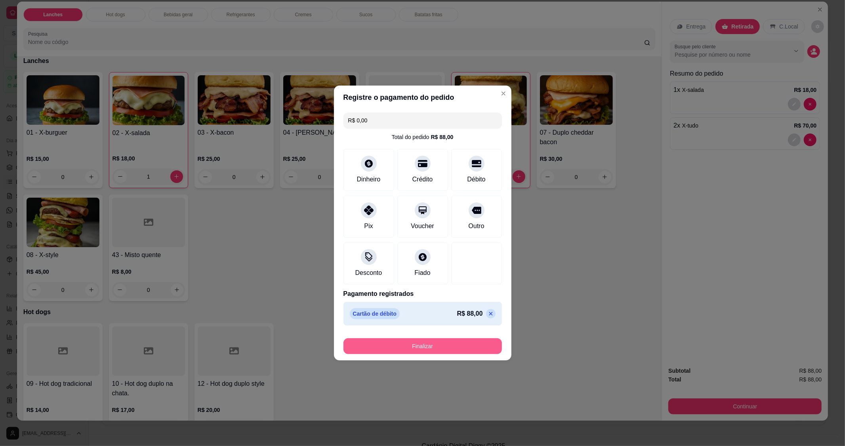
click at [425, 347] on button "Finalizar" at bounding box center [423, 346] width 159 height 16
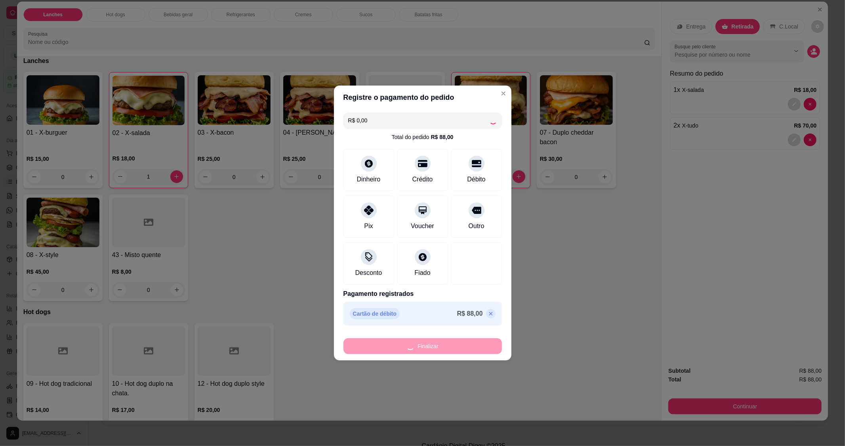
type input "0"
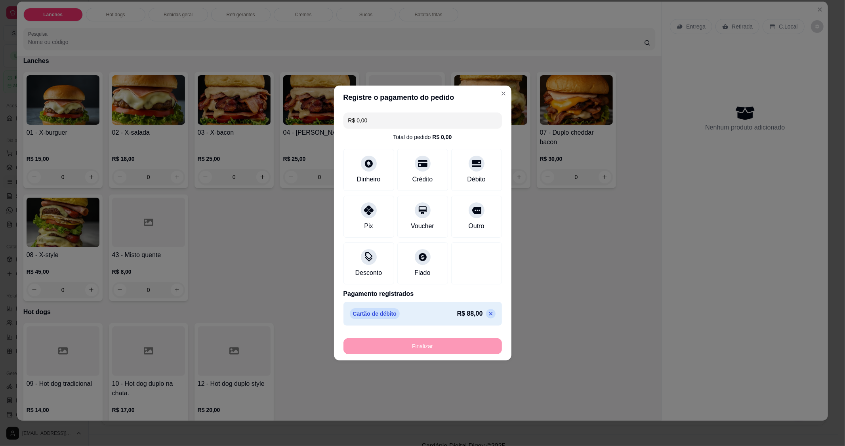
type input "-R$ 88,00"
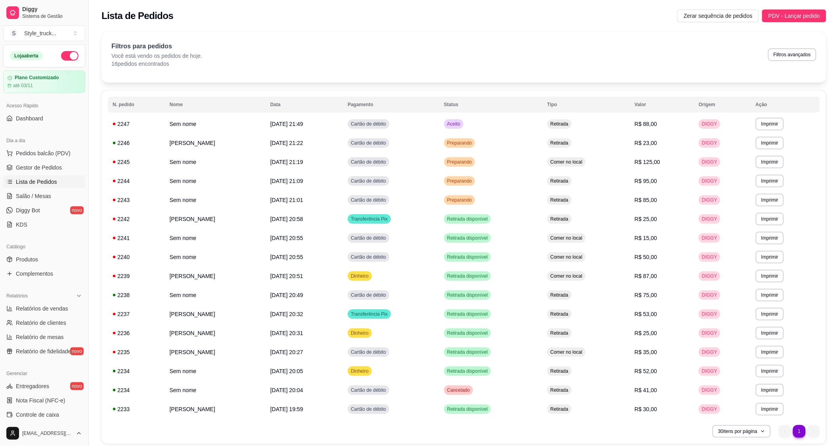
click at [40, 154] on span "Pedidos balcão (PDV)" at bounding box center [43, 153] width 55 height 8
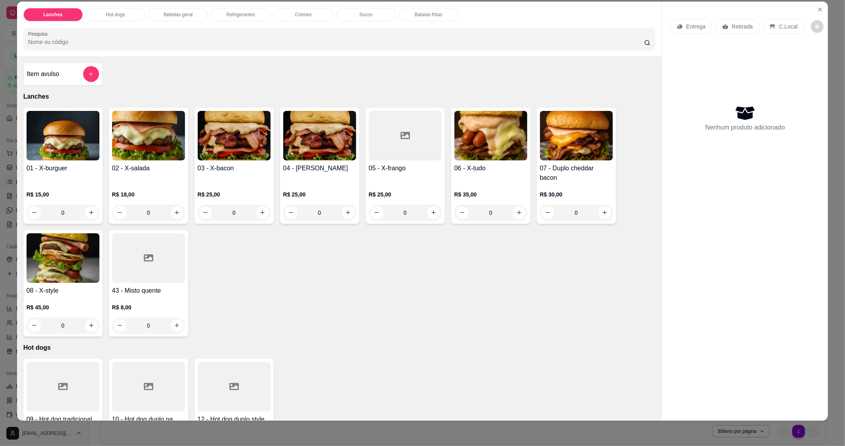
click at [487, 174] on div "06 - X-tudo" at bounding box center [491, 173] width 73 height 19
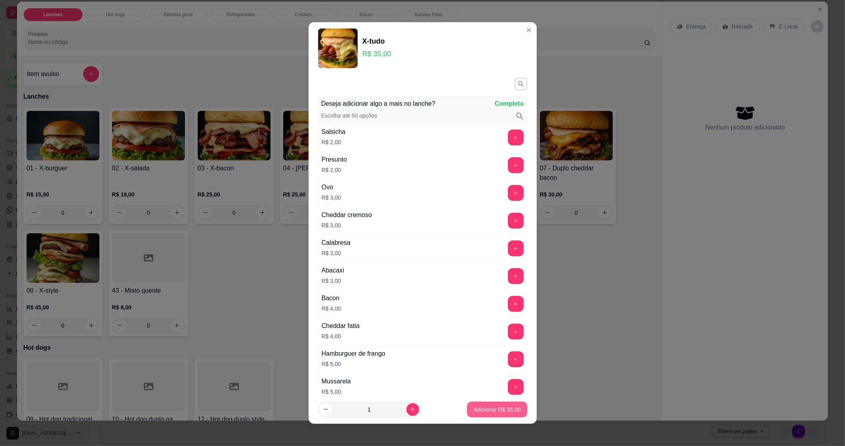
click at [478, 414] on button "Adicionar R$ 35,00" at bounding box center [497, 410] width 60 height 16
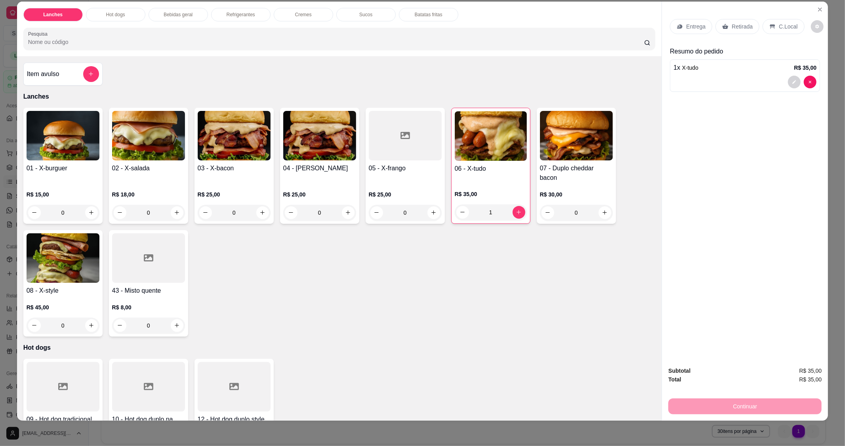
click at [494, 184] on div "R$ 35,00 1" at bounding box center [491, 201] width 72 height 38
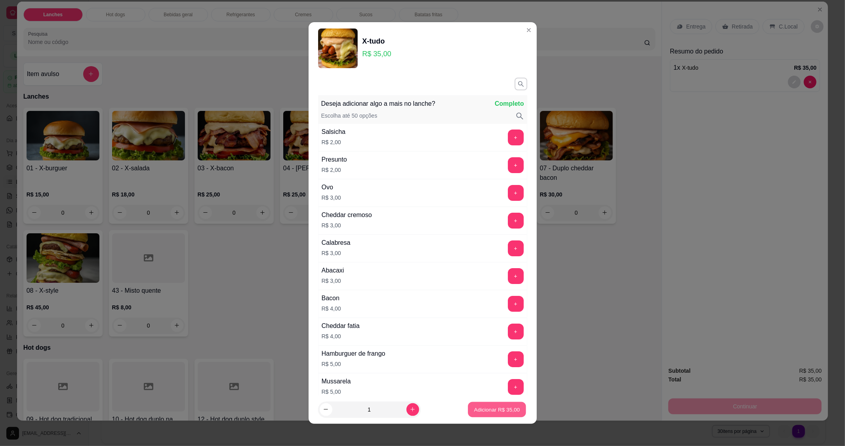
click at [487, 407] on p "Adicionar R$ 35,00" at bounding box center [497, 410] width 46 height 8
drag, startPoint x: 487, startPoint y: 407, endPoint x: 481, endPoint y: 405, distance: 6.8
click at [487, 407] on div "09 - Hot dog tradicional R$ 14,00 0 10 - Hot dog duplo na chata. R$ 17,00 0 12 …" at bounding box center [339, 417] width 632 height 116
type input "2"
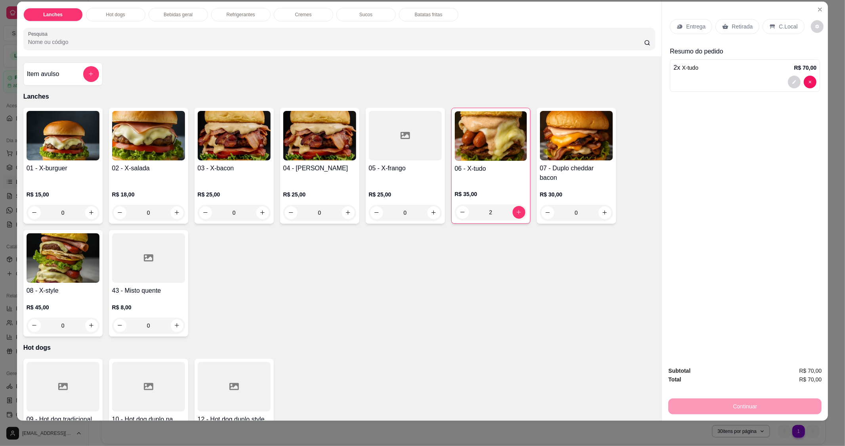
click at [227, 178] on div "03 - X-bacon" at bounding box center [234, 173] width 73 height 19
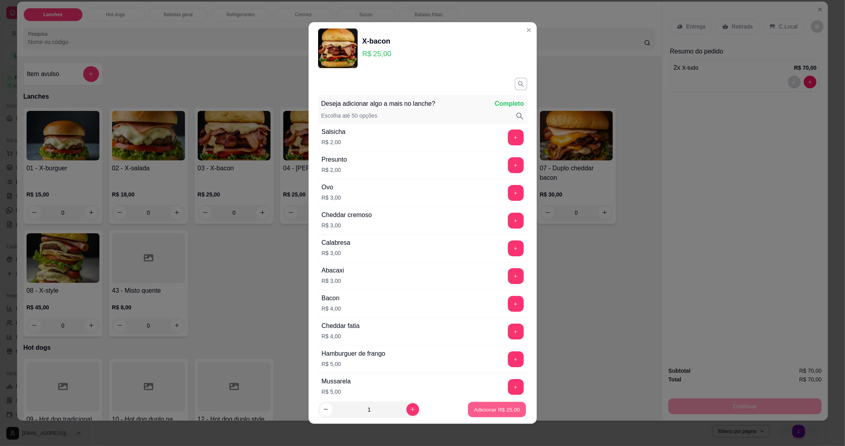
click at [474, 415] on button "Adicionar R$ 25,00" at bounding box center [497, 409] width 58 height 15
click at [474, 415] on div "09 - Hot dog tradicional R$ 14,00 0 10 - Hot dog duplo na chata. R$ 17,00 0 12 …" at bounding box center [339, 417] width 632 height 116
type input "1"
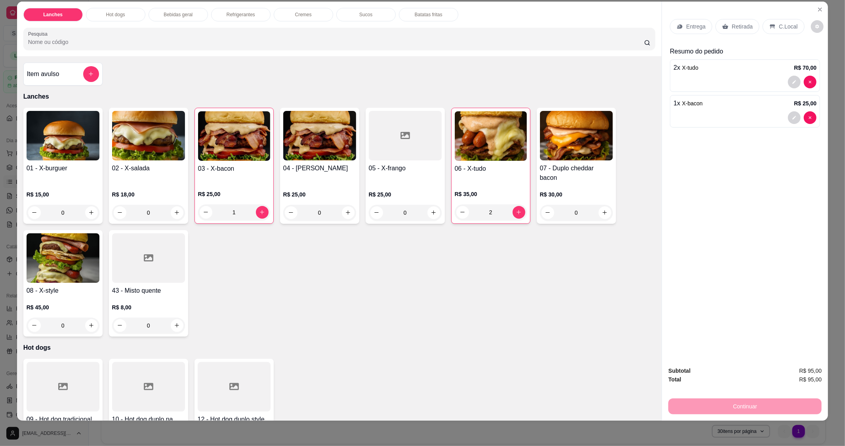
click at [723, 30] on div "Retirada" at bounding box center [738, 26] width 44 height 15
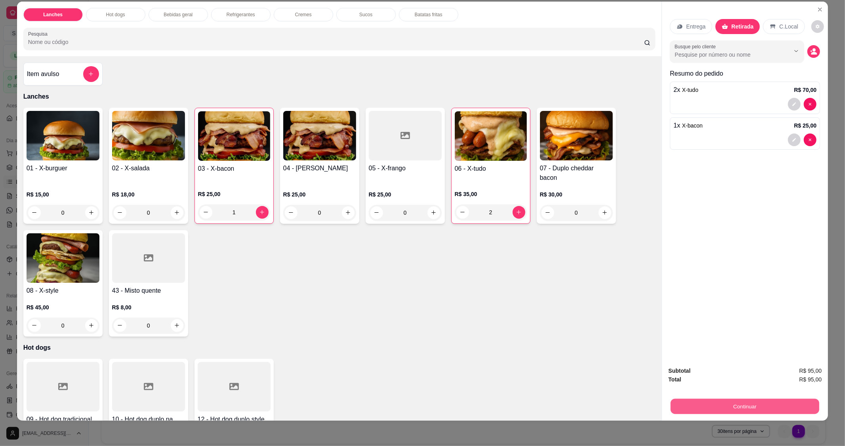
click at [692, 409] on button "Continuar" at bounding box center [745, 406] width 149 height 15
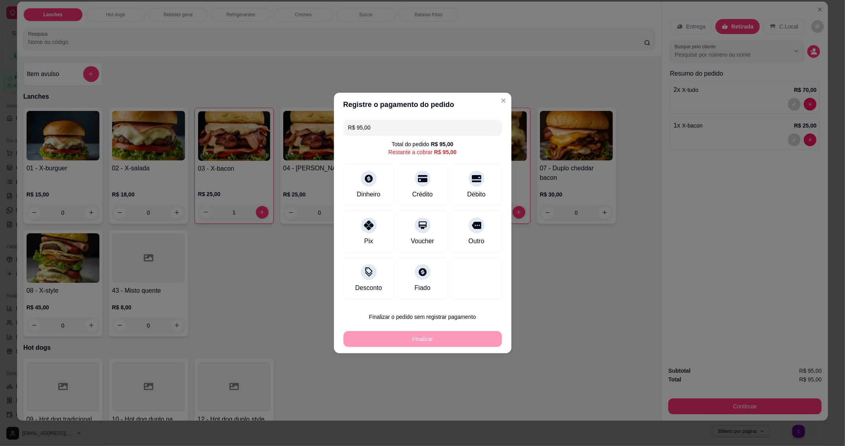
click at [467, 194] on div "Débito" at bounding box center [476, 195] width 18 height 10
type input "R$ 0,00"
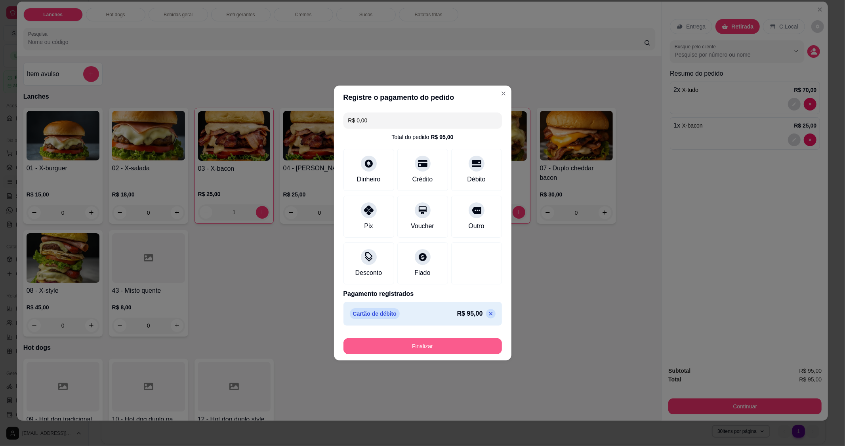
click at [435, 351] on button "Finalizar" at bounding box center [423, 346] width 159 height 16
click at [435, 350] on button "Finalizar" at bounding box center [423, 346] width 159 height 16
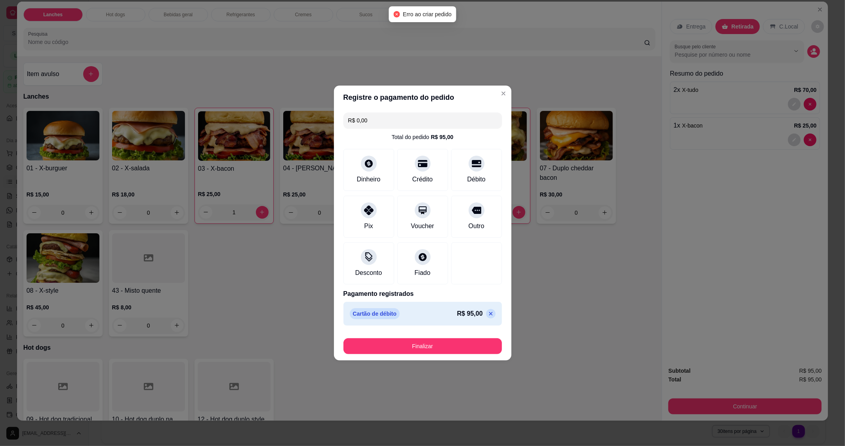
type input "0"
type input "-R$ 95,00"
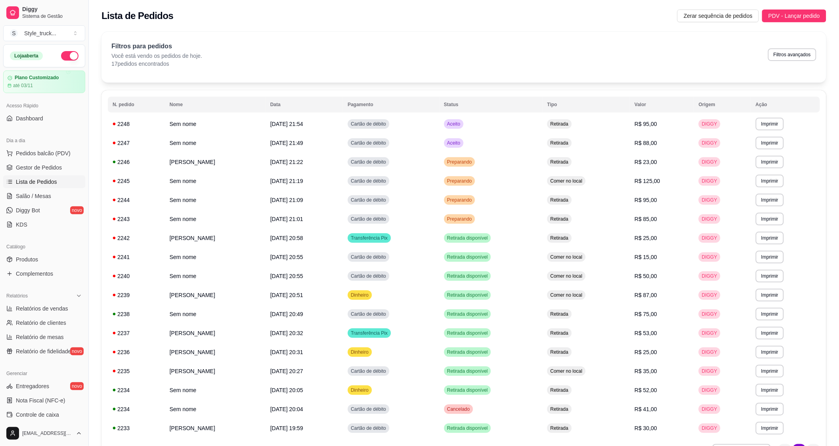
click at [21, 155] on span "Pedidos balcão (PDV)" at bounding box center [43, 153] width 55 height 8
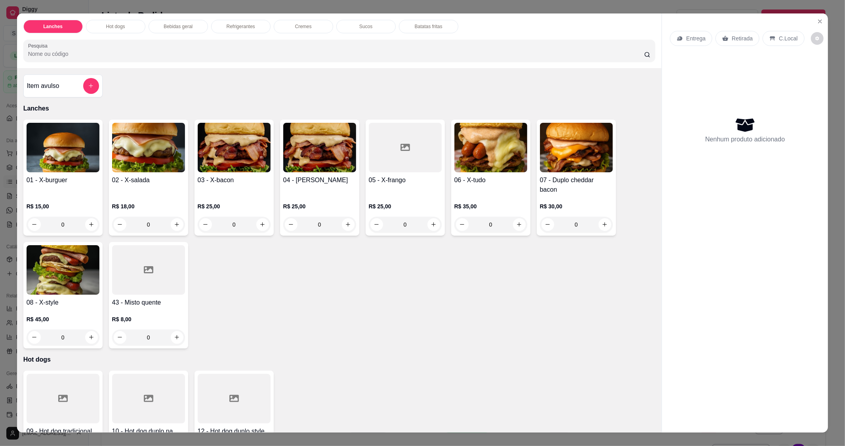
click at [601, 227] on div "0" at bounding box center [576, 225] width 73 height 16
click at [604, 224] on div "0" at bounding box center [576, 225] width 73 height 16
click at [601, 223] on div "0" at bounding box center [576, 225] width 73 height 16
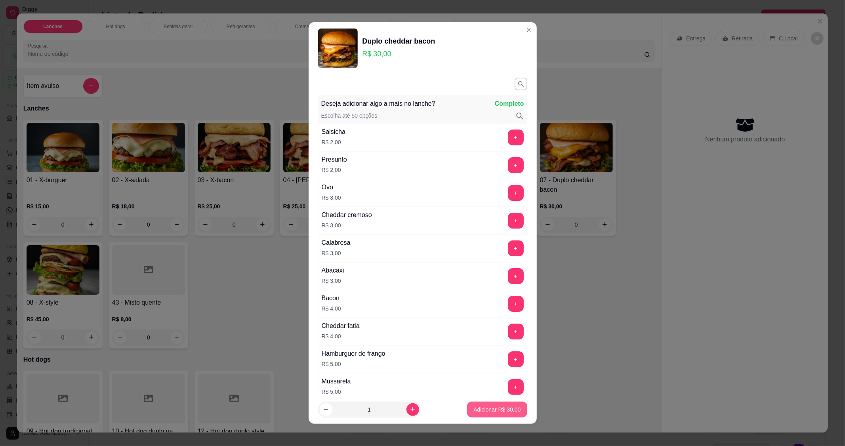
click at [474, 411] on p "Adicionar R$ 30,00" at bounding box center [497, 410] width 47 height 8
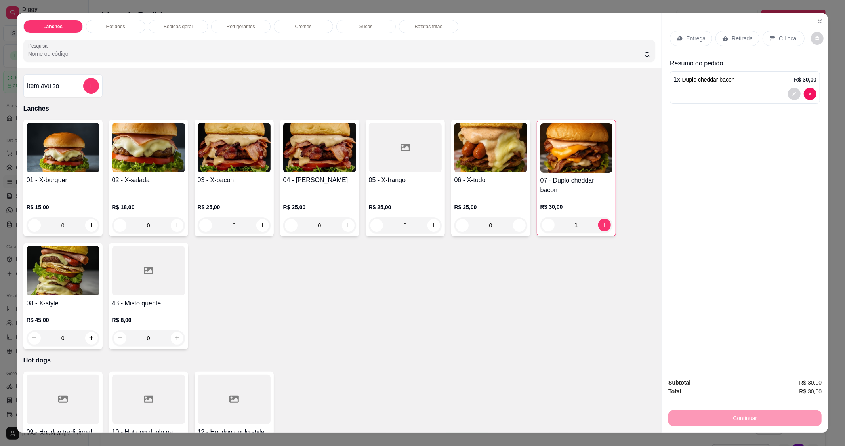
click at [602, 225] on div "1" at bounding box center [577, 225] width 72 height 16
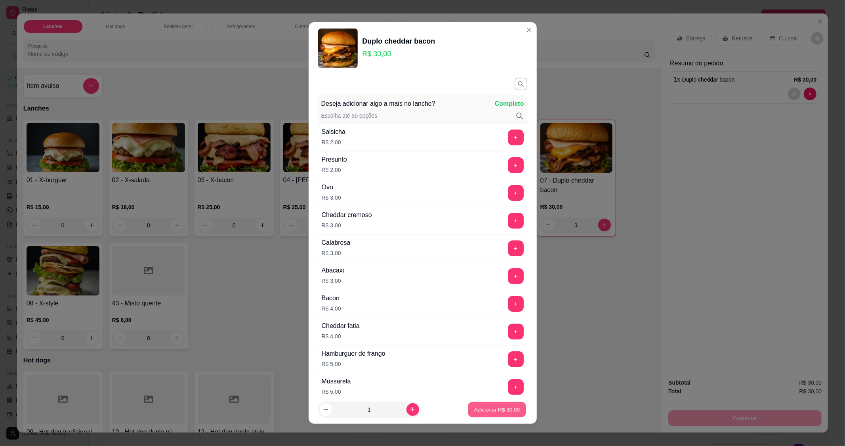
click at [495, 406] on p "Adicionar R$ 30,00" at bounding box center [497, 410] width 46 height 8
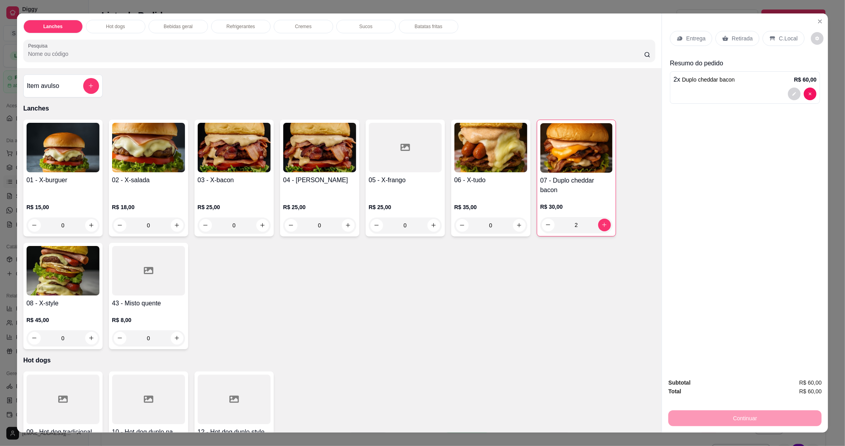
click at [730, 32] on div "Retirada" at bounding box center [738, 38] width 44 height 15
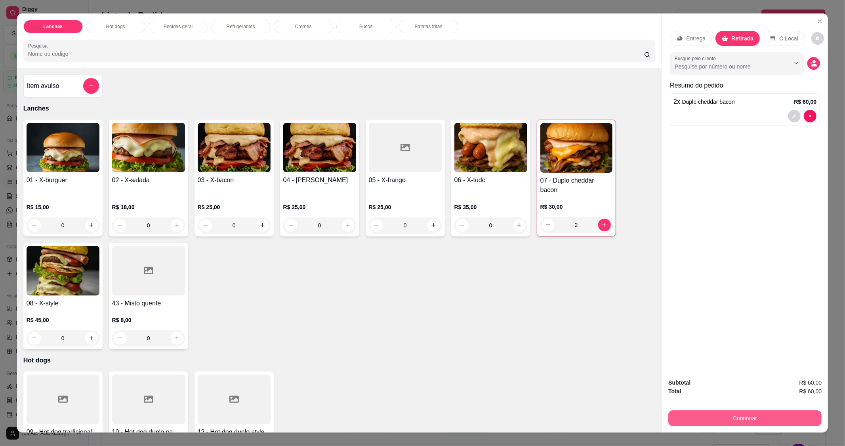
click at [690, 418] on button "Continuar" at bounding box center [745, 419] width 153 height 16
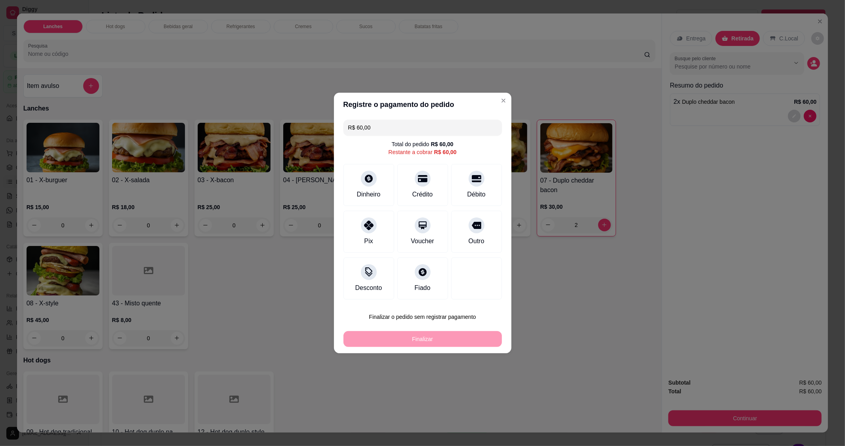
click at [550, 352] on div "Item avulso Lanches 01 - X-burguer R$ 15,00 0 02 - X-salada R$ 18,00 0 03 - X-b…" at bounding box center [339, 250] width 645 height 365
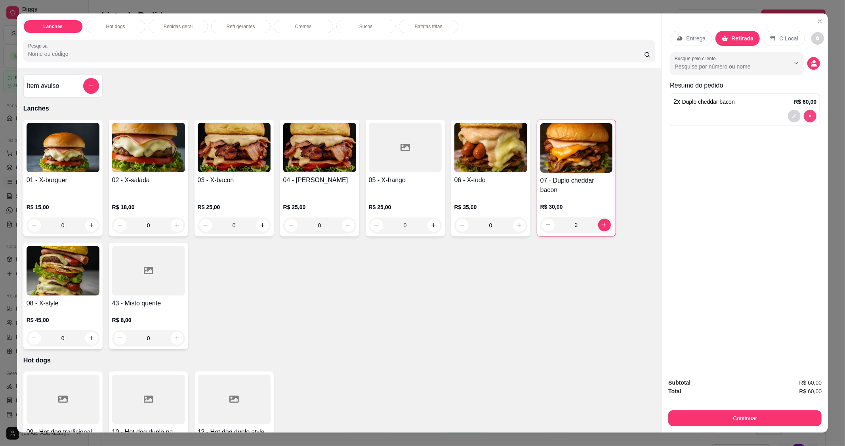
type input "0"
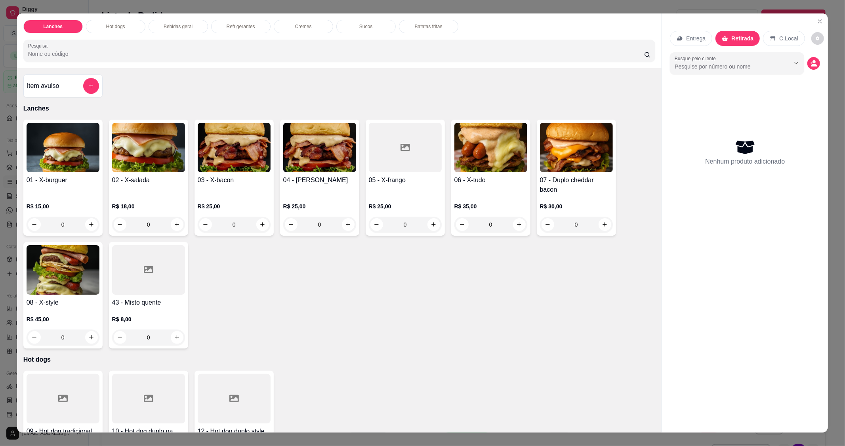
click at [556, 200] on div "R$ 30,00 0" at bounding box center [576, 214] width 73 height 38
click at [562, 202] on div "R$ 30,00 0" at bounding box center [576, 214] width 73 height 38
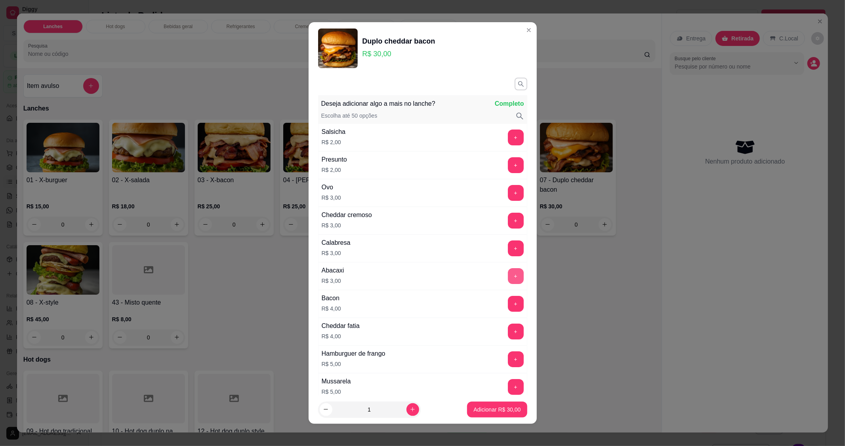
click at [508, 275] on button "+" at bounding box center [516, 276] width 16 height 16
click at [410, 411] on icon "increase-product-quantity" at bounding box center [413, 410] width 6 height 6
type input "2"
click at [482, 409] on p "Adicionar R$ 66,00" at bounding box center [497, 410] width 46 height 8
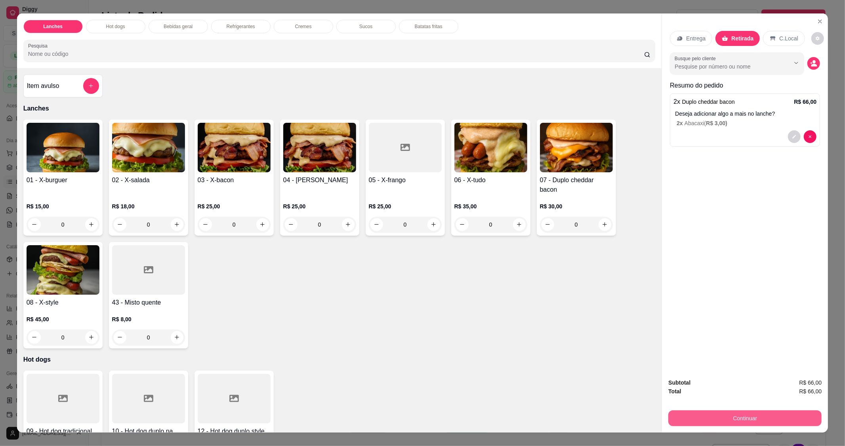
click at [714, 419] on button "Continuar" at bounding box center [745, 419] width 153 height 16
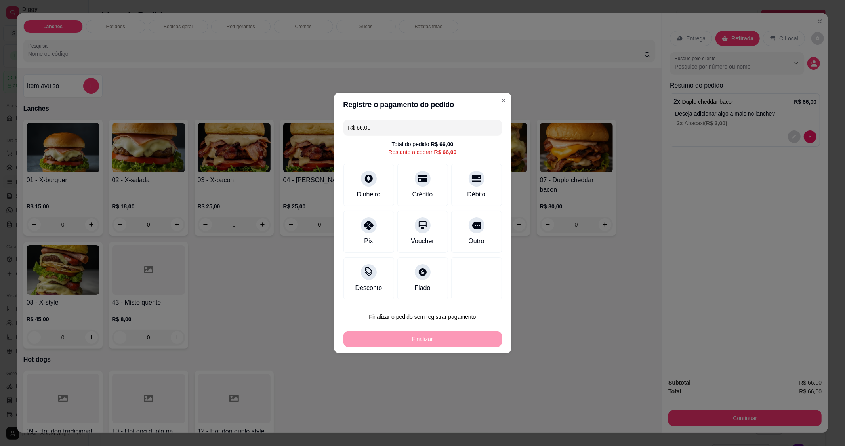
click at [470, 196] on div "Débito" at bounding box center [476, 195] width 18 height 10
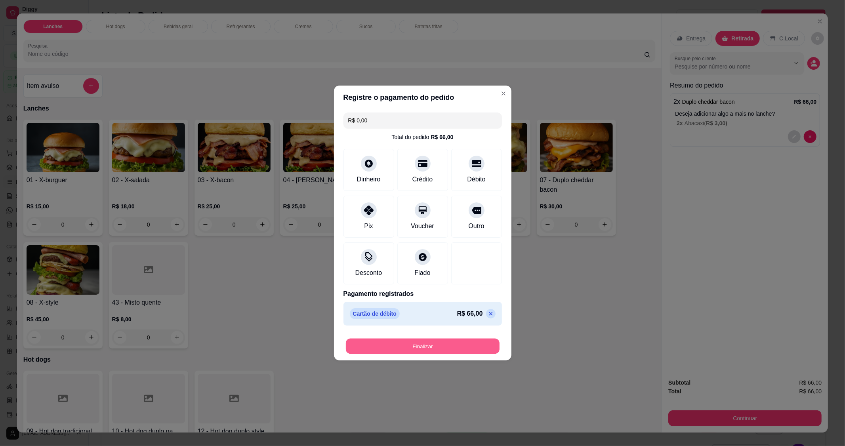
click at [467, 346] on button "Finalizar" at bounding box center [423, 346] width 154 height 15
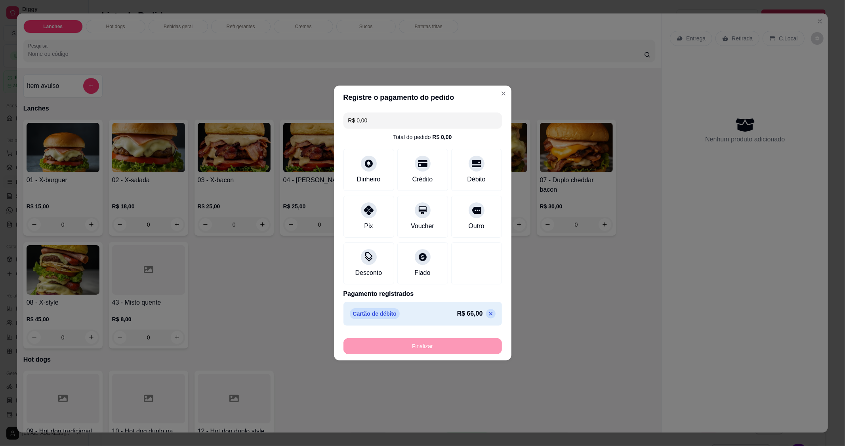
type input "-R$ 66,00"
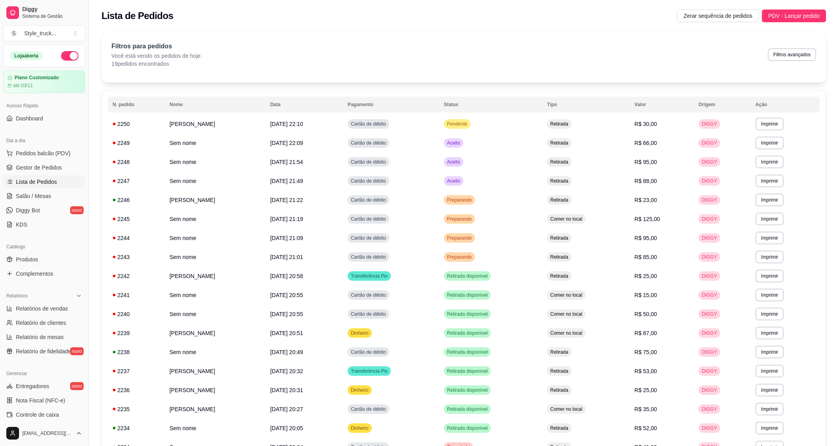
click at [25, 168] on span "Gestor de Pedidos" at bounding box center [39, 168] width 46 height 8
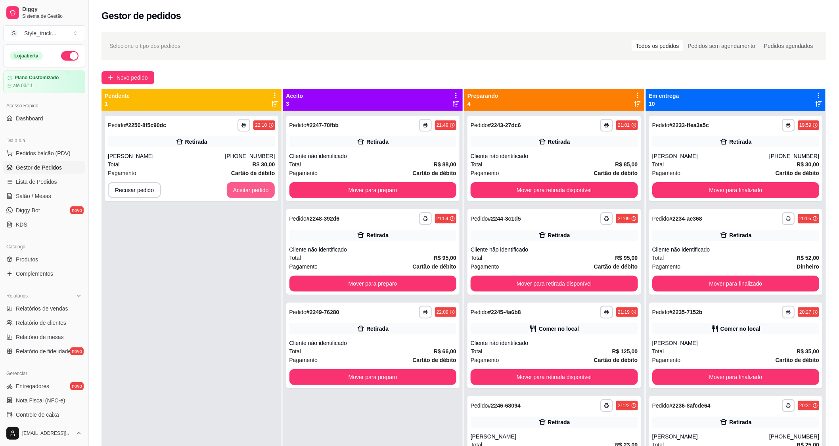
click at [243, 189] on button "Aceitar pedido" at bounding box center [251, 190] width 48 height 16
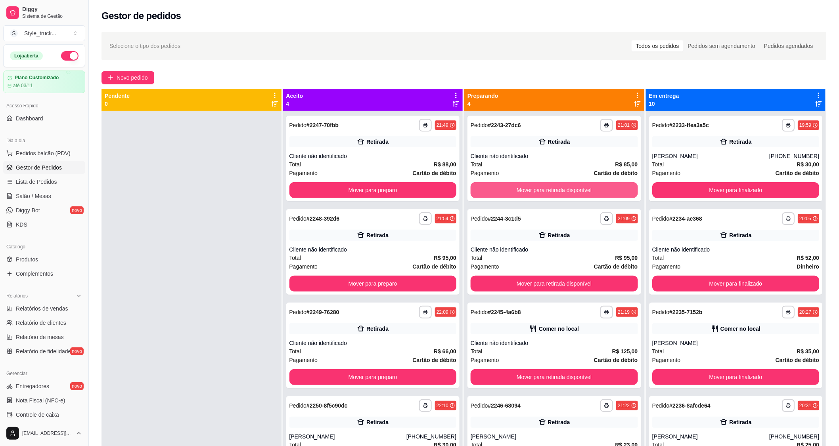
click at [493, 190] on button "Mover para retirada disponível" at bounding box center [553, 190] width 167 height 16
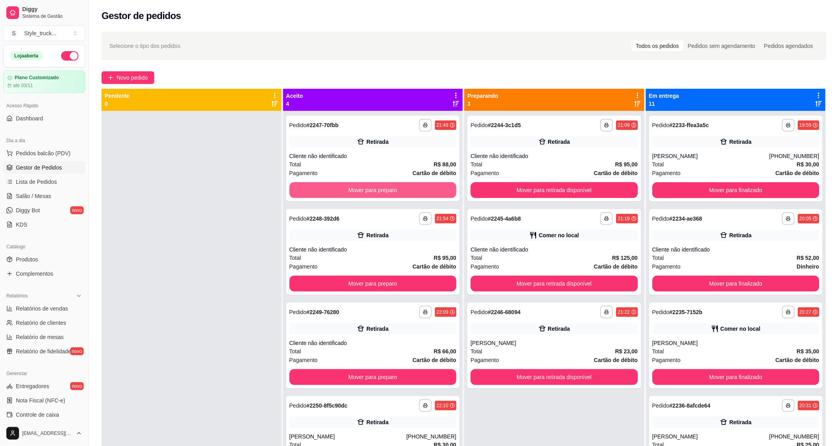
click at [399, 191] on button "Mover para preparo" at bounding box center [372, 190] width 167 height 16
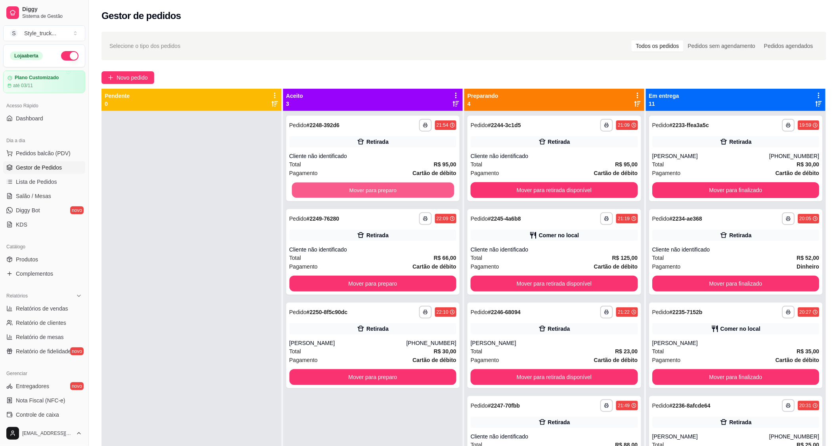
click at [399, 191] on button "Mover para preparo" at bounding box center [373, 190] width 162 height 15
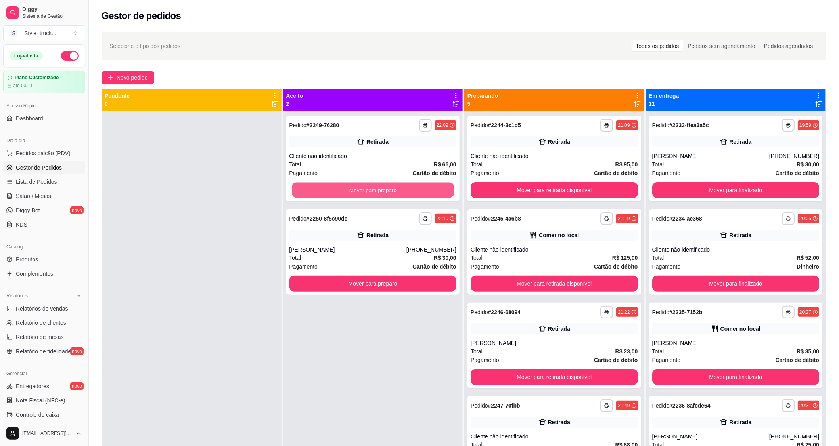
click at [399, 191] on button "Mover para preparo" at bounding box center [373, 190] width 162 height 15
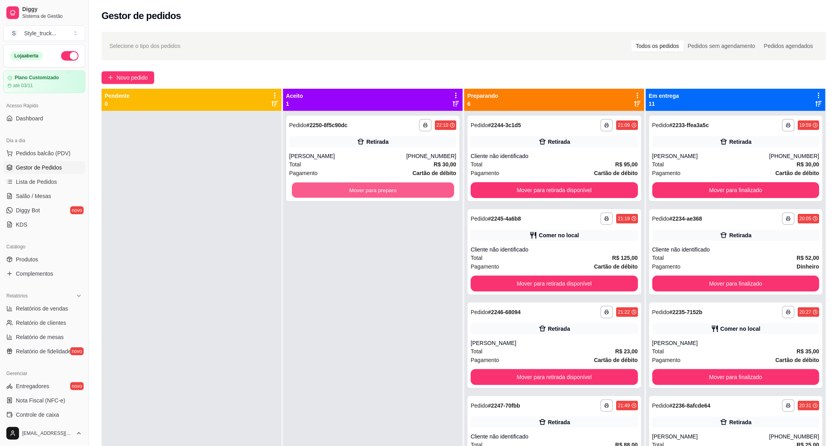
click at [399, 191] on button "Mover para preparo" at bounding box center [373, 190] width 162 height 15
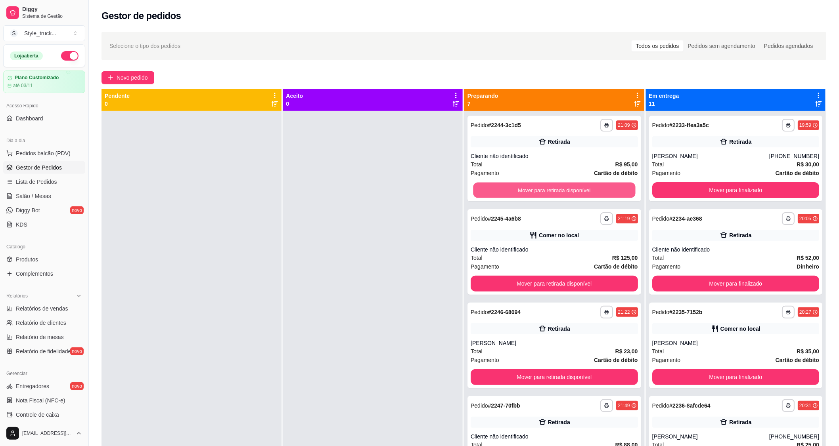
click at [479, 192] on button "Mover para retirada disponível" at bounding box center [554, 190] width 162 height 15
click at [479, 192] on button "Mover para retirada disponível" at bounding box center [553, 190] width 167 height 16
click at [479, 192] on button "Mover para retirada disponível" at bounding box center [554, 190] width 162 height 15
click at [478, 192] on button "Mover para retirada disponível" at bounding box center [553, 190] width 167 height 16
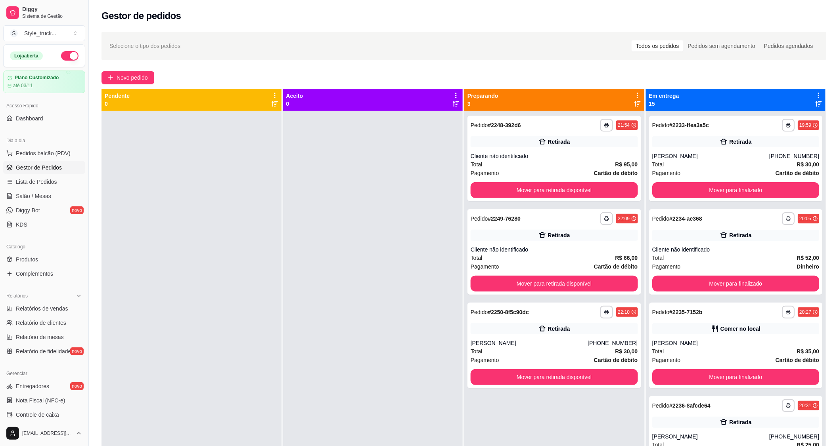
click at [142, 76] on span "Novo pedido" at bounding box center [132, 77] width 31 height 9
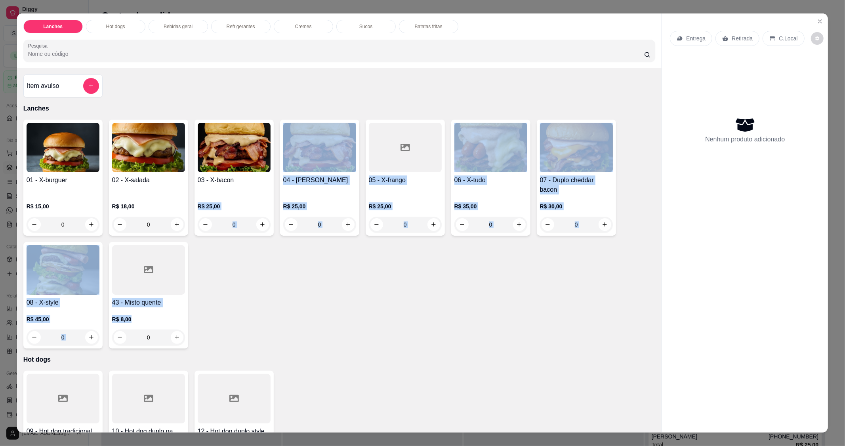
drag, startPoint x: 233, startPoint y: 189, endPoint x: 242, endPoint y: 310, distance: 121.6
click at [242, 310] on div "01 - X-burguer R$ 15,00 0 02 - X-salada R$ 18,00 0 03 - X-bacon R$ 25,00 0 04 -…" at bounding box center [339, 234] width 632 height 229
click at [254, 199] on div "R$ 25,00 0" at bounding box center [234, 214] width 73 height 38
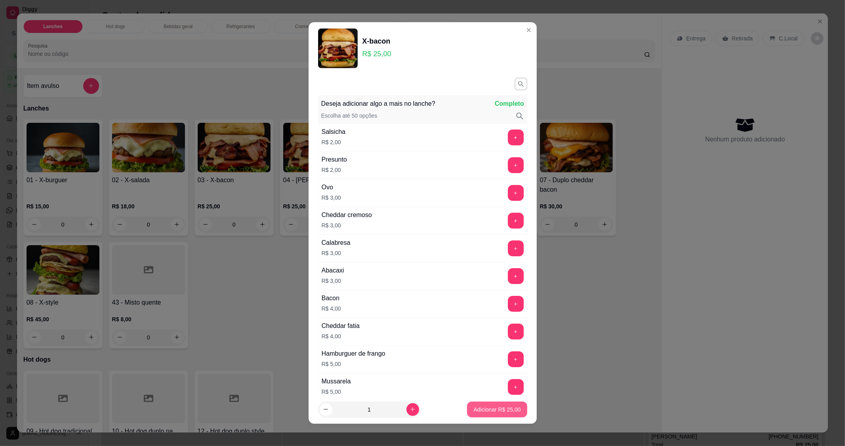
click at [489, 411] on p "Adicionar R$ 25,00" at bounding box center [497, 410] width 47 height 8
type input "1"
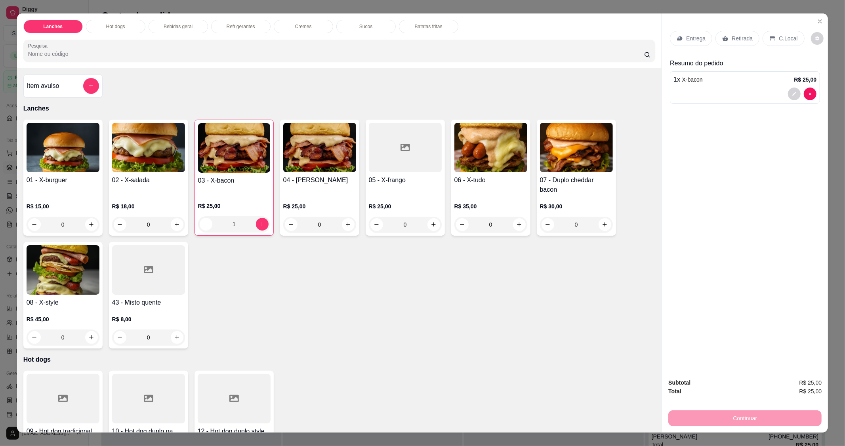
click at [732, 42] on p "Retirada" at bounding box center [742, 38] width 21 height 8
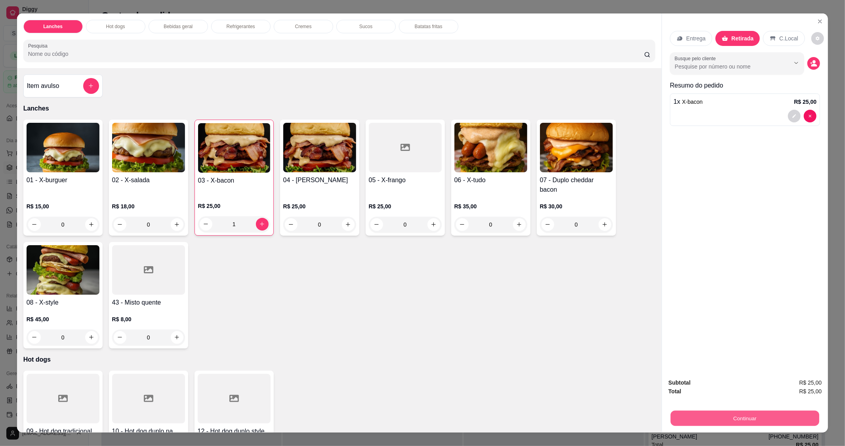
click at [703, 417] on button "Continuar" at bounding box center [745, 418] width 149 height 15
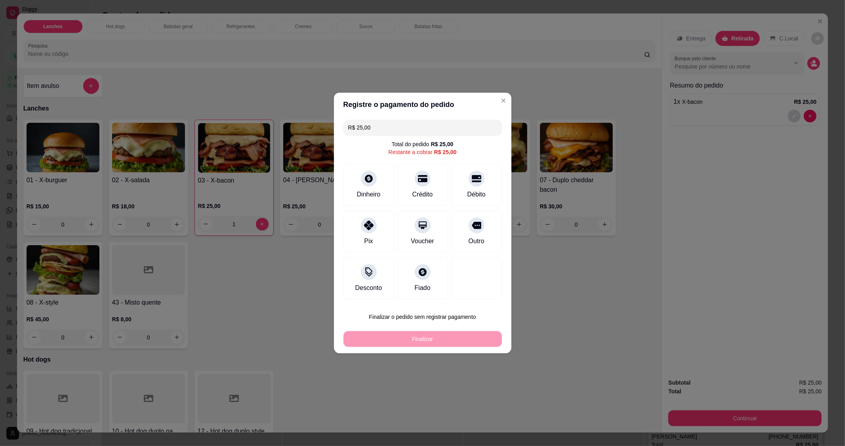
click at [473, 194] on div "Débito" at bounding box center [476, 195] width 18 height 10
click at [473, 194] on div "R$ 25,00 Total do pedido R$ 25,00 Restante a cobrar R$ 25,00 Dinheiro Crédito D…" at bounding box center [423, 210] width 178 height 186
type input "R$ 0,00"
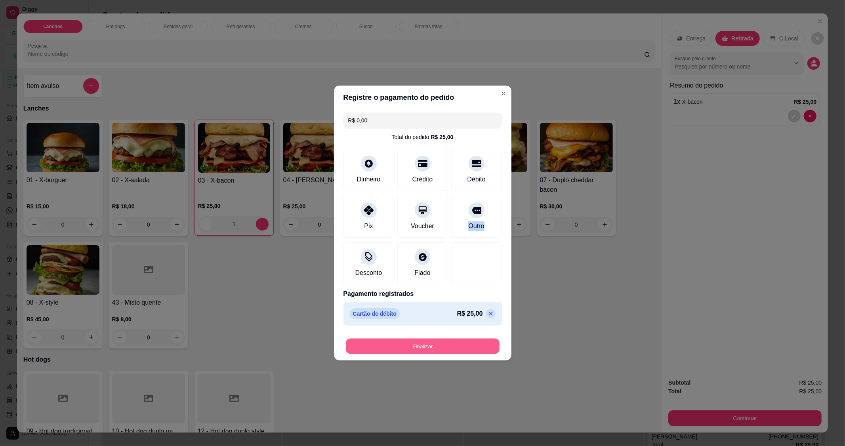
click at [424, 349] on button "Finalizar" at bounding box center [423, 346] width 154 height 15
type input "0"
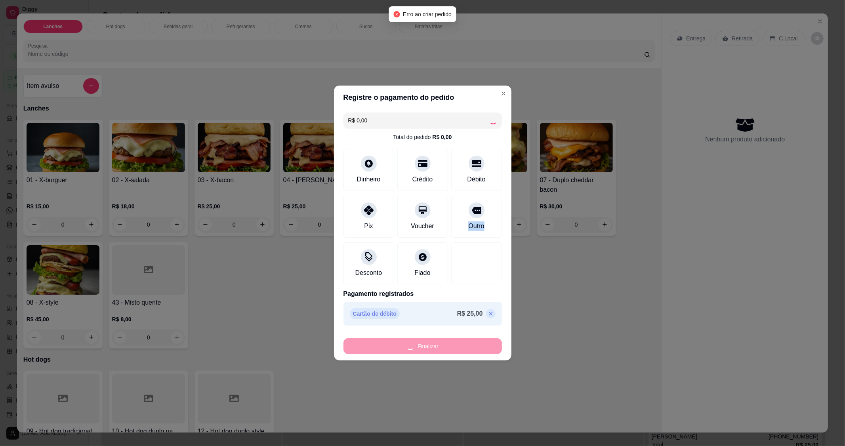
type input "-R$ 25,00"
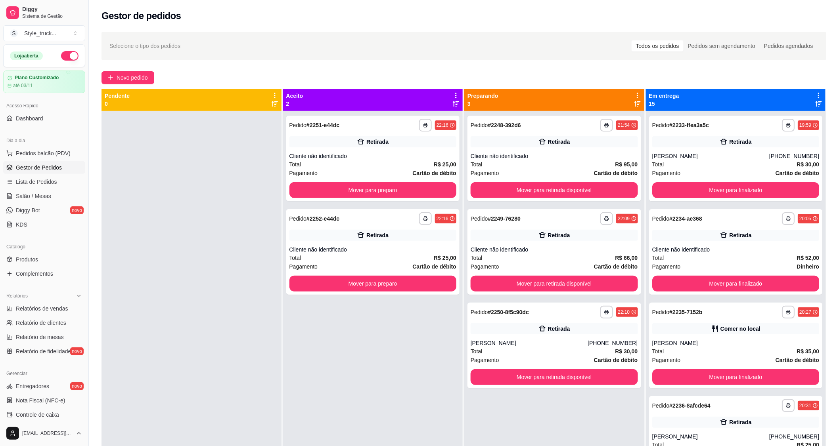
click at [386, 247] on div "Cliente não identificado" at bounding box center [372, 250] width 167 height 8
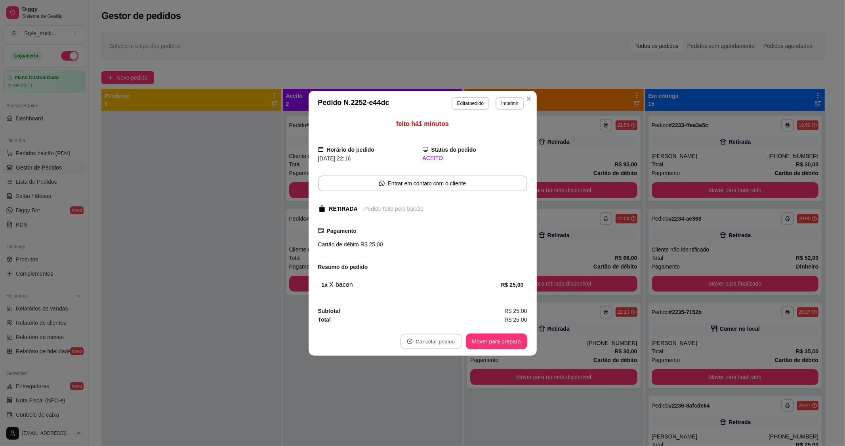
click at [430, 342] on button "Cancelar pedido" at bounding box center [430, 341] width 61 height 15
click at [447, 326] on button "Sim" at bounding box center [453, 322] width 31 height 15
click at [447, 326] on div "não Sim" at bounding box center [435, 322] width 107 height 16
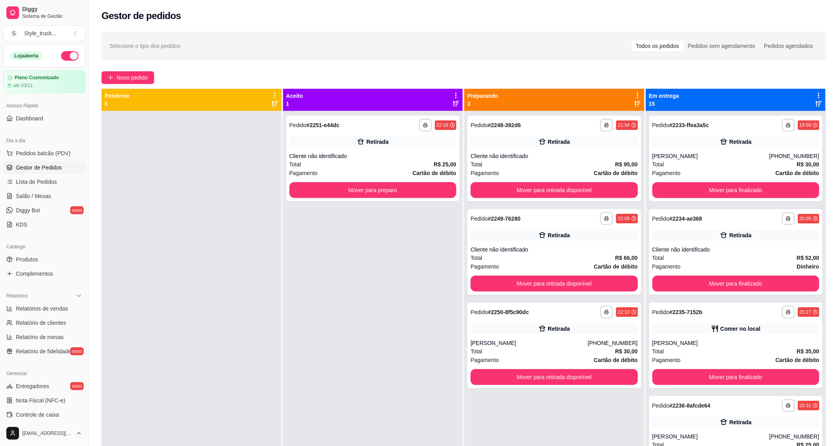
click at [391, 159] on div "Cliente não identificado" at bounding box center [372, 156] width 167 height 8
click at [110, 78] on icon "plus" at bounding box center [110, 77] width 0 height 4
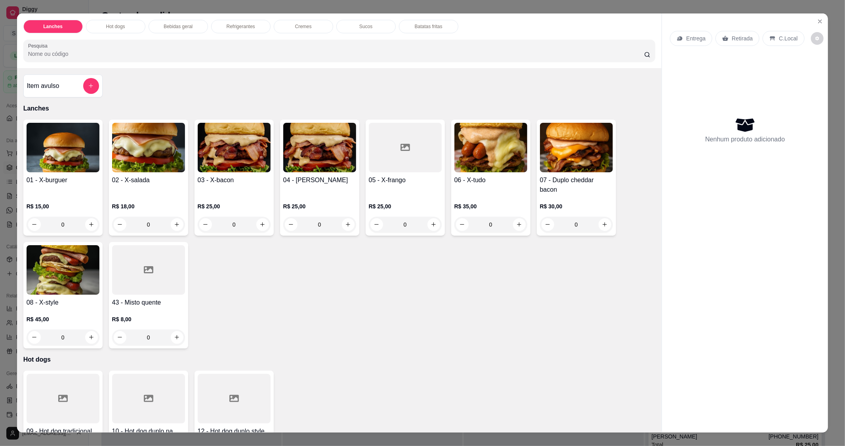
click at [72, 209] on p "R$ 15,00" at bounding box center [63, 207] width 73 height 8
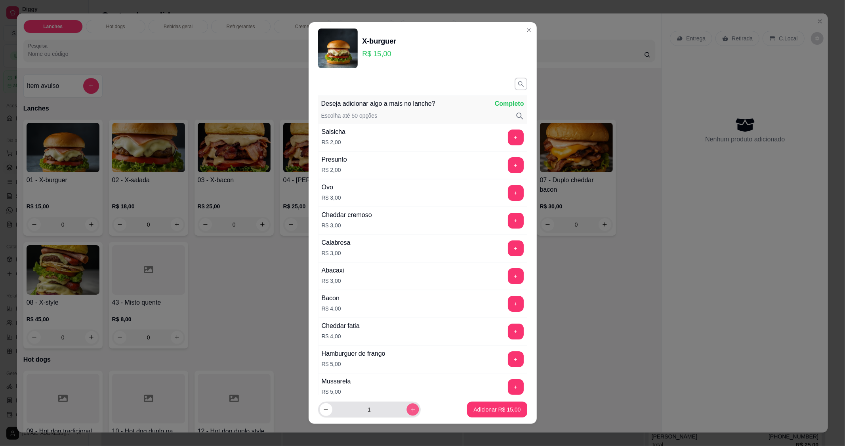
click at [407, 405] on button "increase-product-quantity" at bounding box center [413, 409] width 12 height 12
click at [407, 405] on button "increase-product-quantity" at bounding box center [413, 409] width 13 height 13
click at [407, 405] on button "increase-product-quantity" at bounding box center [413, 409] width 12 height 12
type input "4"
click at [480, 403] on button "Adicionar R$ 60,00" at bounding box center [497, 409] width 58 height 15
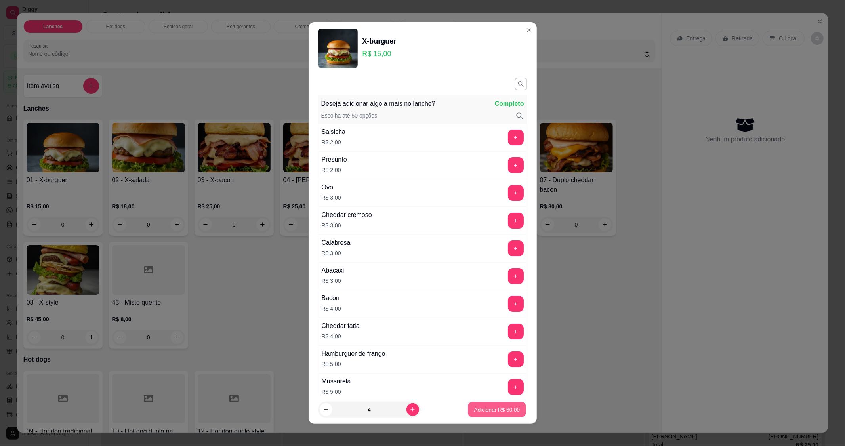
type input "4"
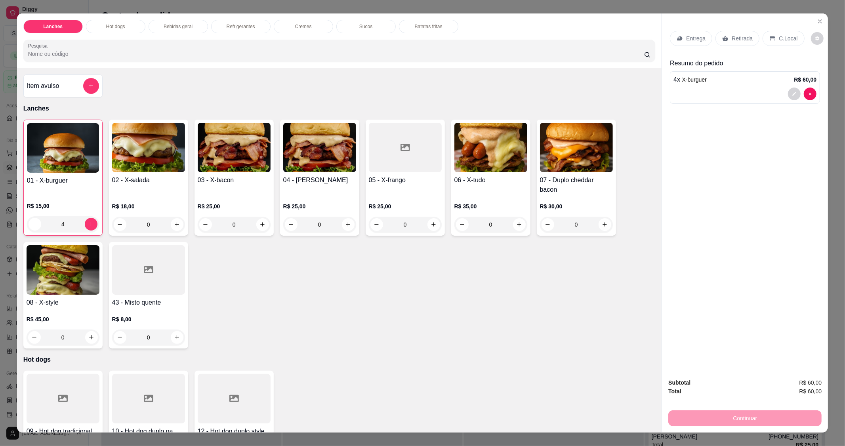
click at [736, 42] on p "Retirada" at bounding box center [742, 38] width 21 height 8
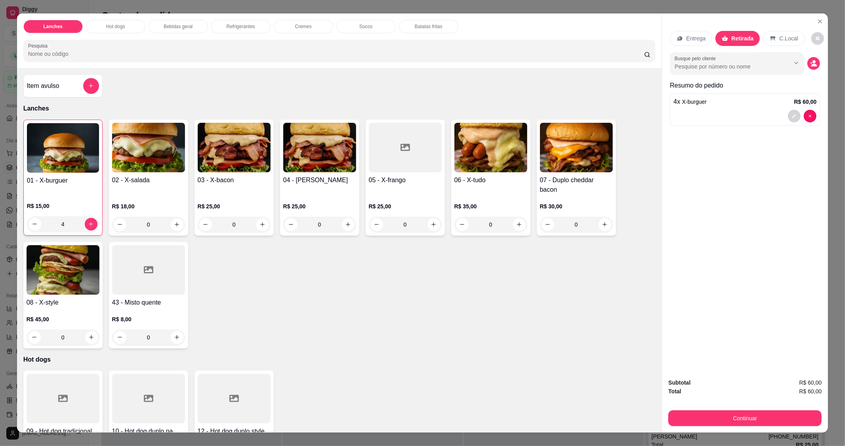
drag, startPoint x: 688, startPoint y: 428, endPoint x: 688, endPoint y: 424, distance: 4.0
click at [688, 426] on div "Subtotal R$ 60,00 Total R$ 60,00 Continuar" at bounding box center [745, 402] width 166 height 61
click at [686, 422] on button "Continuar" at bounding box center [745, 418] width 149 height 15
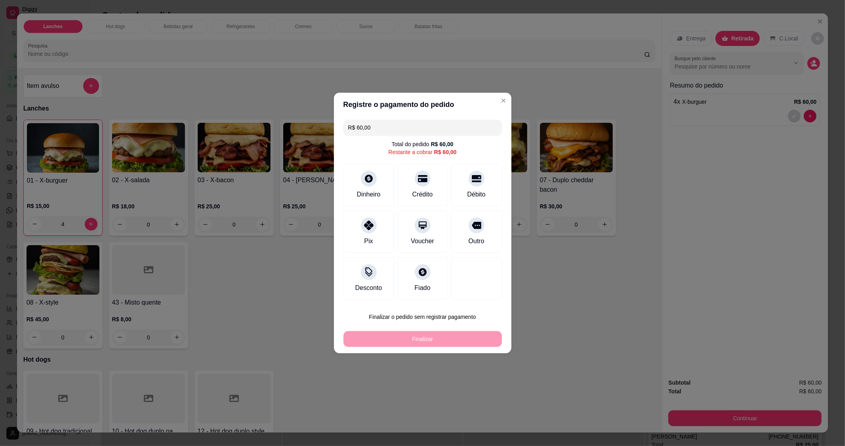
click at [482, 197] on div "Débito" at bounding box center [476, 185] width 51 height 42
type input "R$ 0,00"
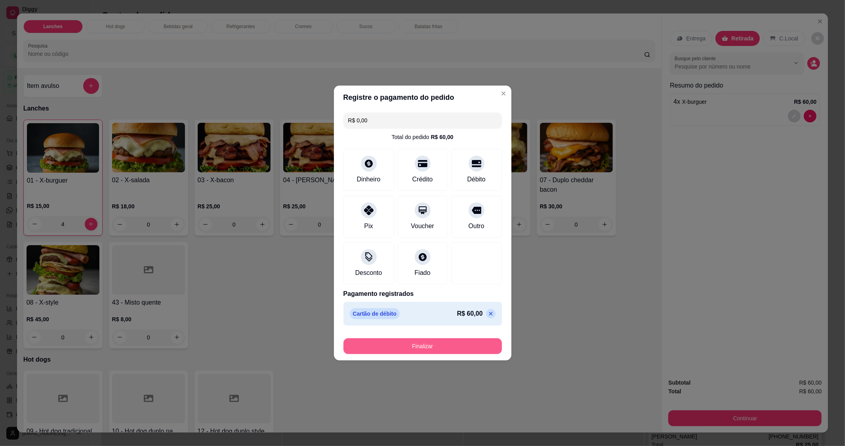
click at [457, 345] on button "Finalizar" at bounding box center [423, 346] width 159 height 16
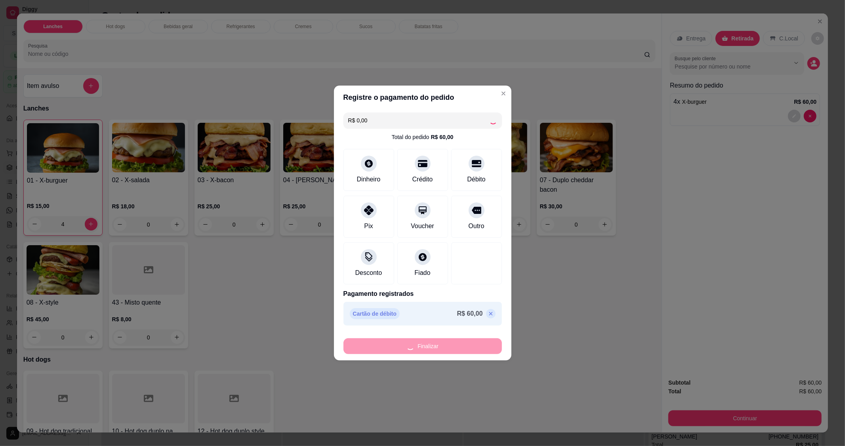
type input "0"
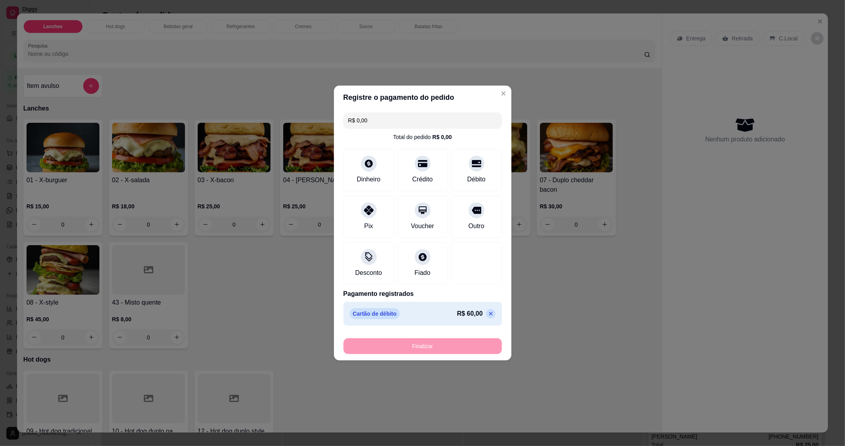
type input "-R$ 60,00"
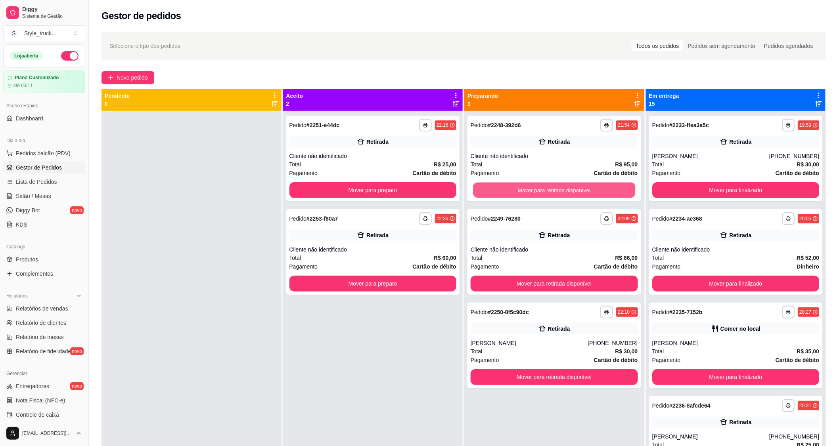
click at [542, 196] on button "Mover para retirada disponível" at bounding box center [554, 190] width 162 height 15
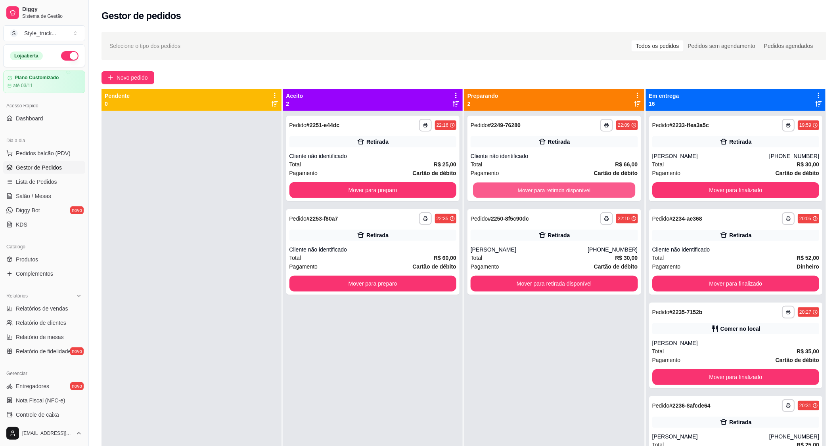
click at [539, 191] on button "Mover para retirada disponível" at bounding box center [554, 190] width 162 height 15
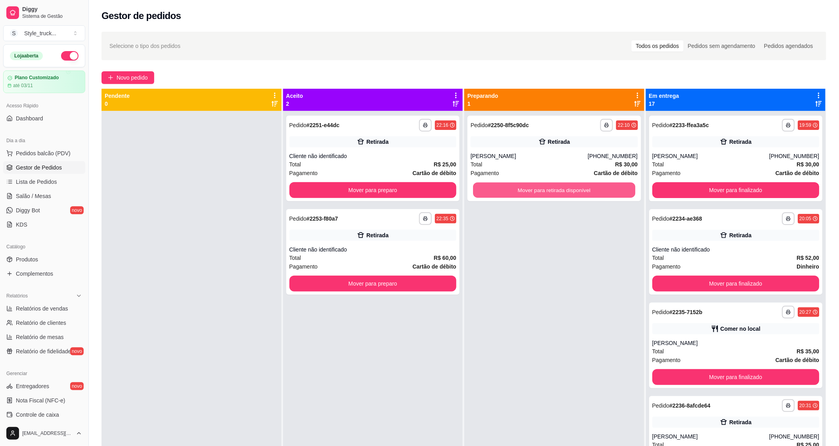
click at [539, 191] on button "Mover para retirada disponível" at bounding box center [554, 190] width 162 height 15
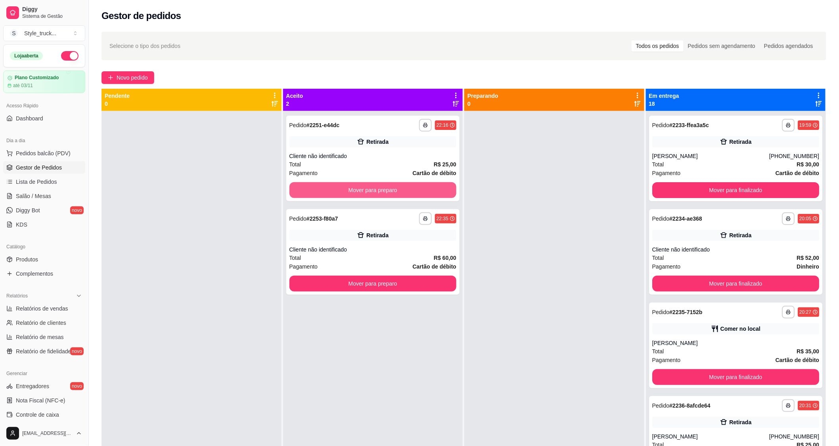
click at [427, 189] on button "Mover para preparo" at bounding box center [372, 190] width 167 height 16
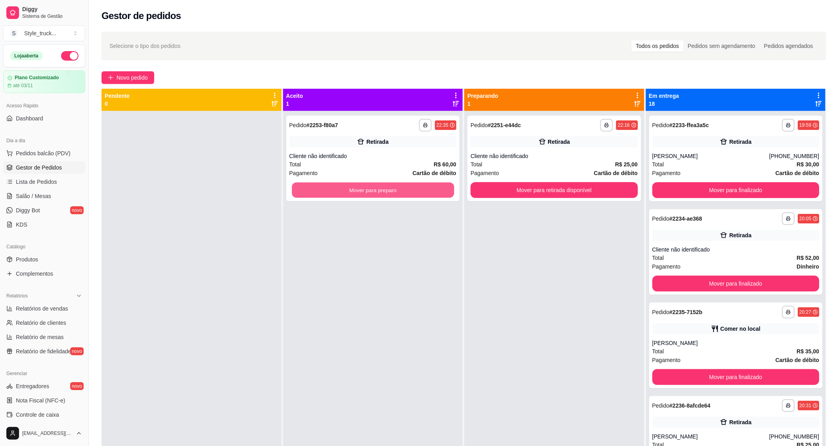
click at [386, 195] on button "Mover para preparo" at bounding box center [373, 190] width 162 height 15
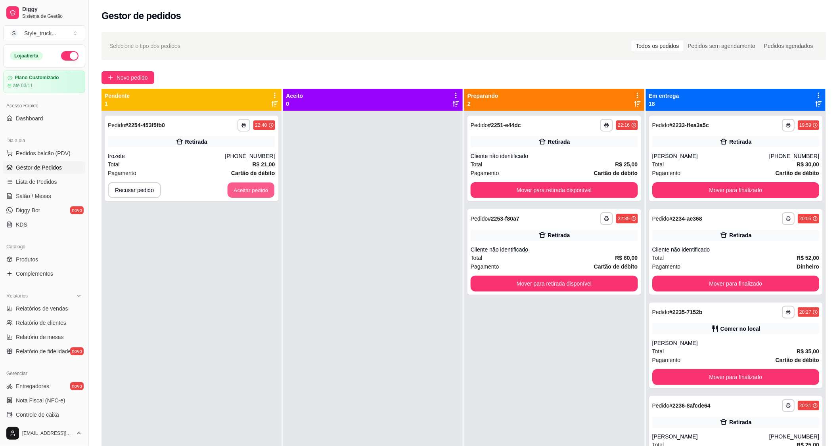
click at [259, 189] on button "Aceitar pedido" at bounding box center [250, 190] width 47 height 15
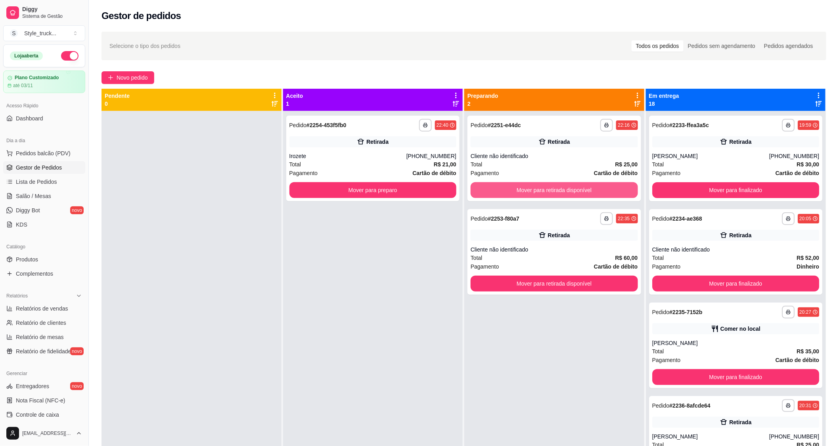
click at [485, 187] on button "Mover para retirada disponível" at bounding box center [553, 190] width 167 height 16
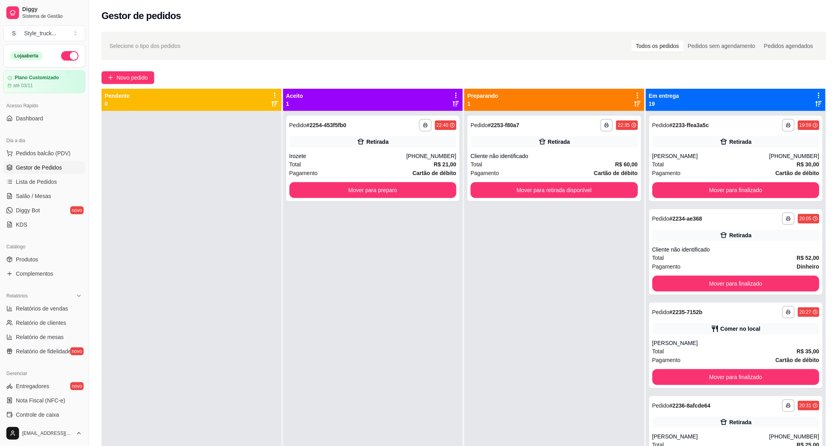
click at [107, 76] on button "Novo pedido" at bounding box center [127, 77] width 53 height 13
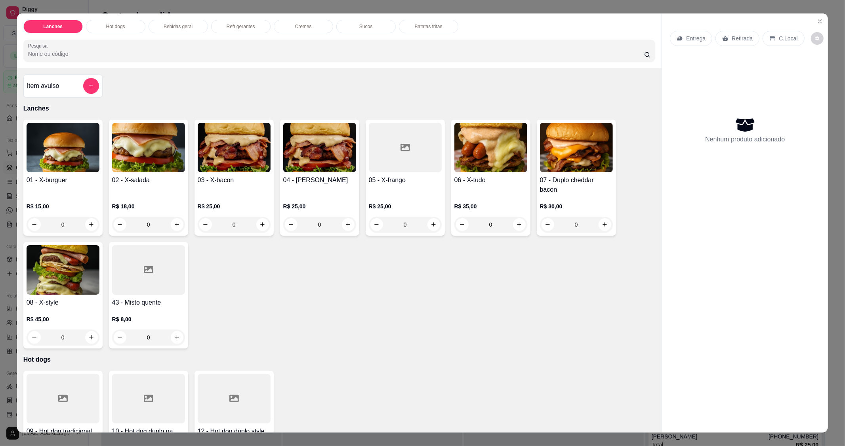
click at [238, 187] on div "03 - X-bacon" at bounding box center [234, 185] width 73 height 19
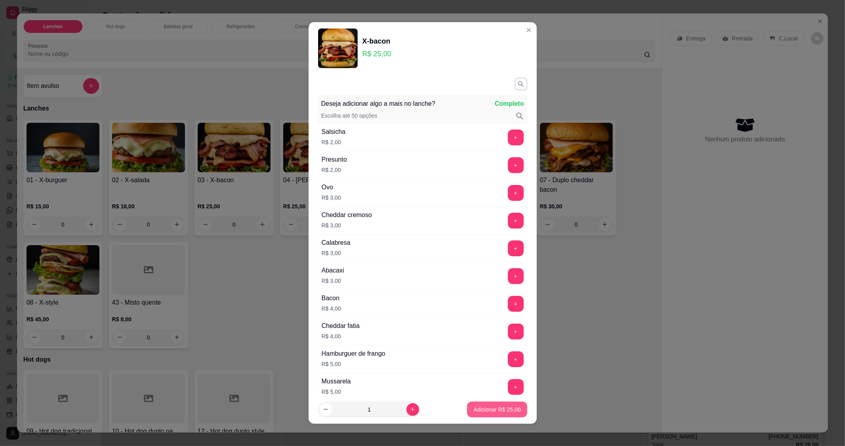
click at [476, 410] on p "Adicionar R$ 25,00" at bounding box center [497, 410] width 47 height 8
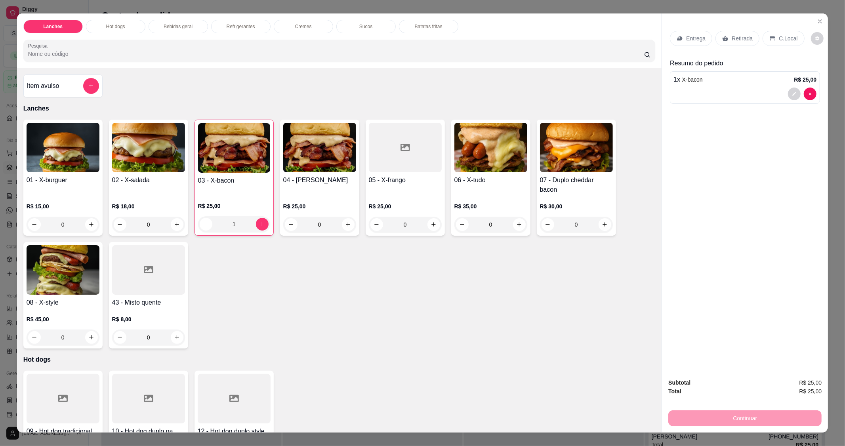
click at [241, 181] on h4 "03 - X-bacon" at bounding box center [234, 181] width 72 height 10
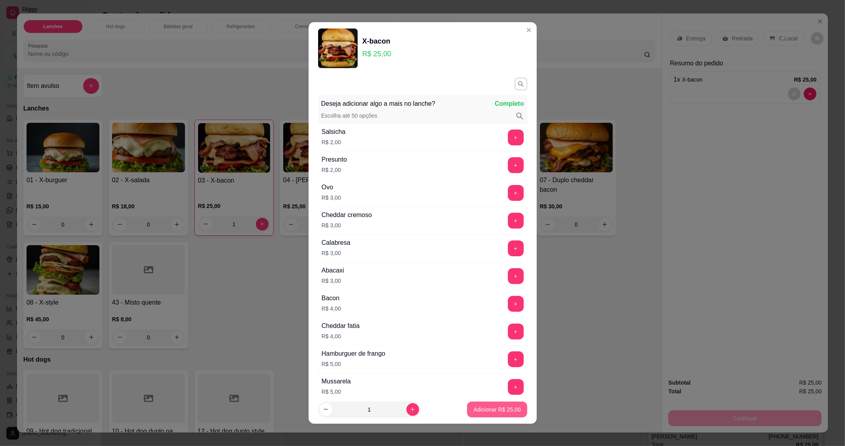
click at [478, 409] on p "Adicionar R$ 25,00" at bounding box center [497, 410] width 47 height 8
click at [478, 409] on div "09 - Hot dog tradicional R$ 14,00 0 10 - Hot dog duplo na chata. R$ 17,00 0 12 …" at bounding box center [339, 429] width 632 height 116
type input "2"
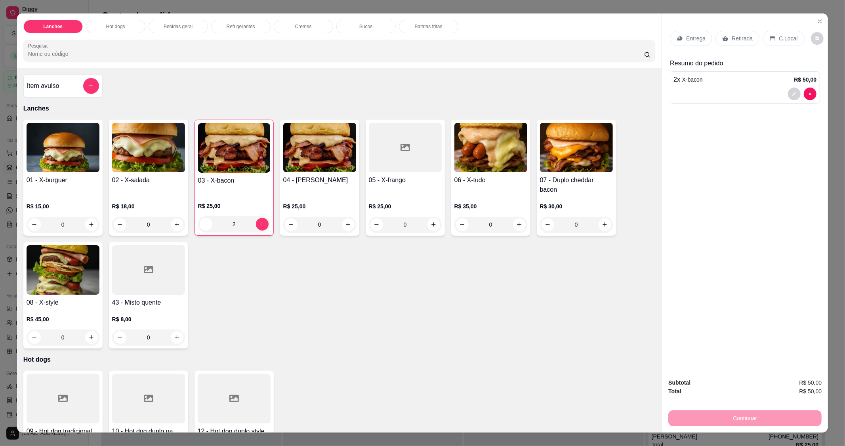
click at [770, 38] on icon at bounding box center [772, 38] width 5 height 4
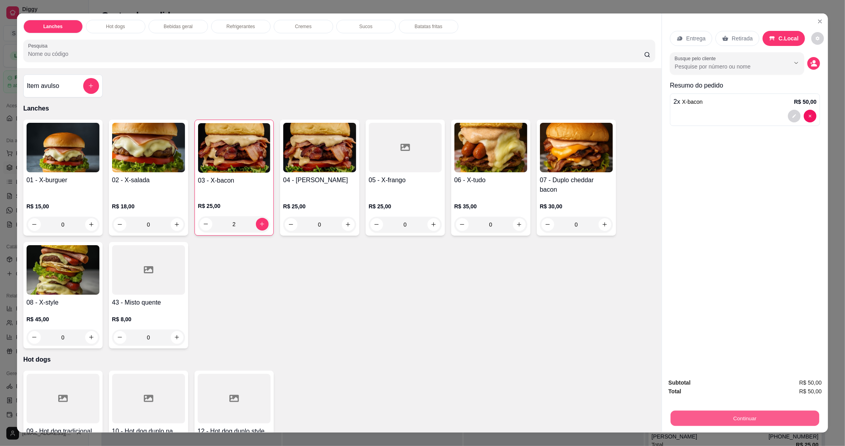
click at [695, 426] on button "Continuar" at bounding box center [745, 418] width 149 height 15
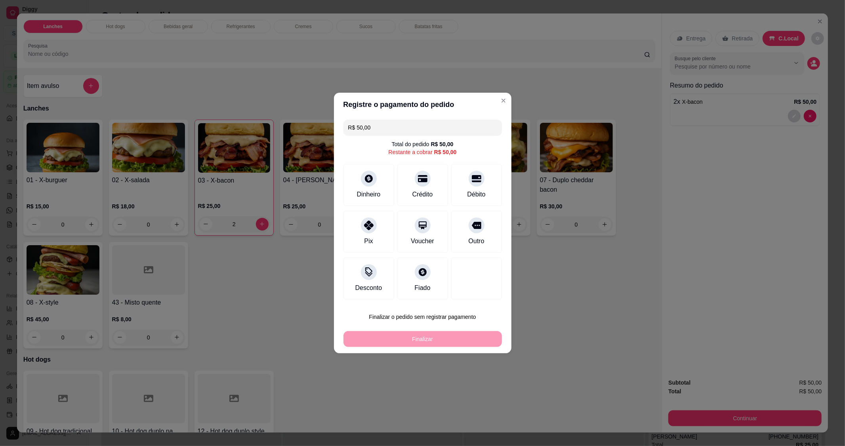
click at [484, 189] on div "Débito" at bounding box center [476, 185] width 51 height 42
type input "R$ 0,00"
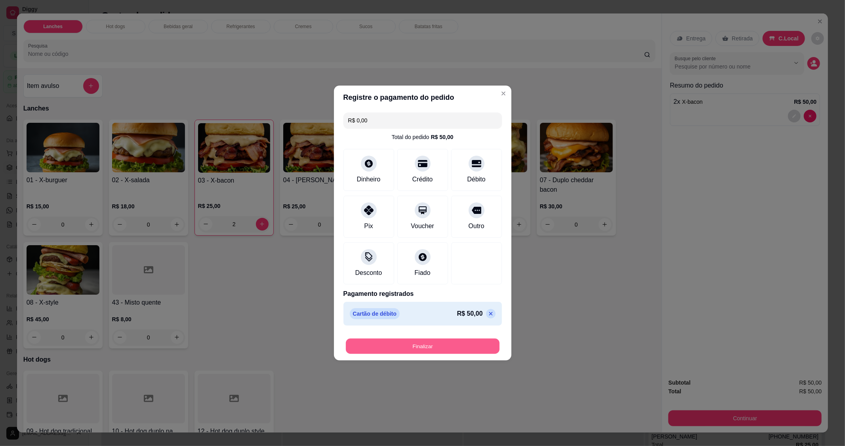
click at [417, 350] on button "Finalizar" at bounding box center [423, 346] width 154 height 15
type input "0"
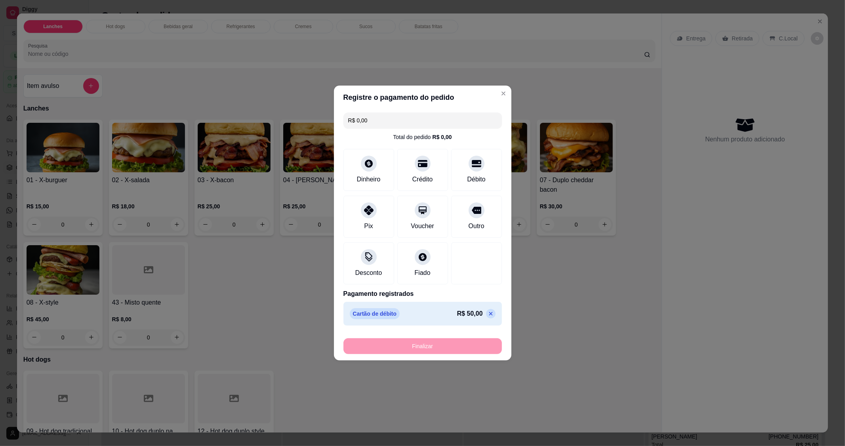
type input "-R$ 50,00"
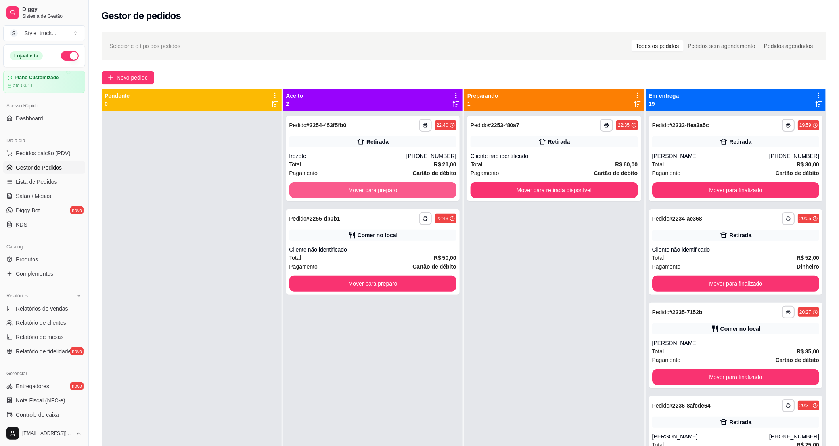
click at [350, 192] on button "Mover para preparo" at bounding box center [372, 190] width 167 height 16
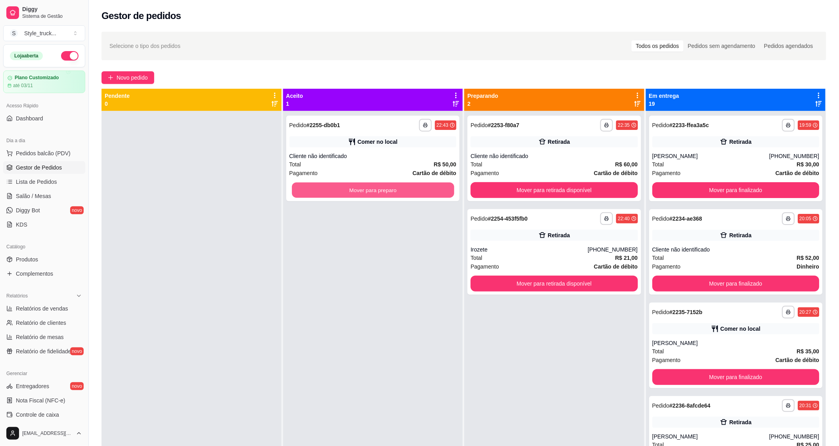
click at [354, 192] on button "Mover para preparo" at bounding box center [373, 190] width 162 height 15
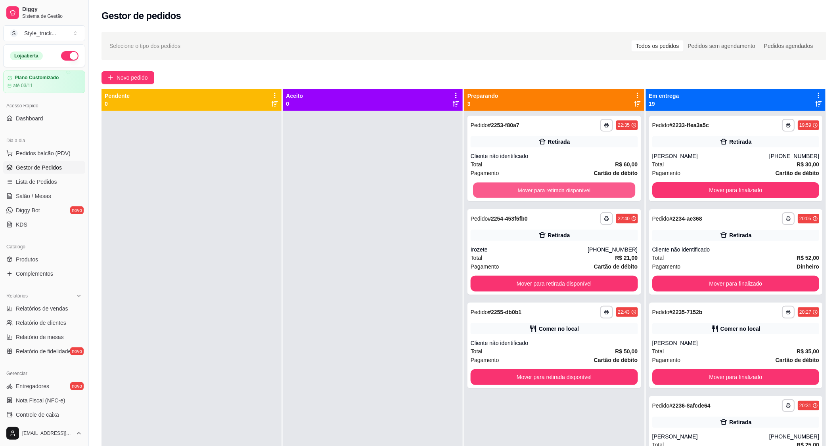
click at [490, 187] on button "Mover para retirada disponível" at bounding box center [554, 190] width 162 height 15
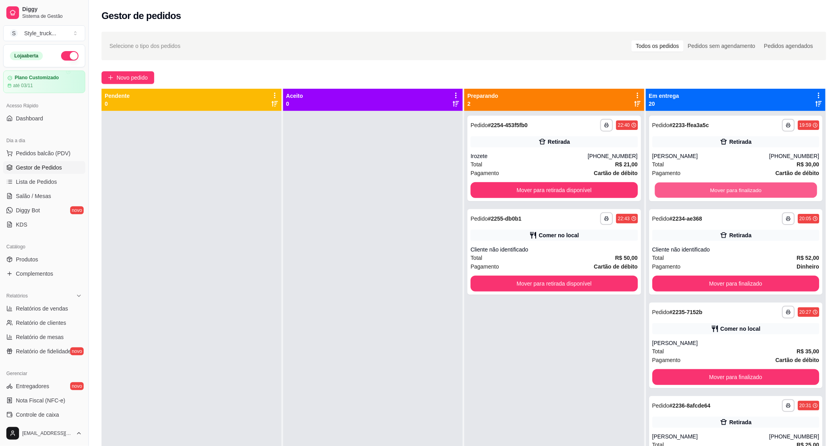
click at [718, 189] on button "Mover para finalizado" at bounding box center [735, 190] width 162 height 15
click at [702, 191] on button "Mover para finalizado" at bounding box center [735, 190] width 167 height 16
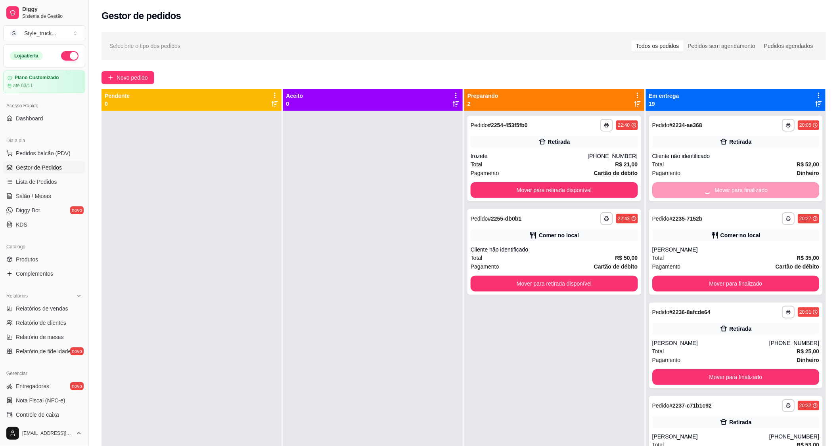
click at [701, 191] on div "Mover para finalizado" at bounding box center [735, 190] width 167 height 16
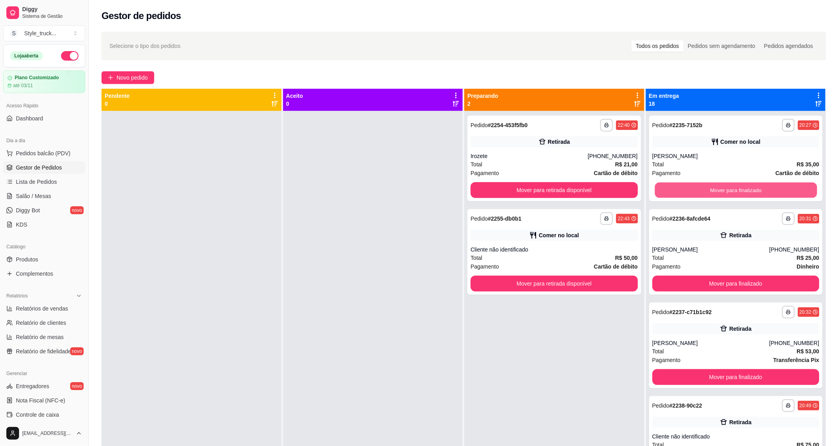
click at [701, 191] on button "Mover para finalizado" at bounding box center [735, 190] width 162 height 15
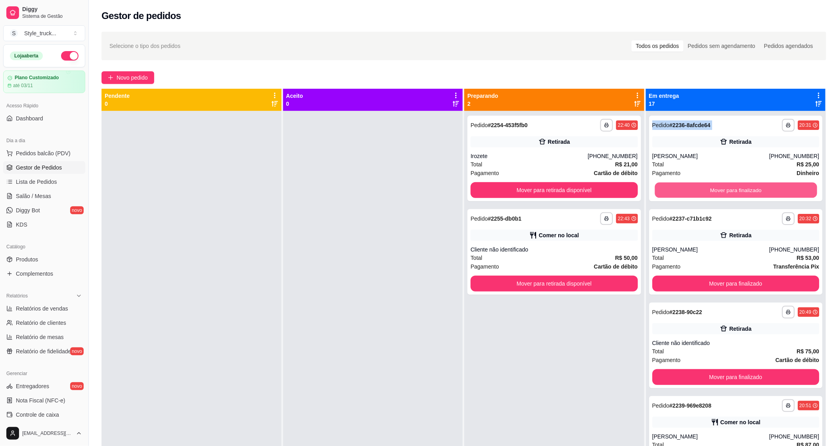
click at [701, 191] on button "Mover para finalizado" at bounding box center [735, 190] width 162 height 15
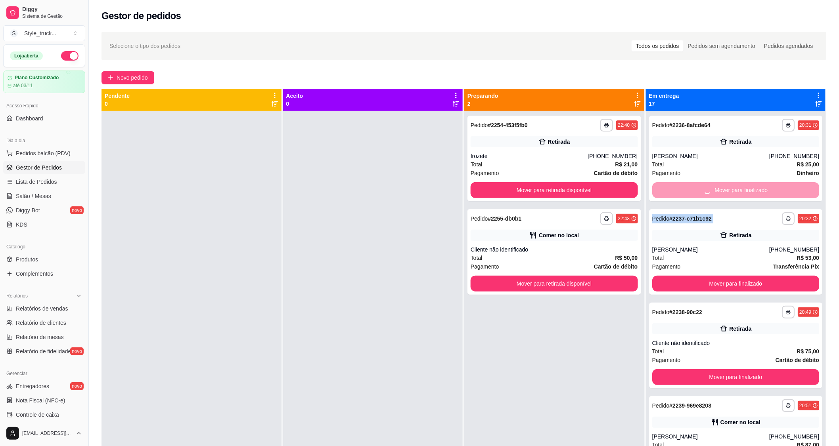
click at [701, 192] on div "Mover para finalizado" at bounding box center [735, 190] width 167 height 16
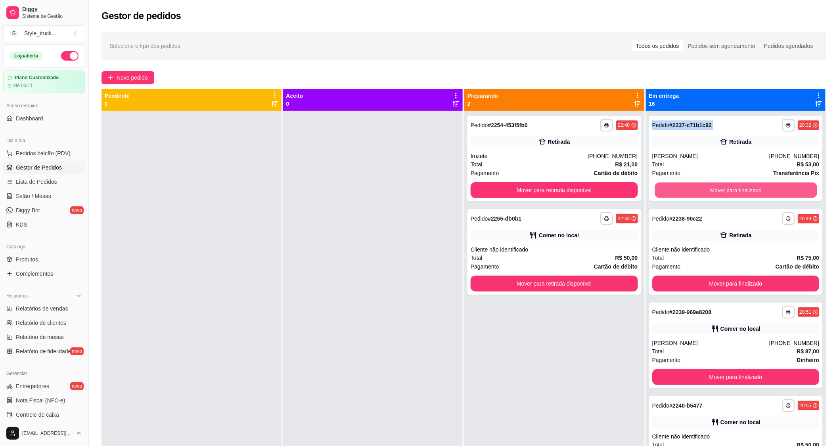
click at [671, 191] on button "Mover para finalizado" at bounding box center [735, 190] width 162 height 15
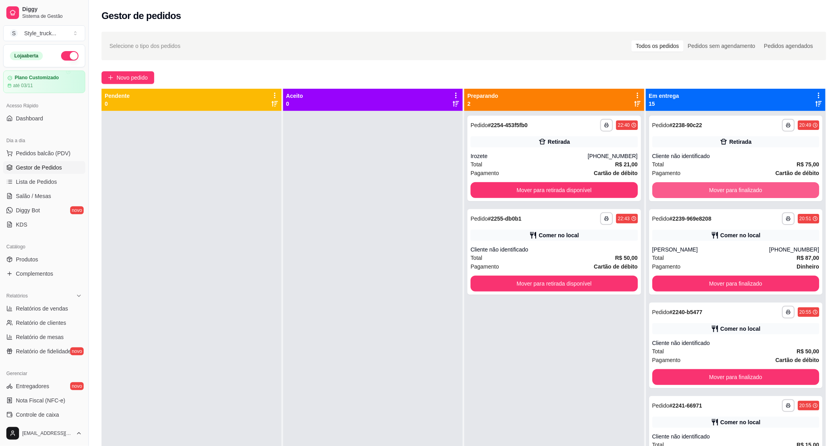
click at [672, 191] on button "Mover para finalizado" at bounding box center [735, 190] width 167 height 16
click at [672, 191] on button "Mover para finalizado" at bounding box center [735, 190] width 162 height 15
click at [672, 191] on button "Mover para finalizado" at bounding box center [735, 190] width 167 height 16
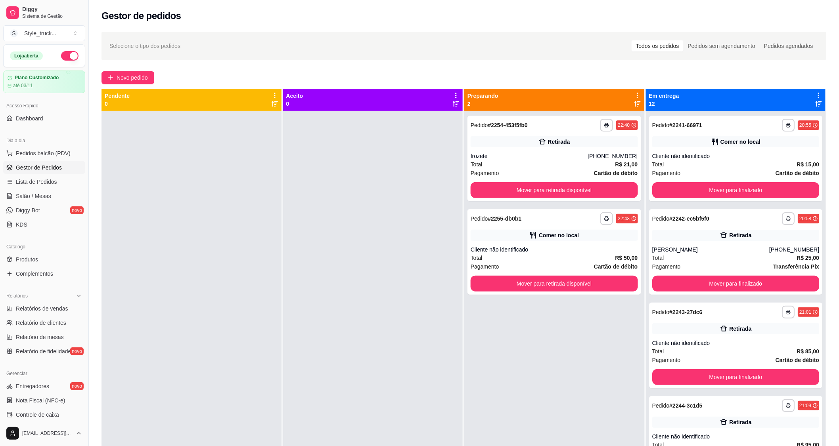
click at [136, 75] on span "Novo pedido" at bounding box center [132, 77] width 31 height 9
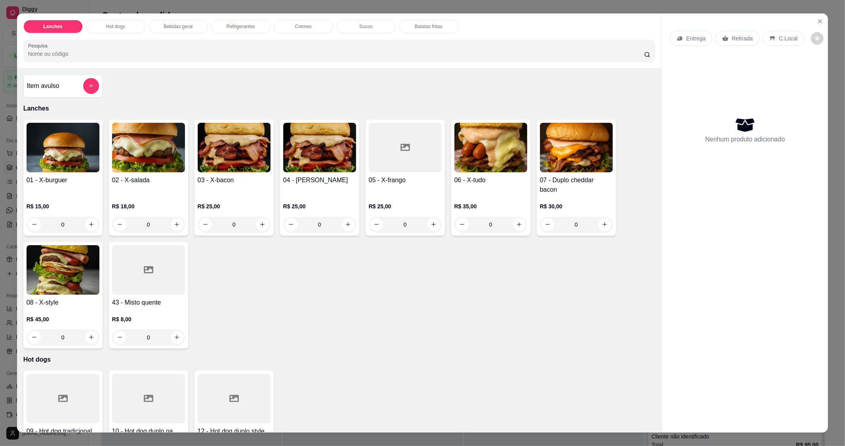
click at [173, 225] on div "0" at bounding box center [148, 225] width 73 height 16
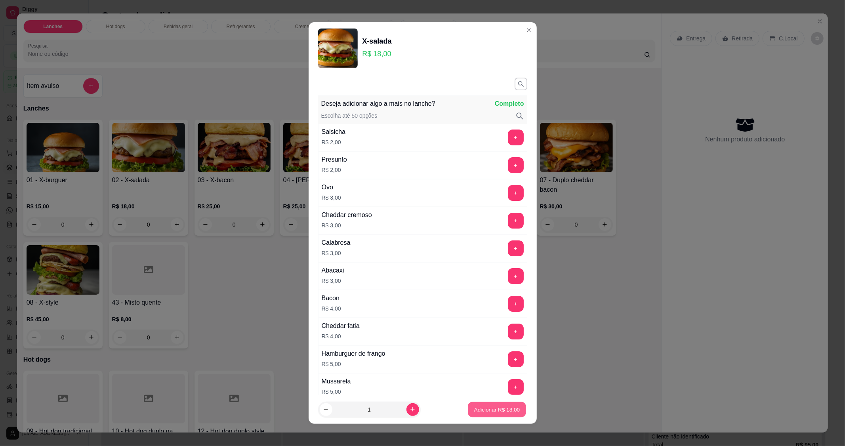
click at [470, 416] on button "Adicionar R$ 18,00" at bounding box center [497, 409] width 58 height 15
click at [470, 416] on div "09 - Hot dog tradicional R$ 14,00 0 10 - Hot dog duplo na chata. R$ 17,00 0 12 …" at bounding box center [339, 429] width 632 height 116
type input "1"
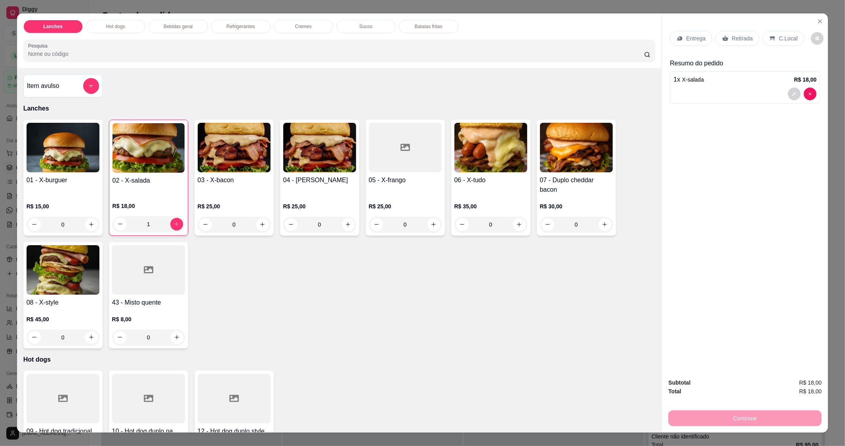
click at [227, 28] on p "Refrigerantes" at bounding box center [241, 26] width 29 height 6
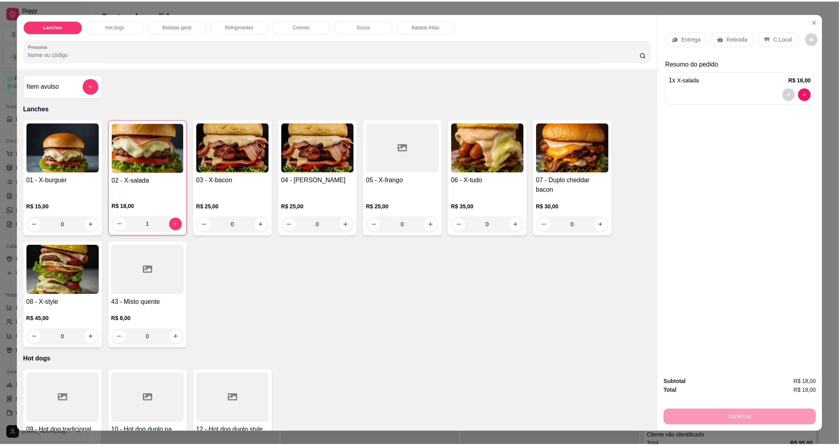
scroll to position [12, 0]
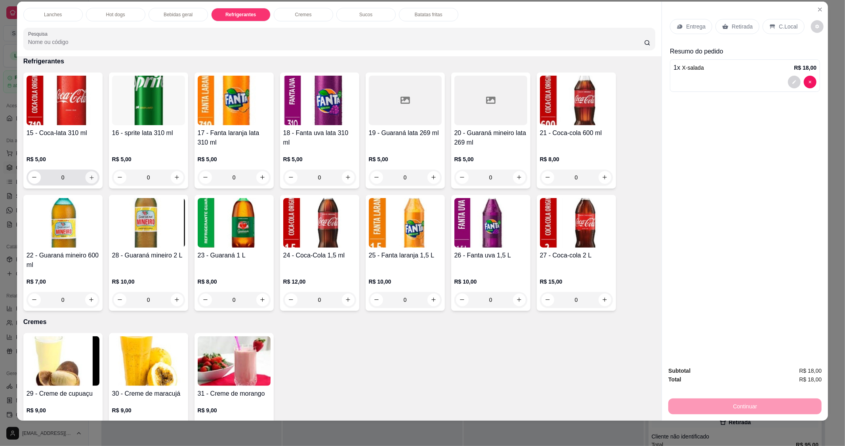
click at [90, 175] on icon "increase-product-quantity" at bounding box center [91, 178] width 6 height 6
type input "1"
click at [732, 28] on p "Retirada" at bounding box center [742, 27] width 21 height 8
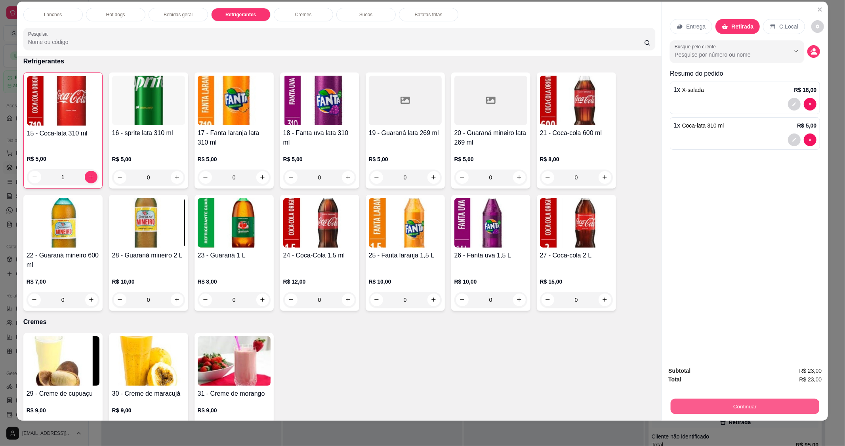
click at [739, 405] on button "Continuar" at bounding box center [745, 406] width 149 height 15
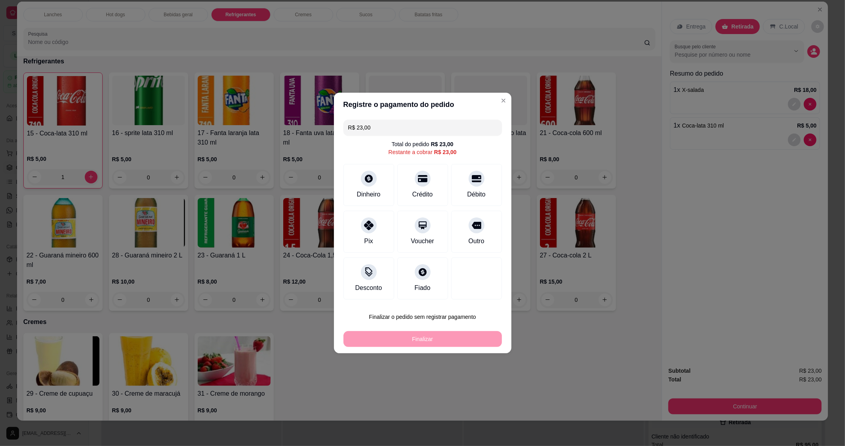
click at [476, 182] on div at bounding box center [477, 179] width 16 height 16
type input "R$ 0,00"
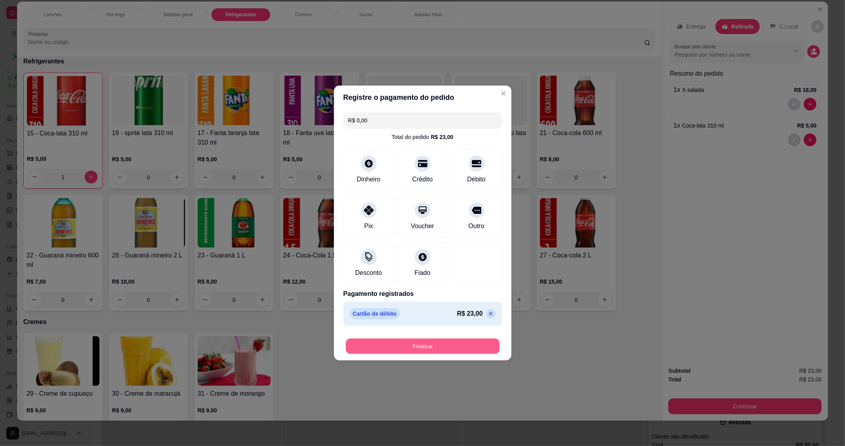
click at [428, 348] on button "Finalizar" at bounding box center [423, 346] width 154 height 15
type input "0"
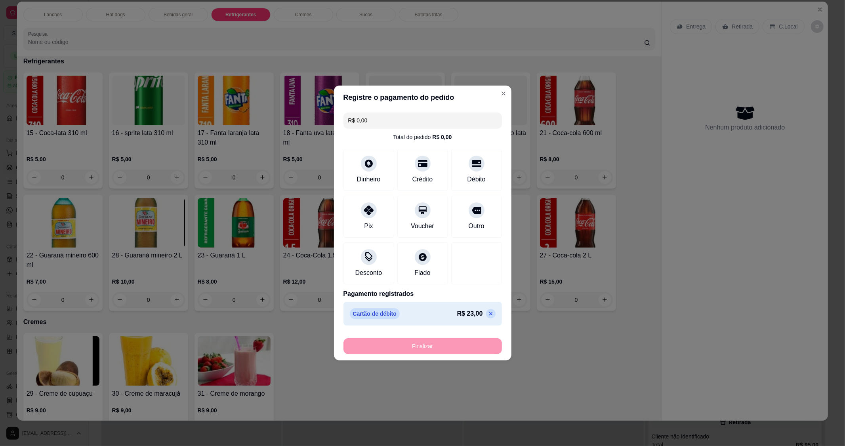
type input "-R$ 23,00"
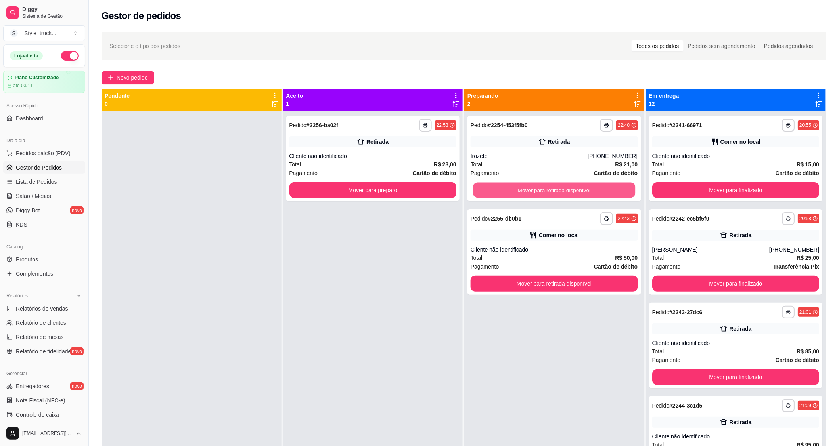
click at [491, 192] on button "Mover para retirada disponível" at bounding box center [554, 190] width 162 height 15
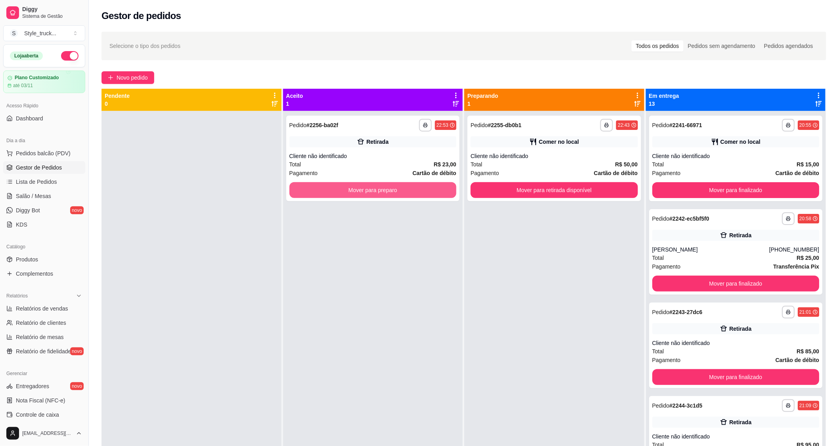
click at [426, 196] on button "Mover para preparo" at bounding box center [372, 190] width 167 height 16
